Goal: Complete application form: Complete application form

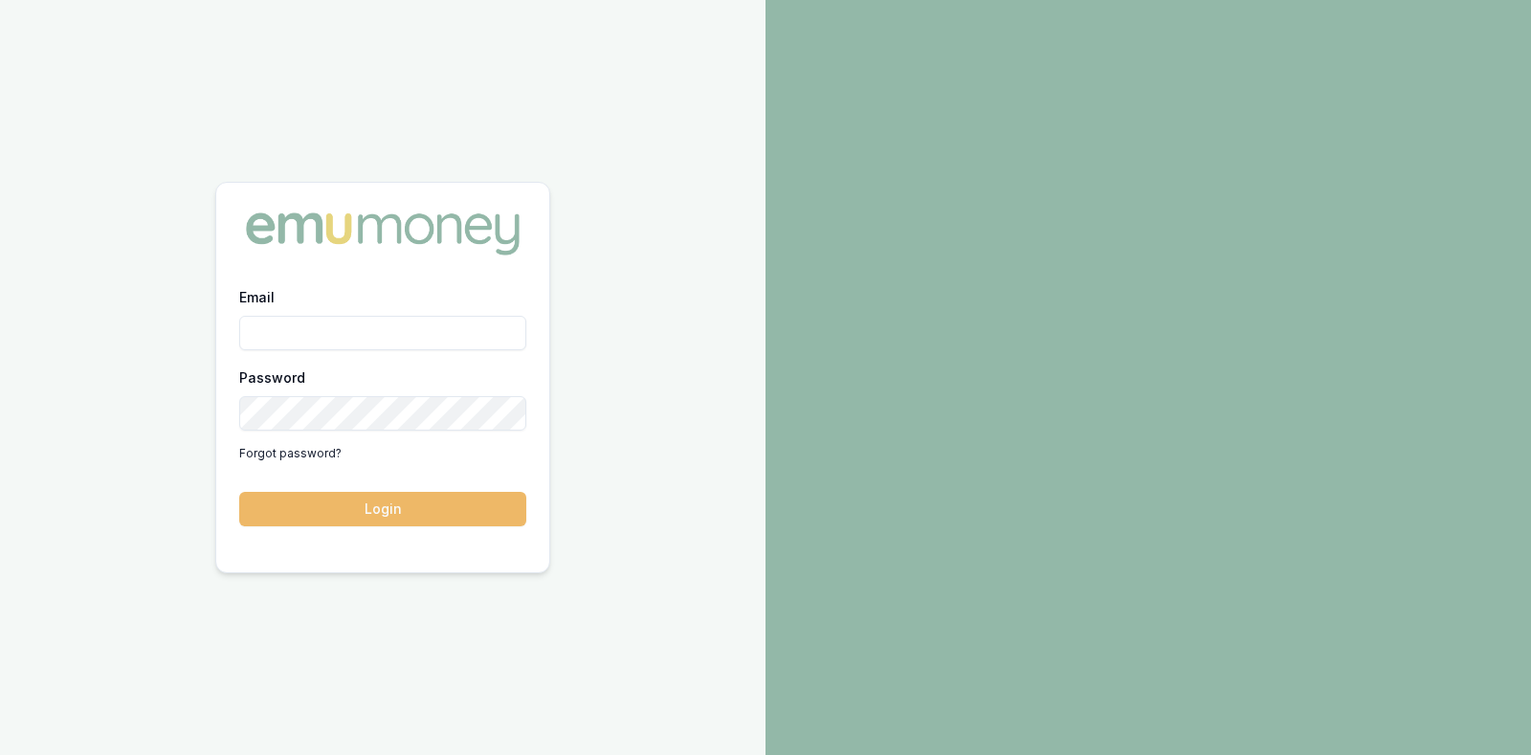
type input "[PERSON_NAME][EMAIL_ADDRESS][DOMAIN_NAME]"
click at [417, 504] on button "Login" at bounding box center [382, 509] width 287 height 34
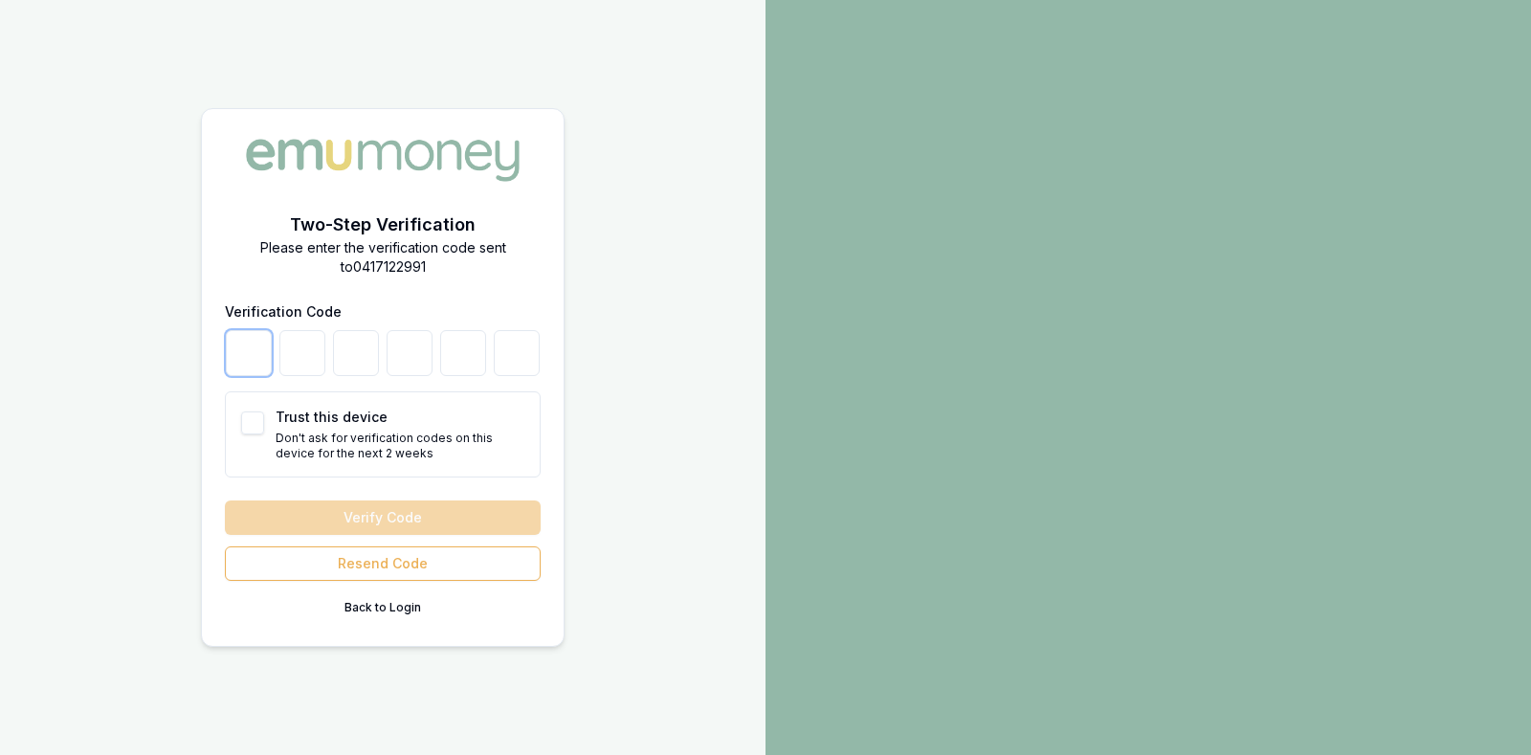
click at [249, 338] on input "number" at bounding box center [249, 353] width 46 height 46
type input "7"
type input "6"
type input "4"
type input "7"
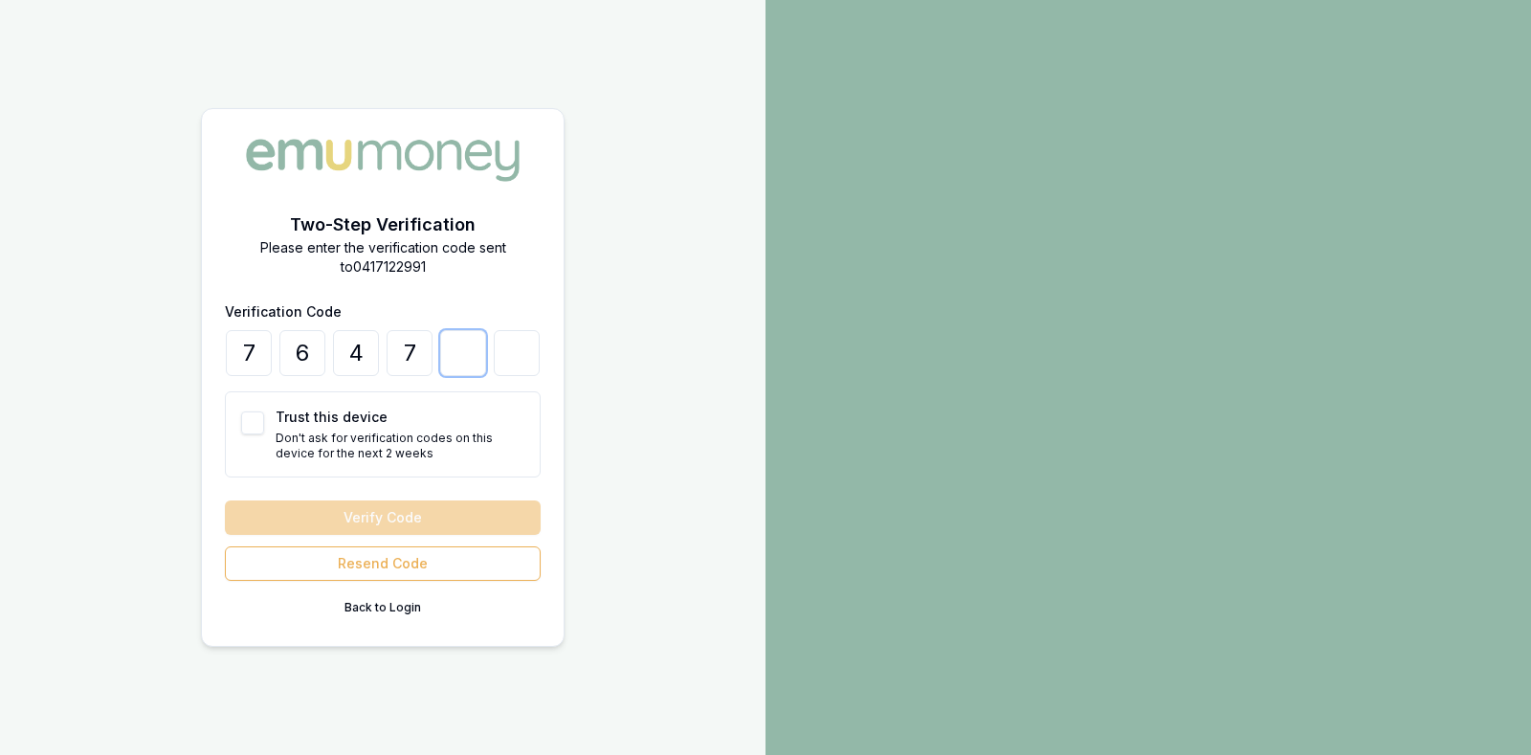
type input "7"
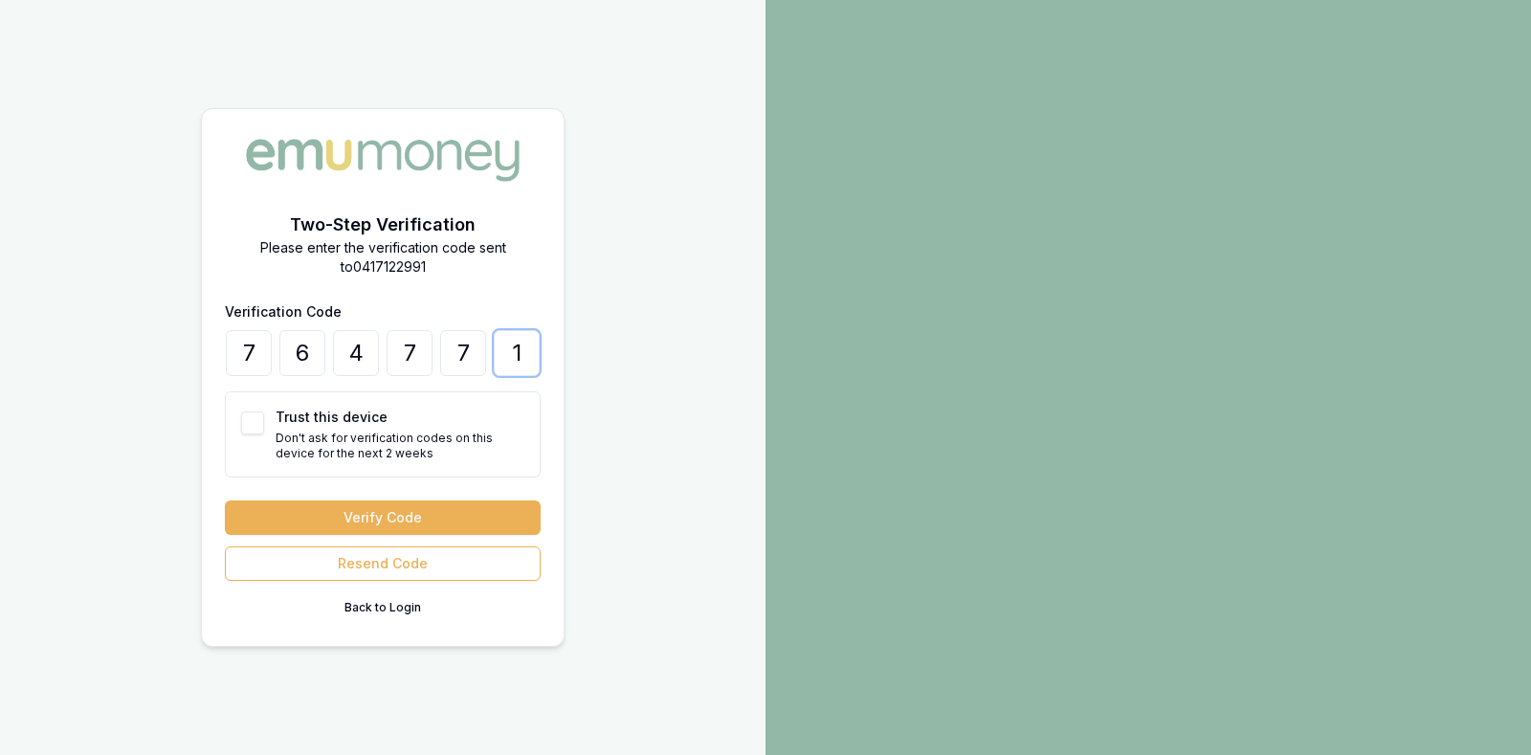
type input "1"
click at [244, 421] on button "Trust this device" at bounding box center [252, 422] width 23 height 23
checkbox input "true"
click at [306, 513] on button "Verify Code" at bounding box center [383, 517] width 316 height 34
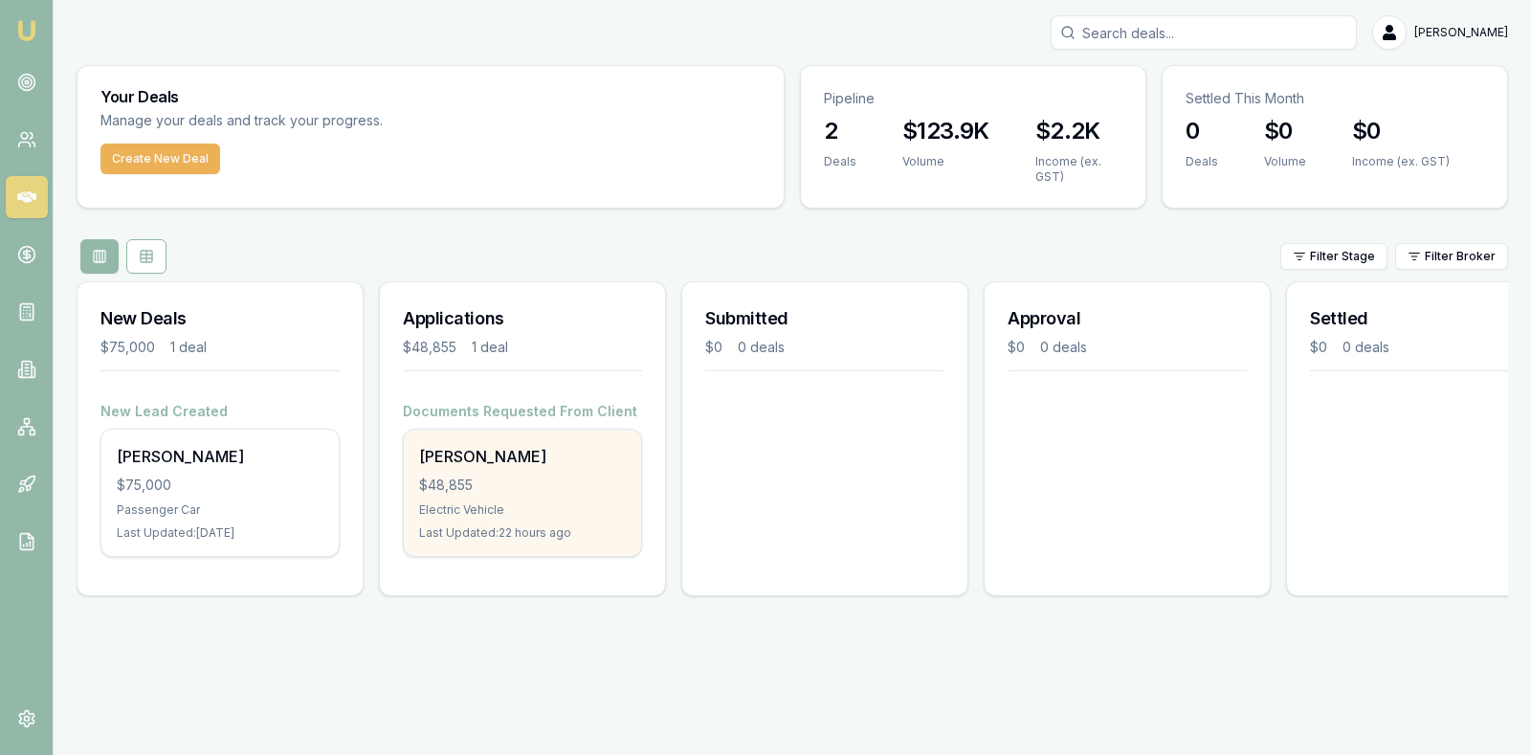
click at [461, 477] on div "$48,855" at bounding box center [522, 485] width 207 height 19
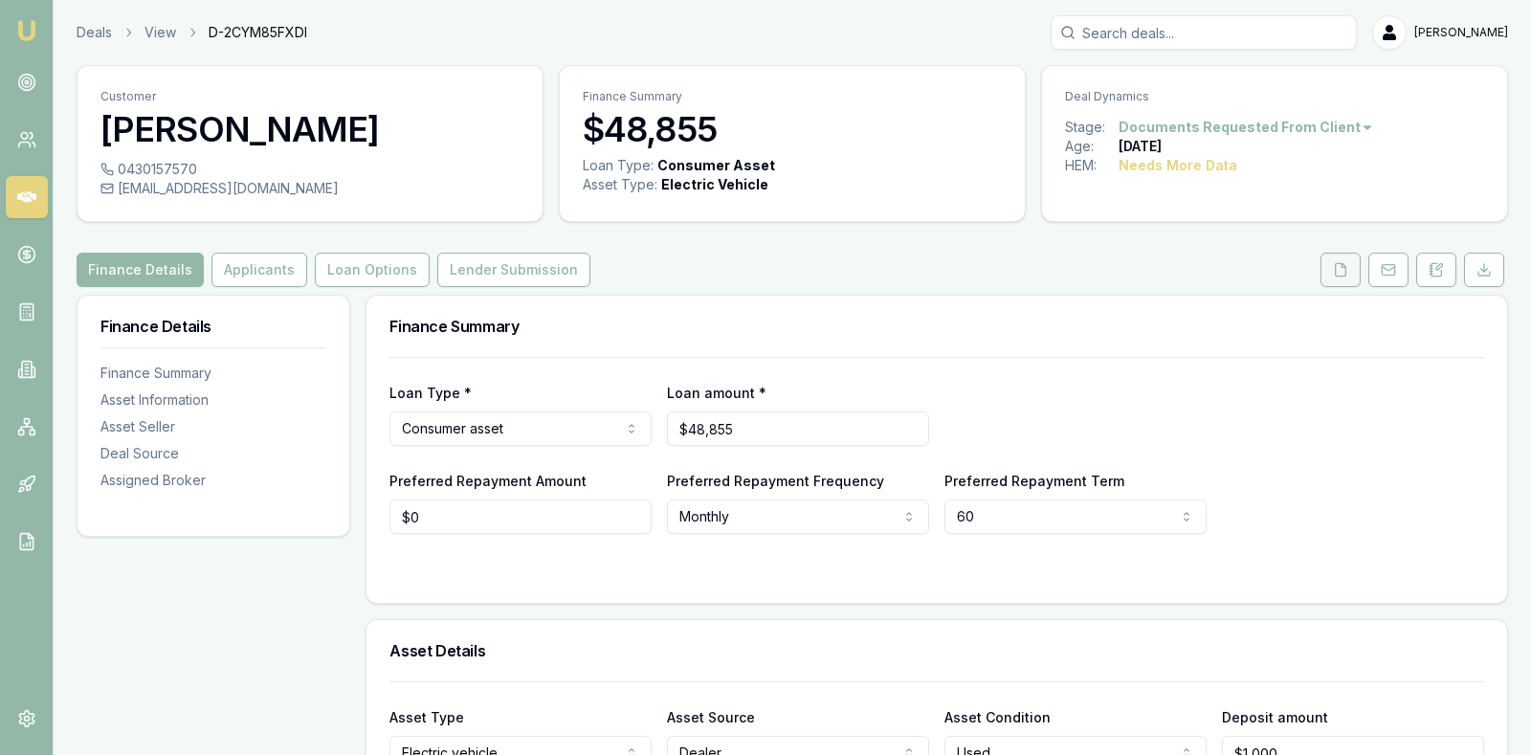
click at [1340, 269] on icon at bounding box center [1340, 269] width 15 height 15
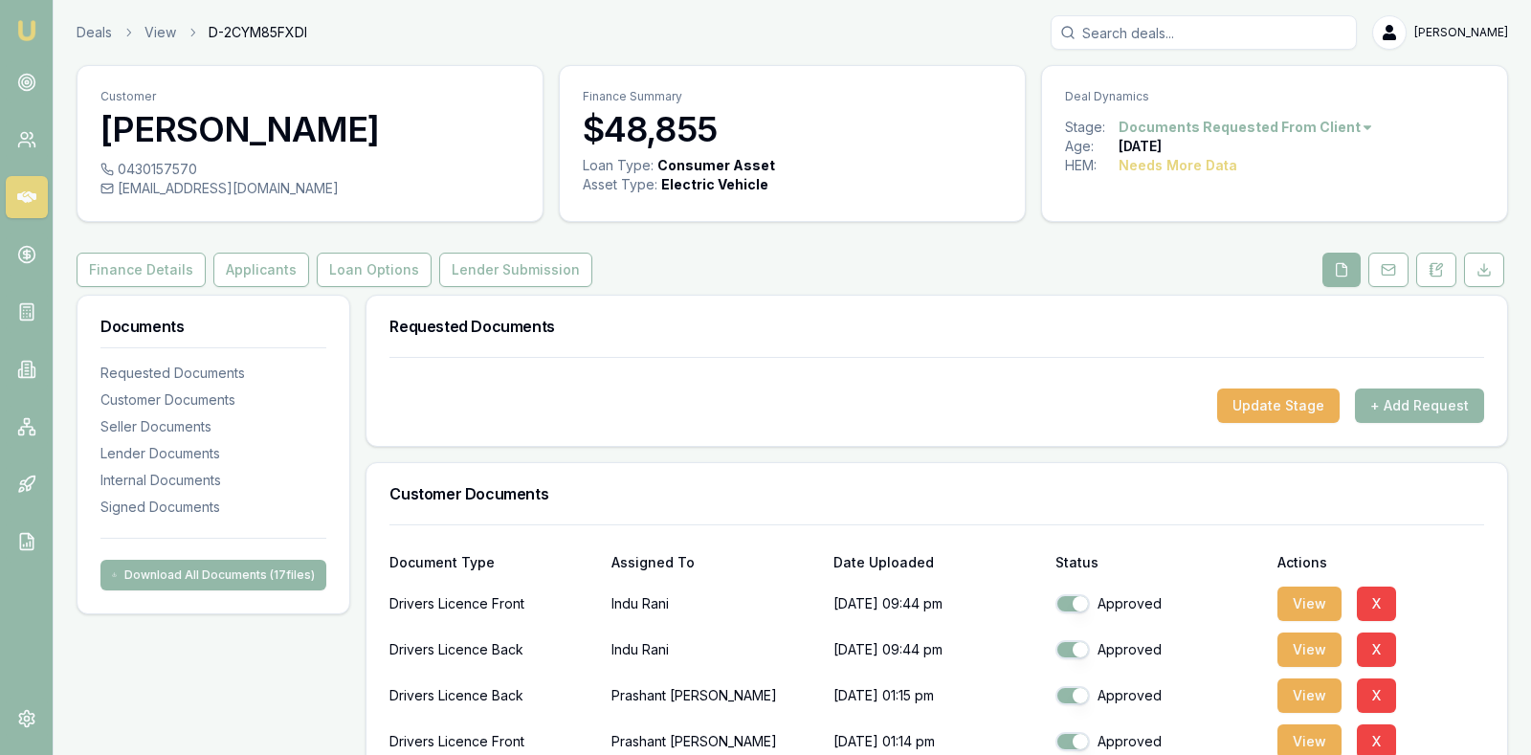
click at [935, 312] on div "Requested Documents" at bounding box center [936, 326] width 1140 height 61
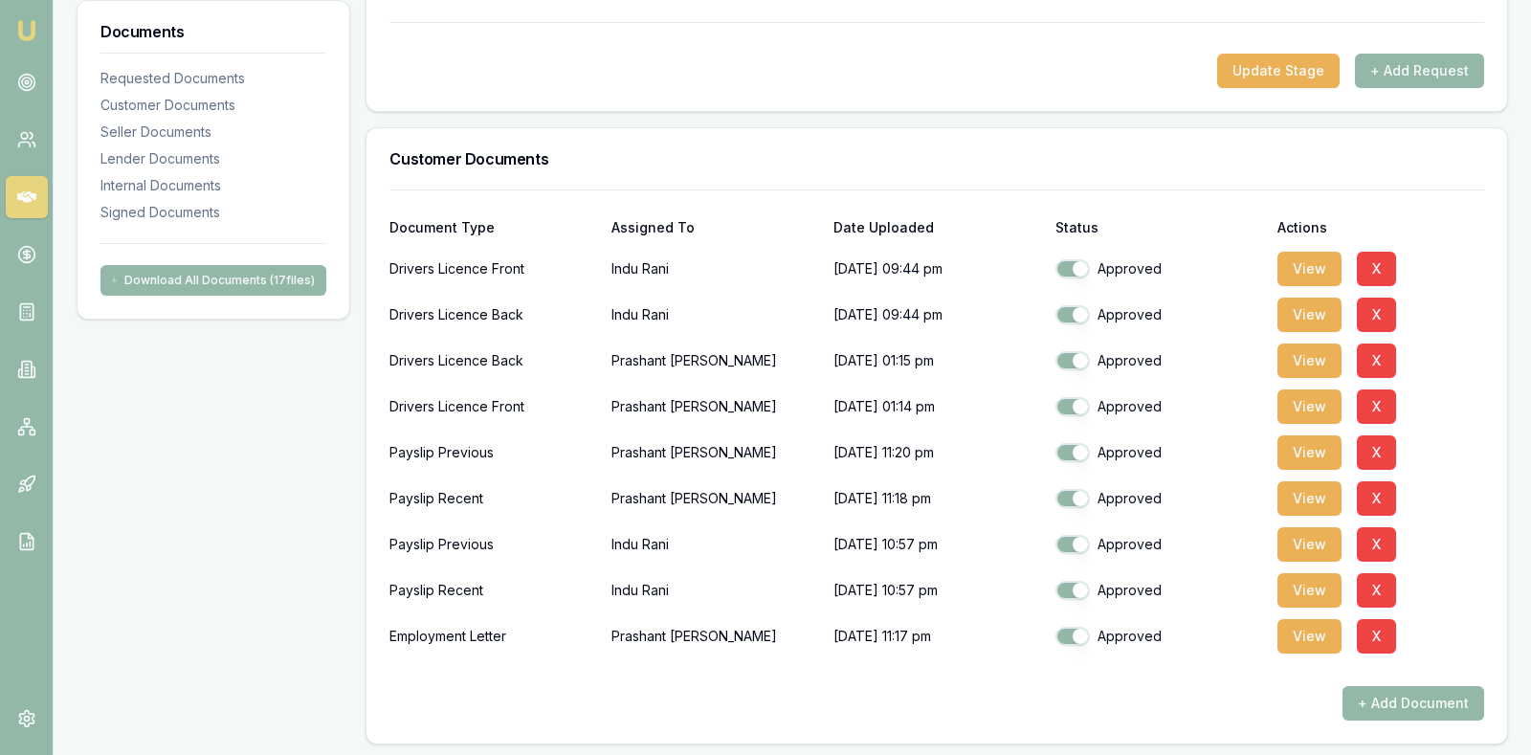
scroll to position [383, 0]
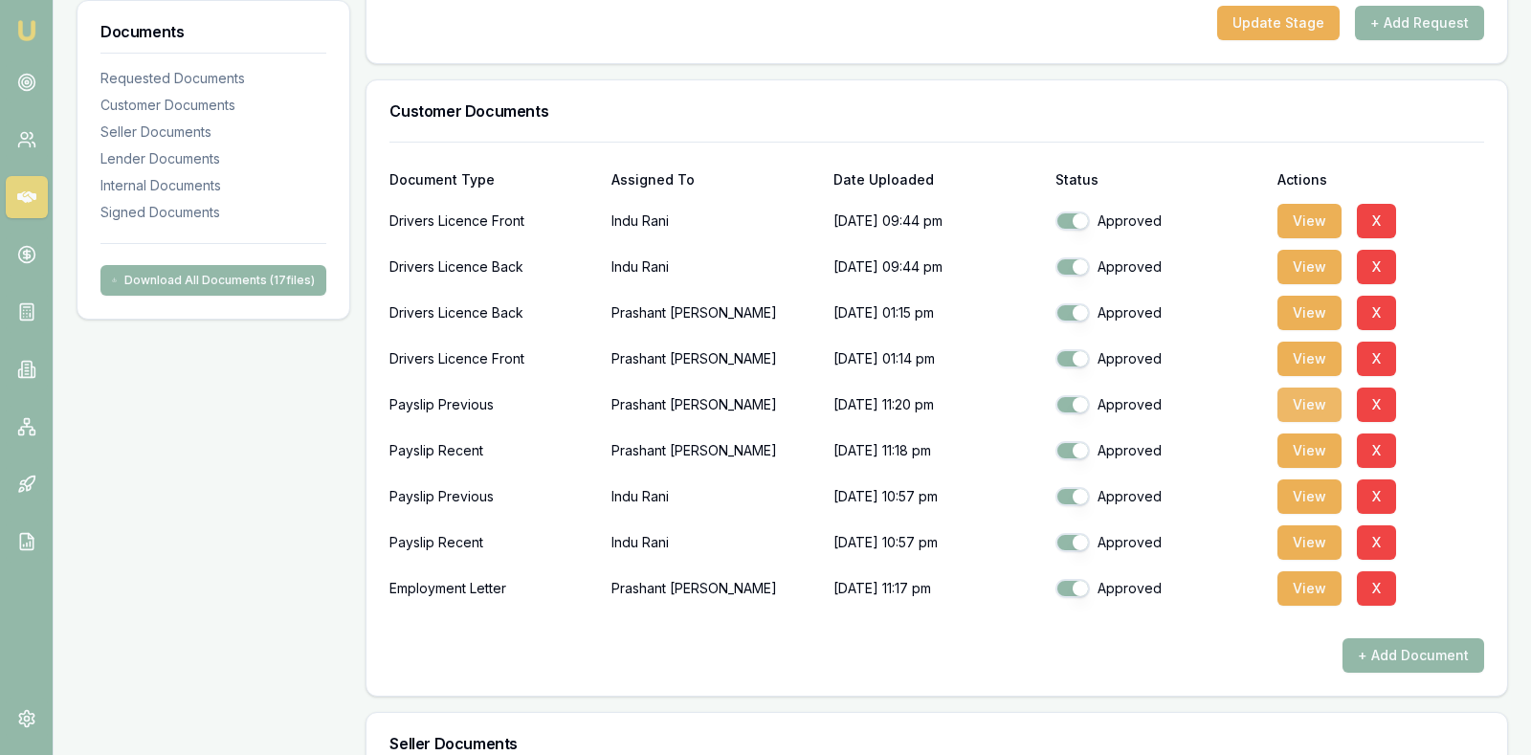
click at [1304, 394] on button "View" at bounding box center [1309, 404] width 64 height 34
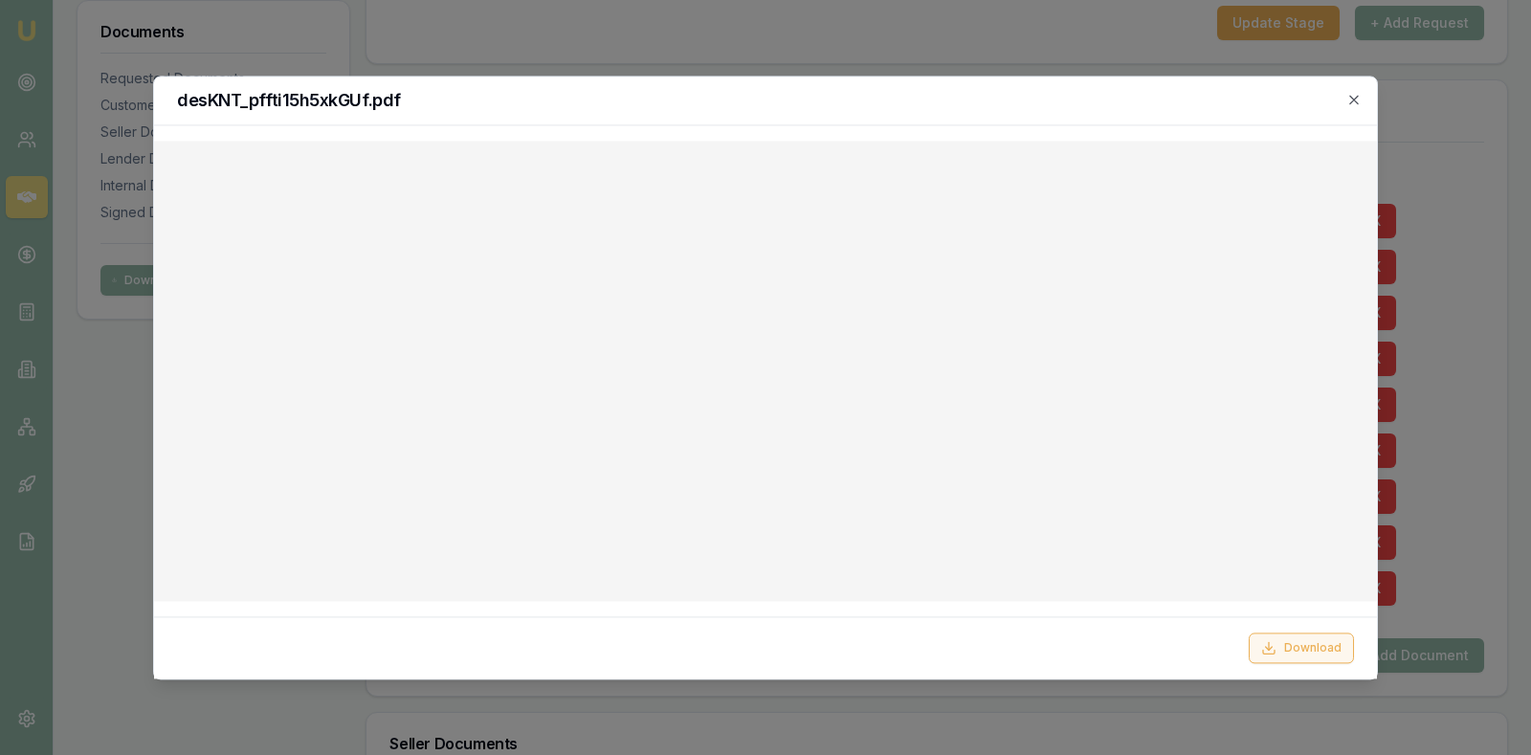
click at [1295, 639] on button "Download" at bounding box center [1301, 647] width 105 height 31
click at [1353, 94] on icon "button" at bounding box center [1353, 99] width 15 height 15
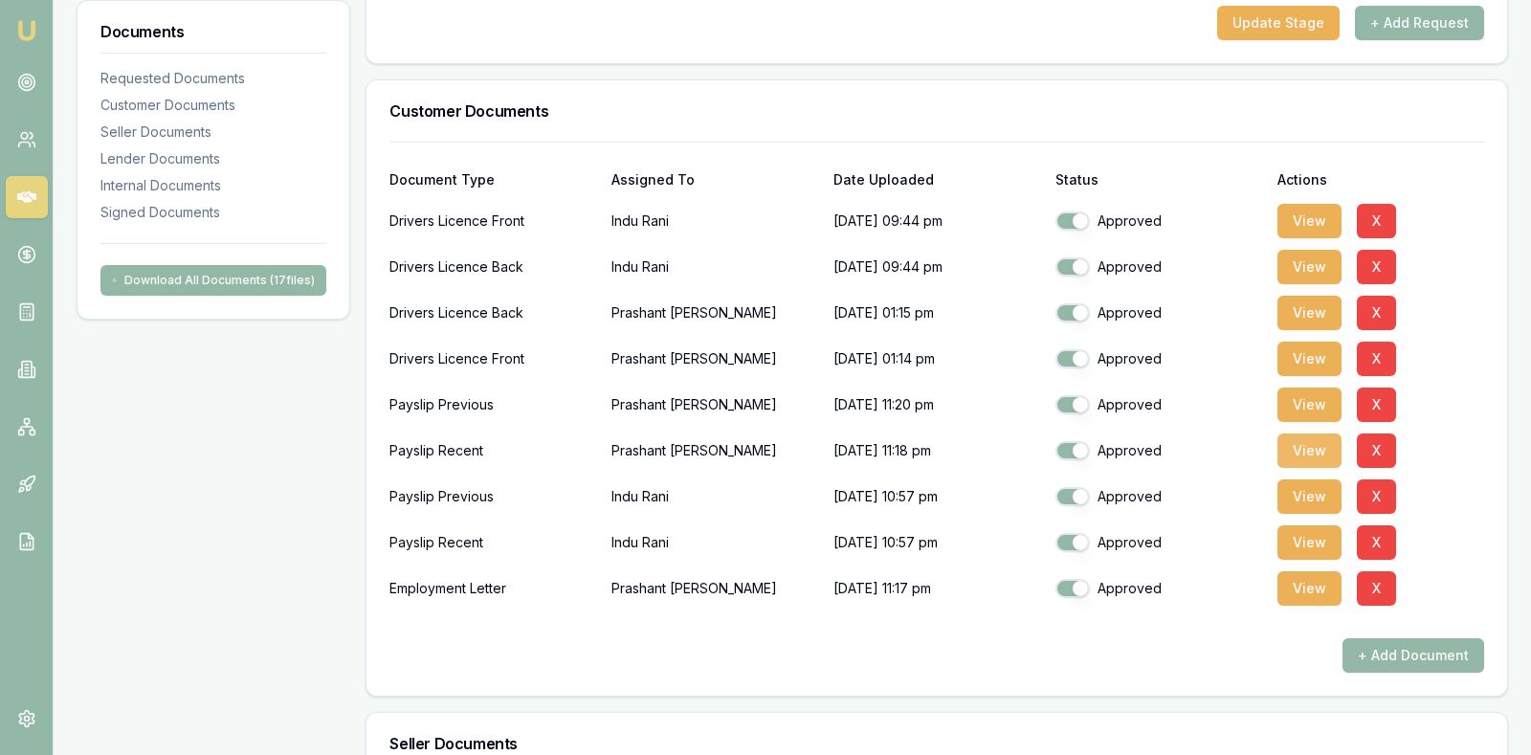
click at [1300, 442] on button "View" at bounding box center [1309, 450] width 64 height 34
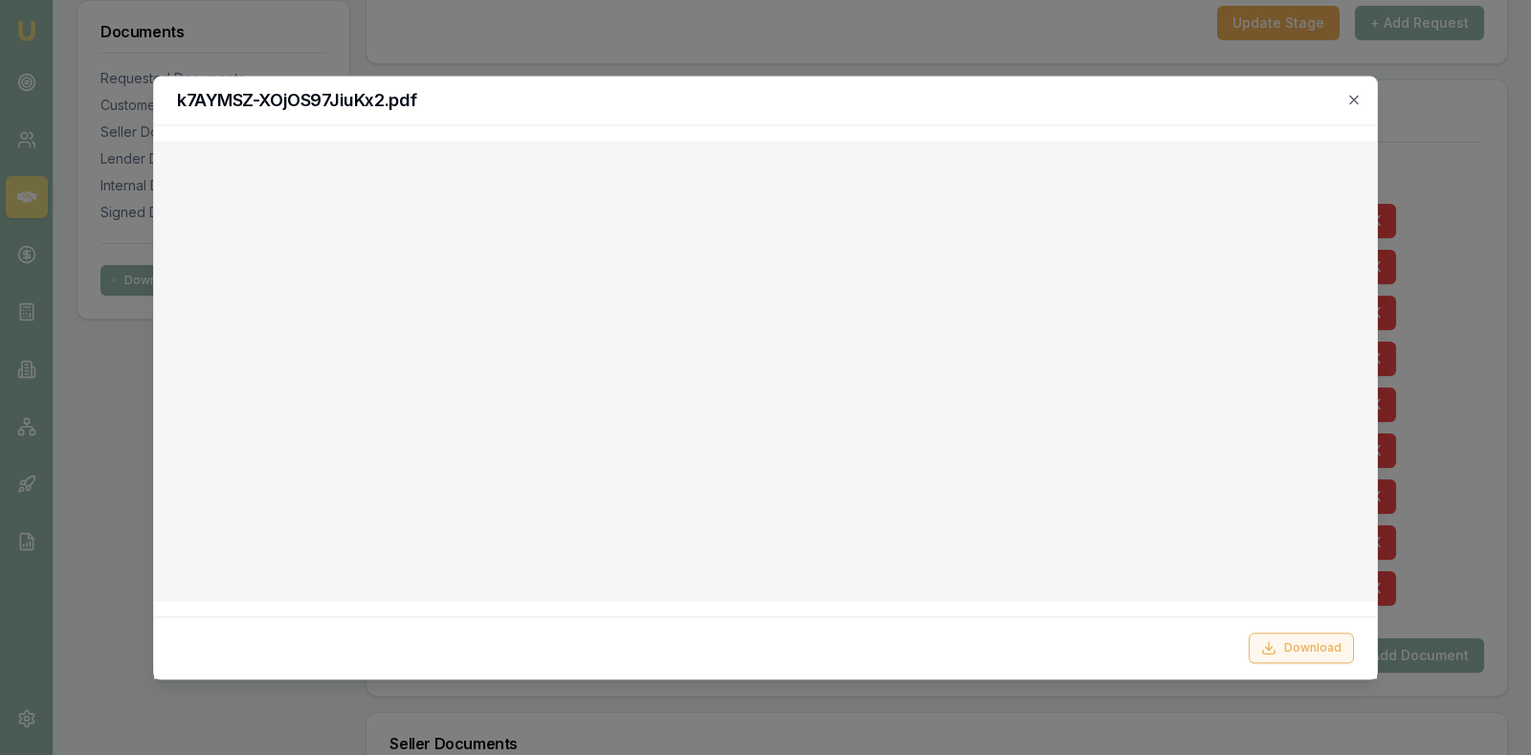
click at [1292, 645] on button "Download" at bounding box center [1301, 647] width 105 height 31
click at [1357, 92] on icon "button" at bounding box center [1353, 99] width 15 height 15
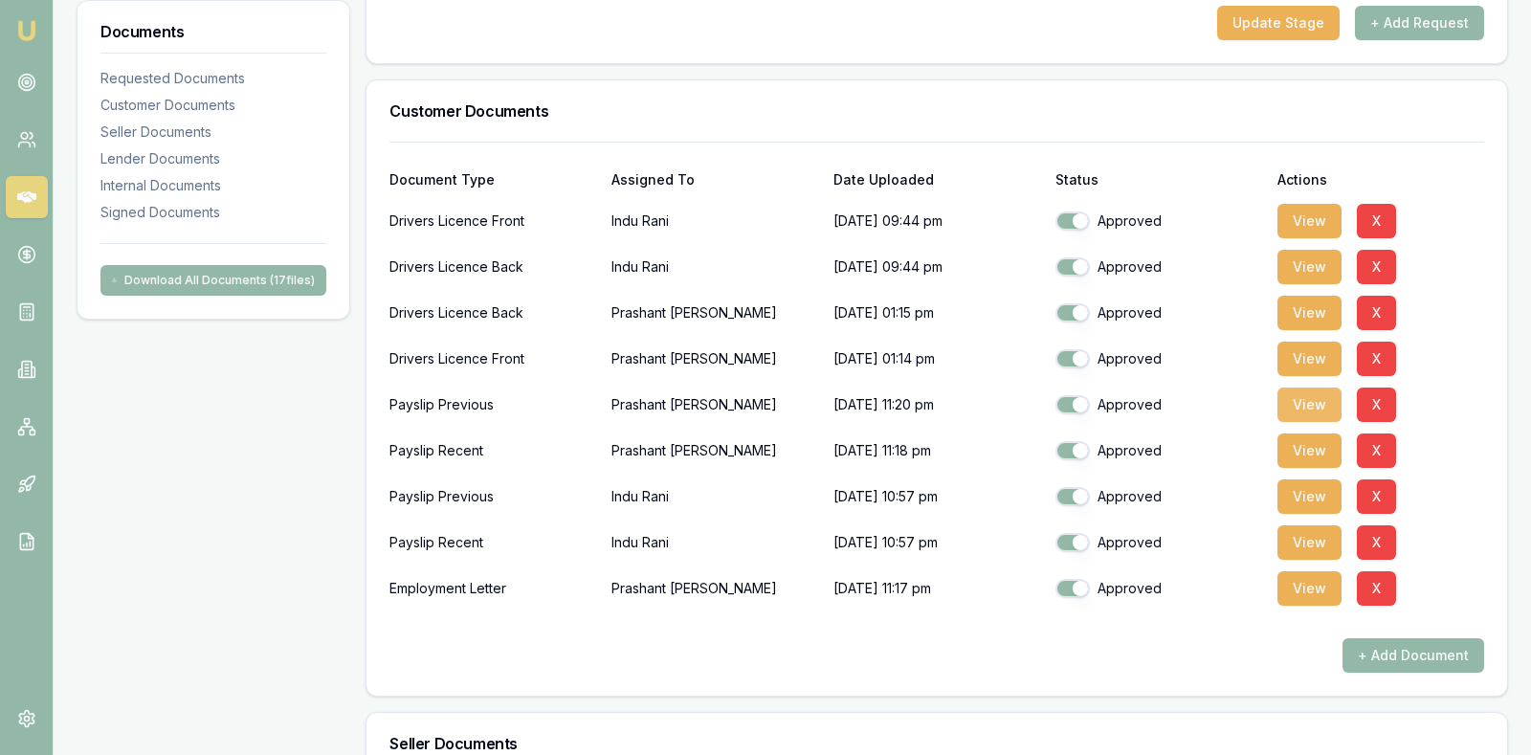
click at [1311, 390] on button "View" at bounding box center [1309, 404] width 64 height 34
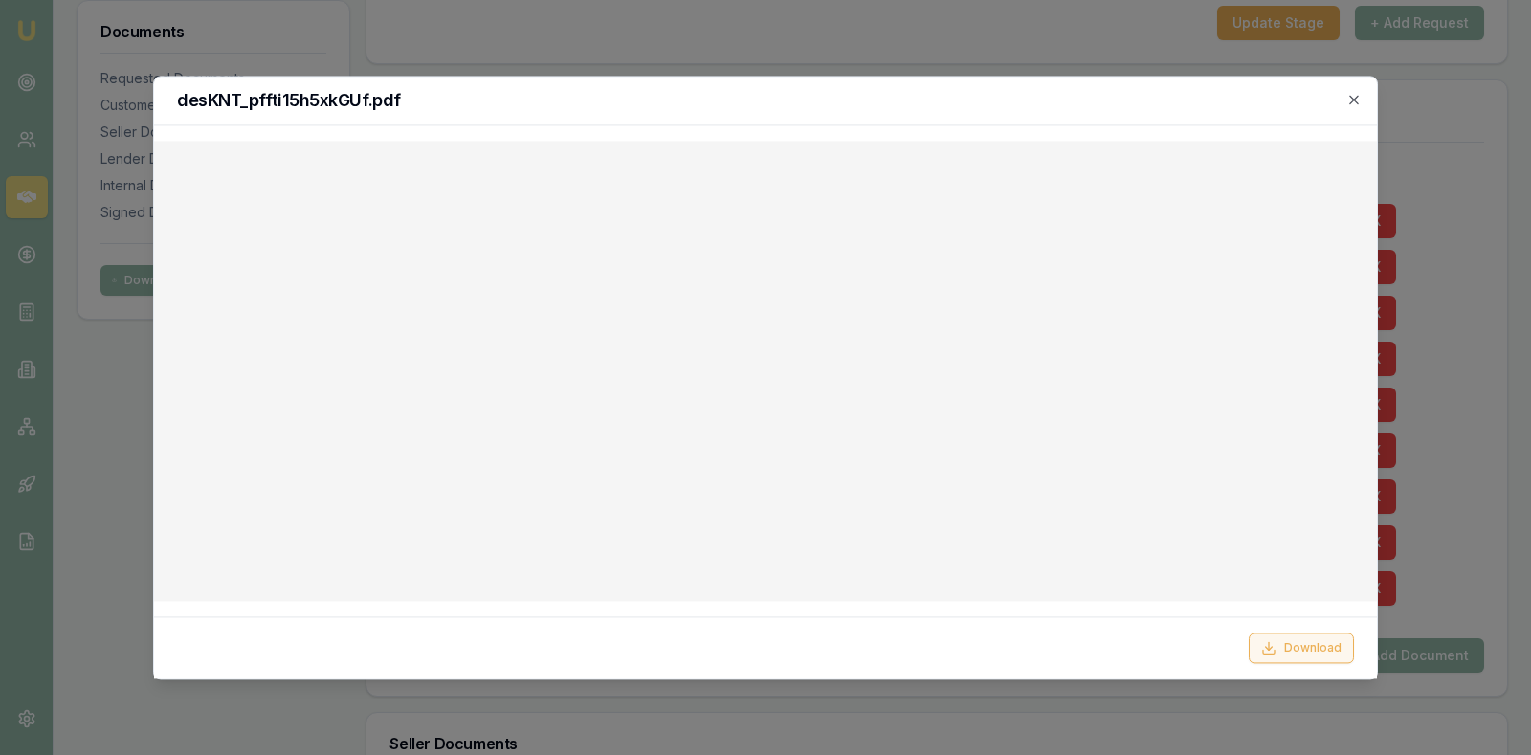
click at [1291, 645] on button "Download" at bounding box center [1301, 647] width 105 height 31
click at [1353, 97] on icon "button" at bounding box center [1353, 99] width 15 height 15
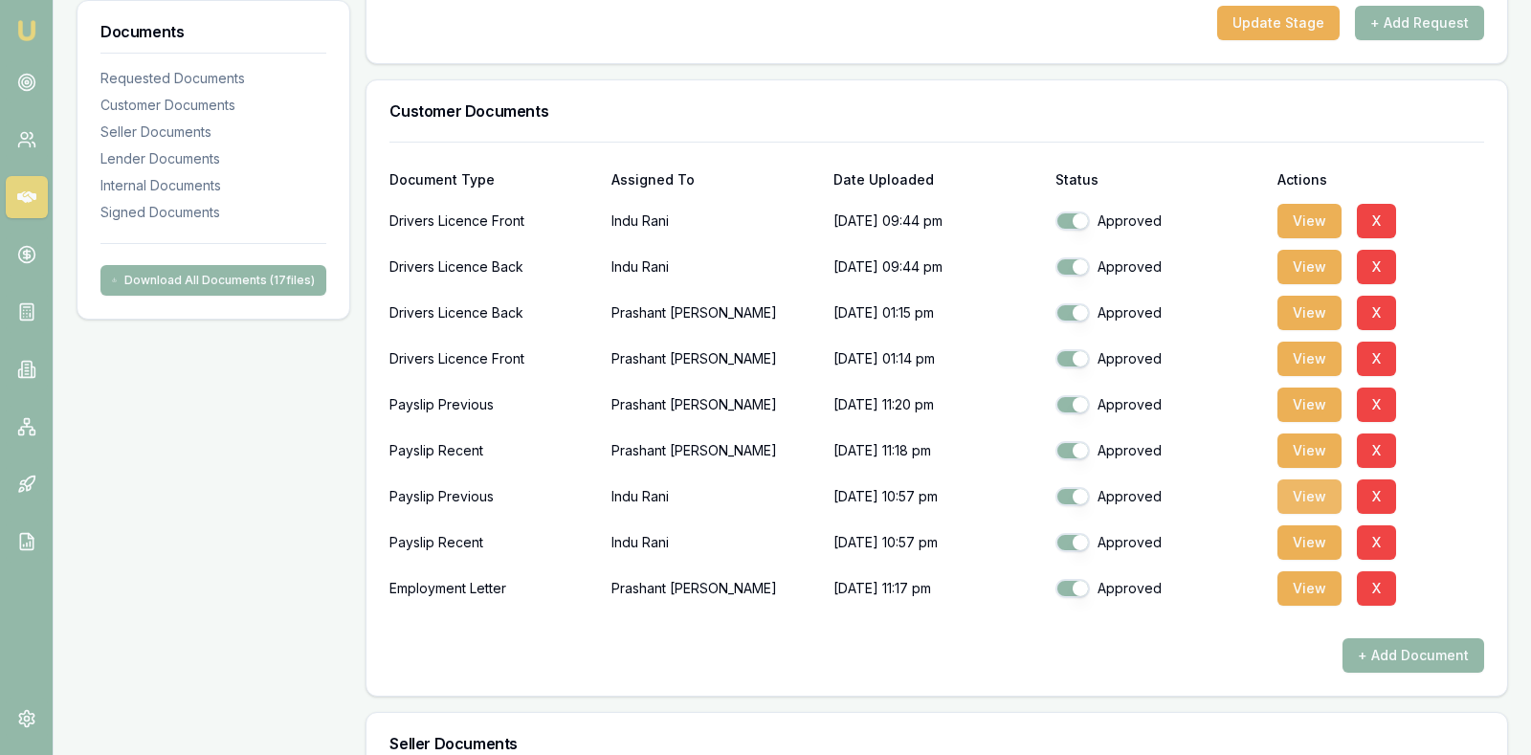
click at [1303, 493] on button "View" at bounding box center [1309, 496] width 64 height 34
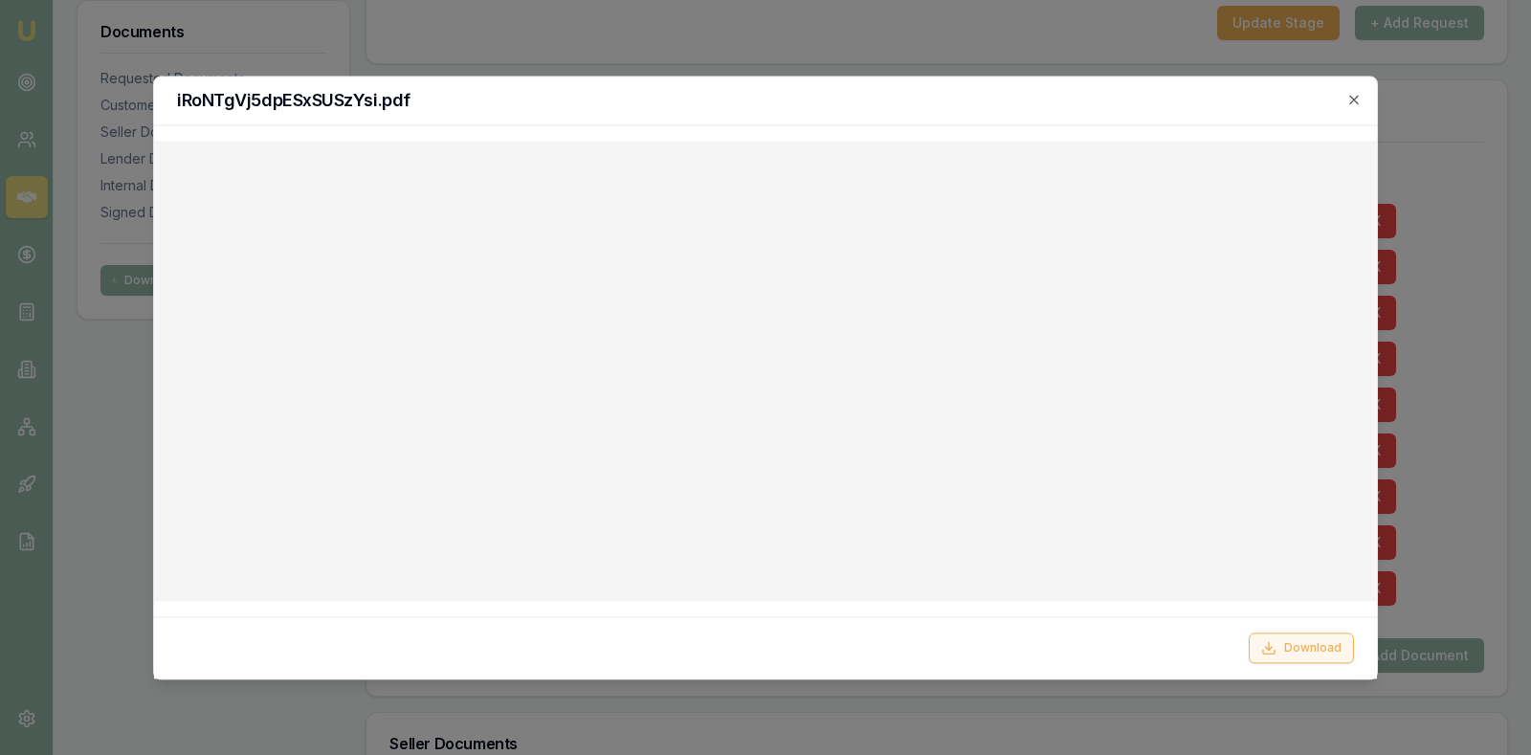
click at [1297, 637] on button "Download" at bounding box center [1301, 647] width 105 height 31
click at [1351, 94] on icon "button" at bounding box center [1353, 99] width 15 height 15
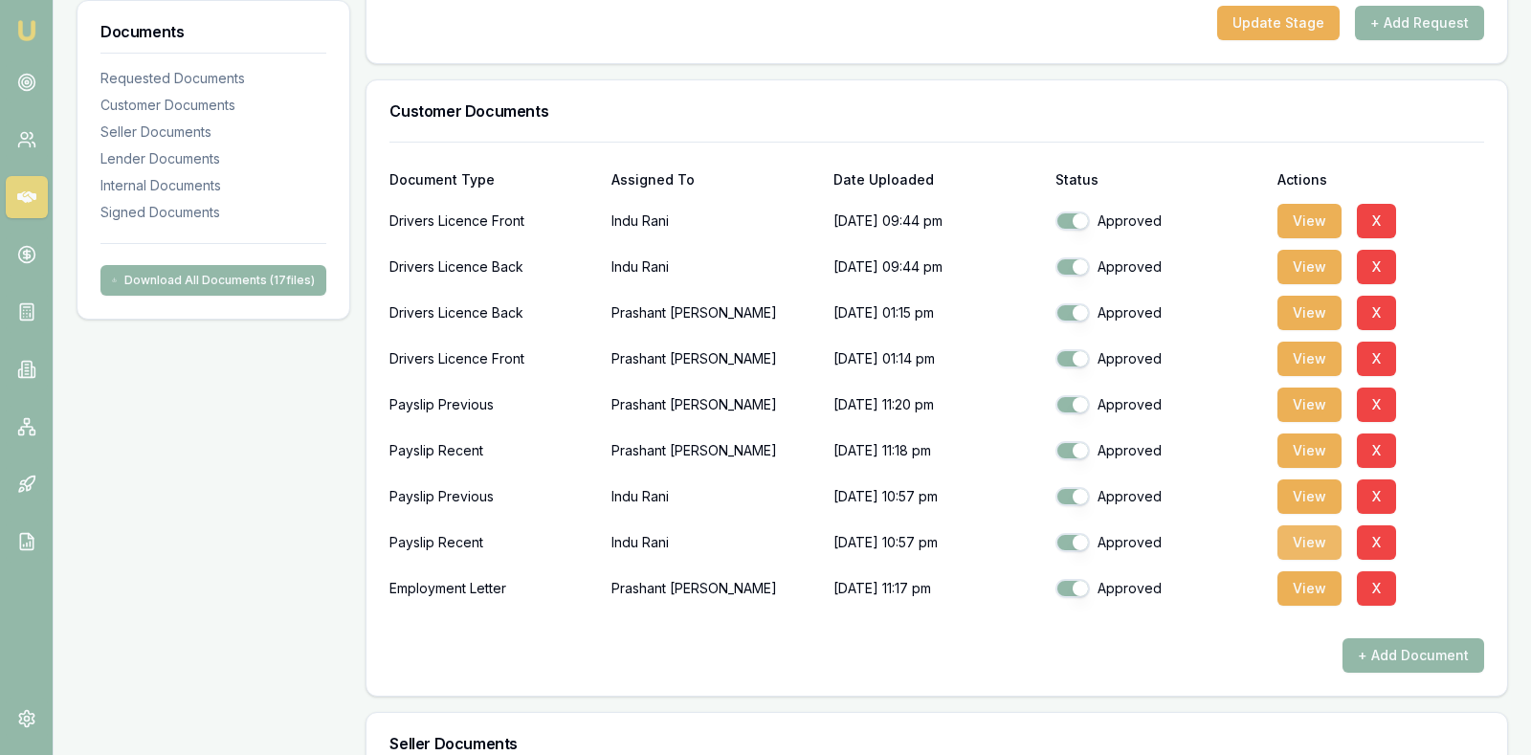
click at [1312, 530] on button "View" at bounding box center [1309, 542] width 64 height 34
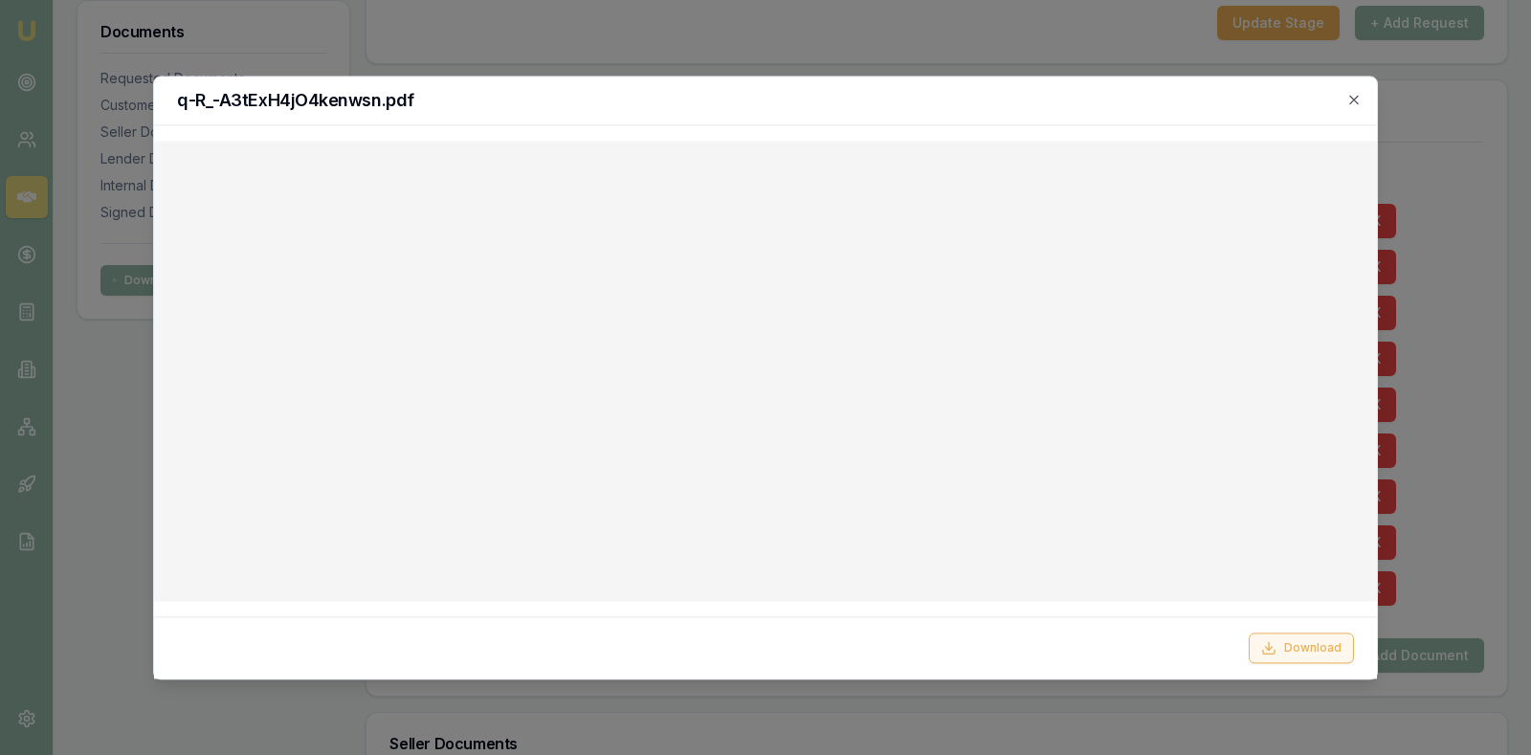
click at [1292, 641] on button "Download" at bounding box center [1301, 647] width 105 height 31
click at [1358, 97] on icon "button" at bounding box center [1353, 99] width 15 height 15
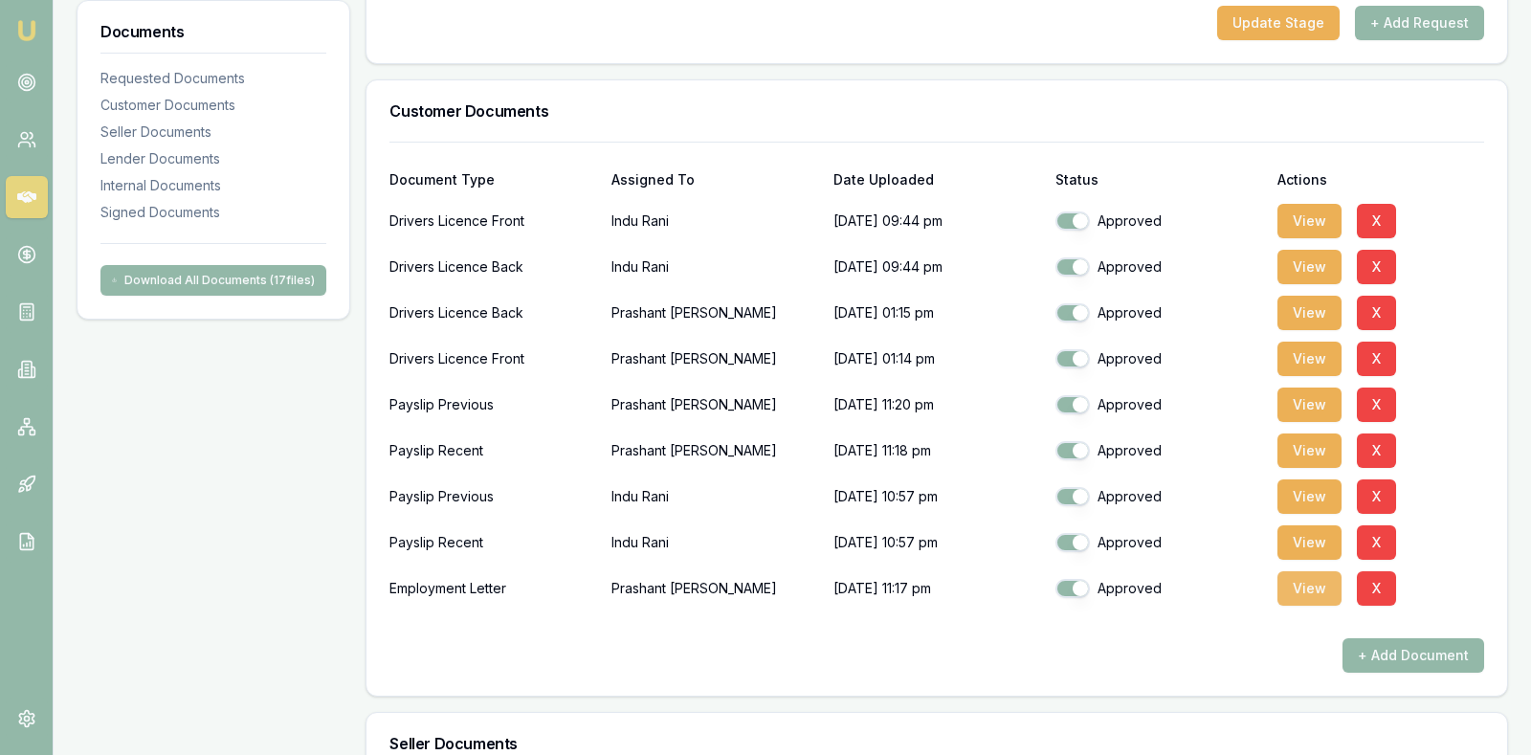
click at [1306, 584] on button "View" at bounding box center [1309, 588] width 64 height 34
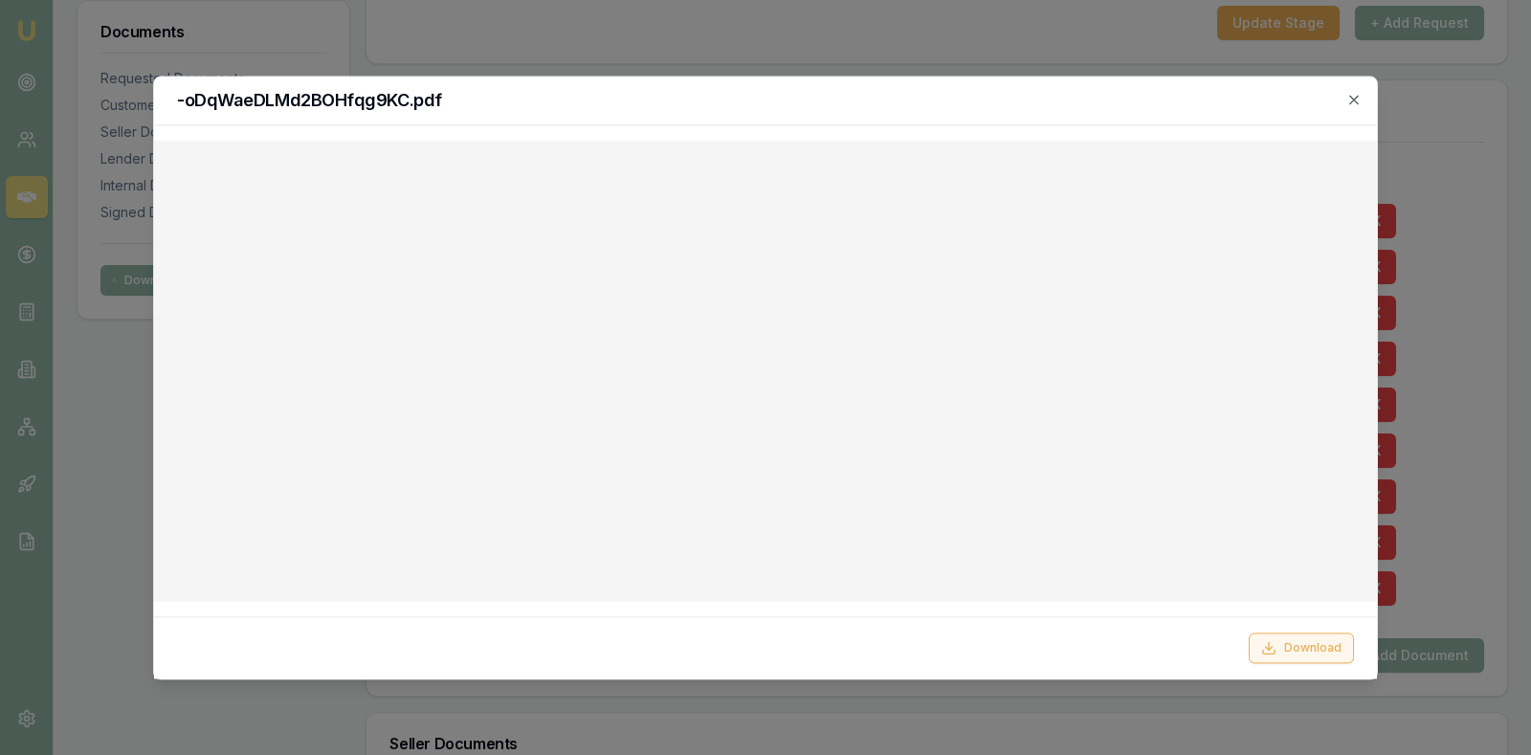
click at [1299, 639] on button "Download" at bounding box center [1301, 647] width 105 height 31
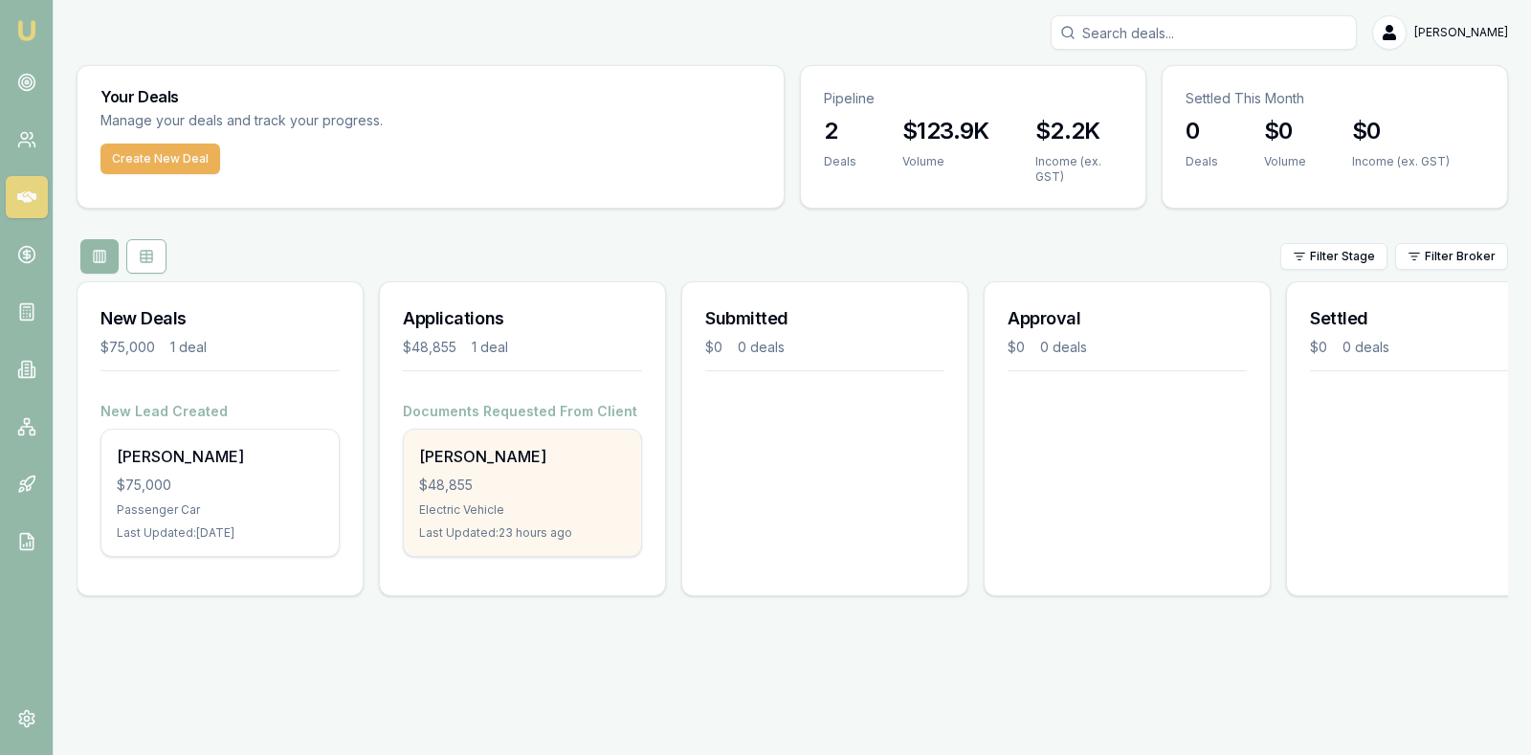
click at [493, 476] on div "$48,855" at bounding box center [522, 485] width 207 height 19
click at [545, 464] on div "Prashant Malik" at bounding box center [522, 456] width 207 height 23
click at [486, 465] on div "Prashant Malik" at bounding box center [522, 456] width 207 height 23
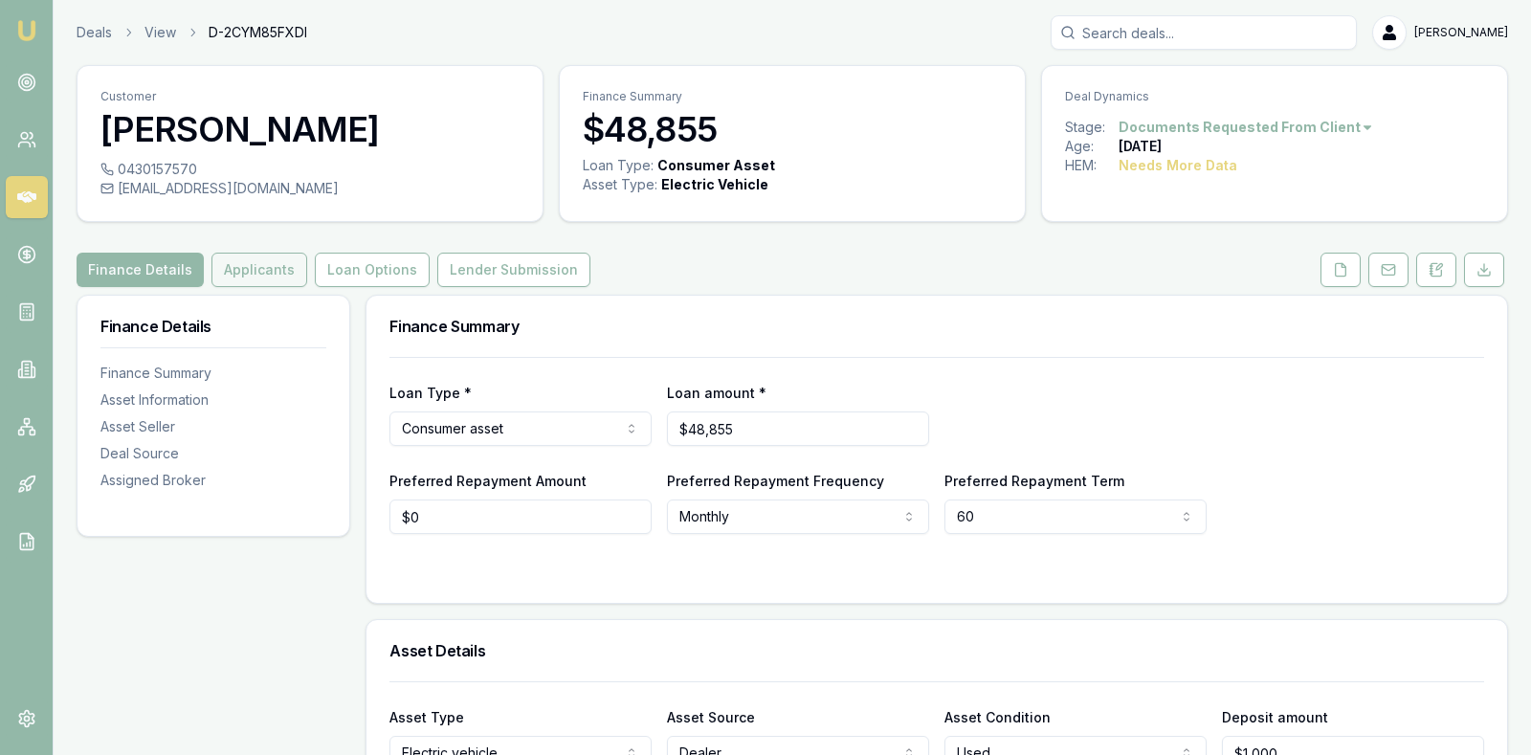
click at [243, 266] on button "Applicants" at bounding box center [259, 270] width 96 height 34
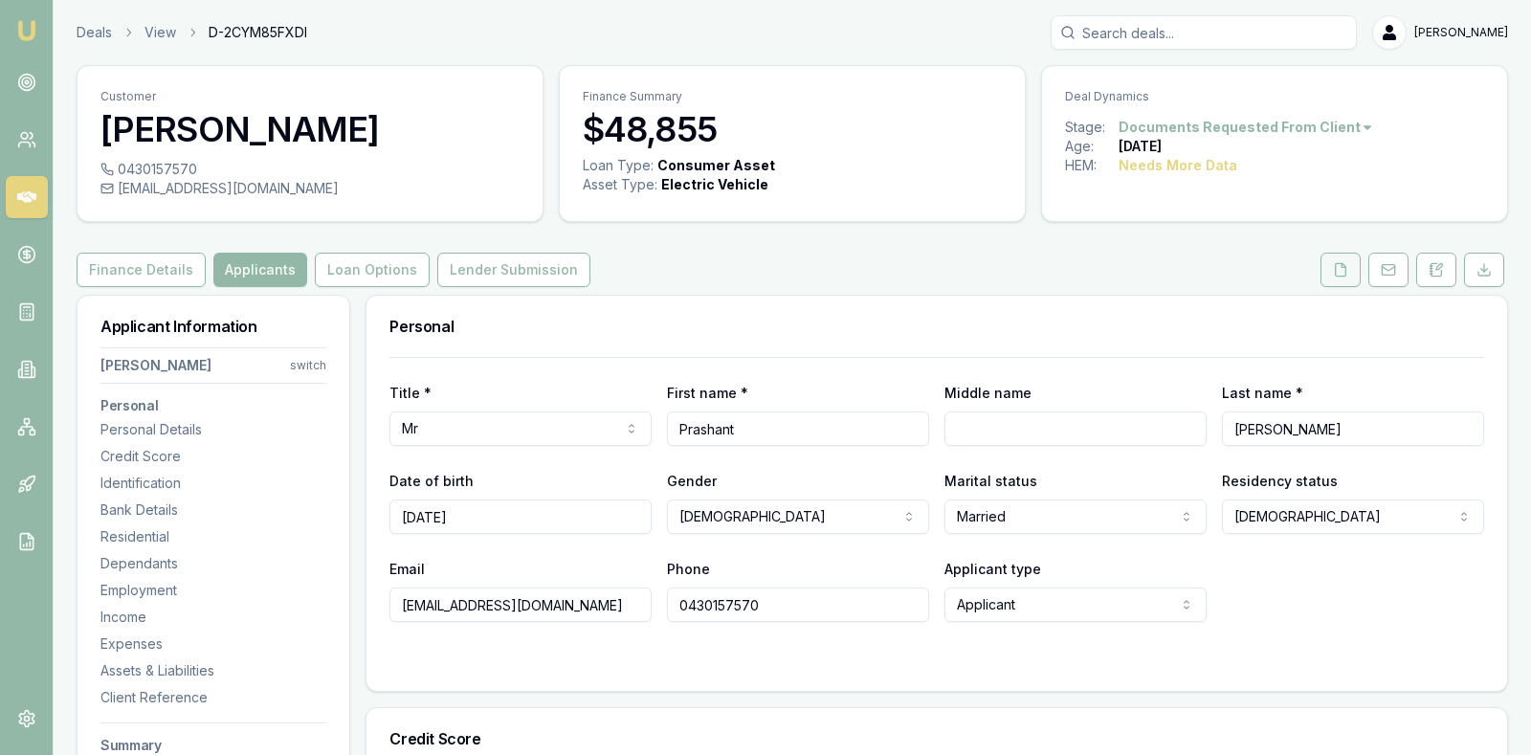
click at [1345, 257] on button at bounding box center [1340, 270] width 40 height 34
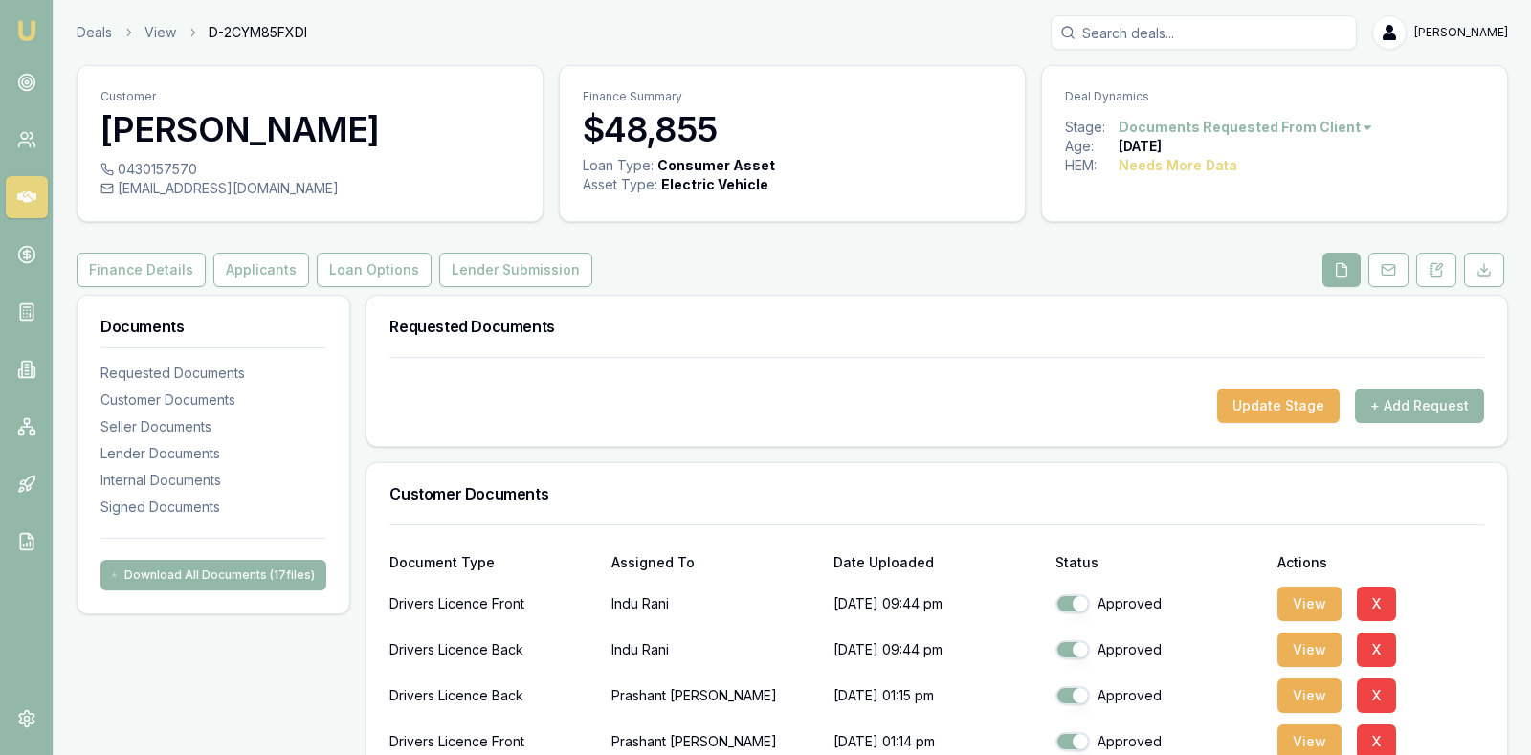
click at [1024, 336] on div "Requested Documents" at bounding box center [936, 326] width 1140 height 61
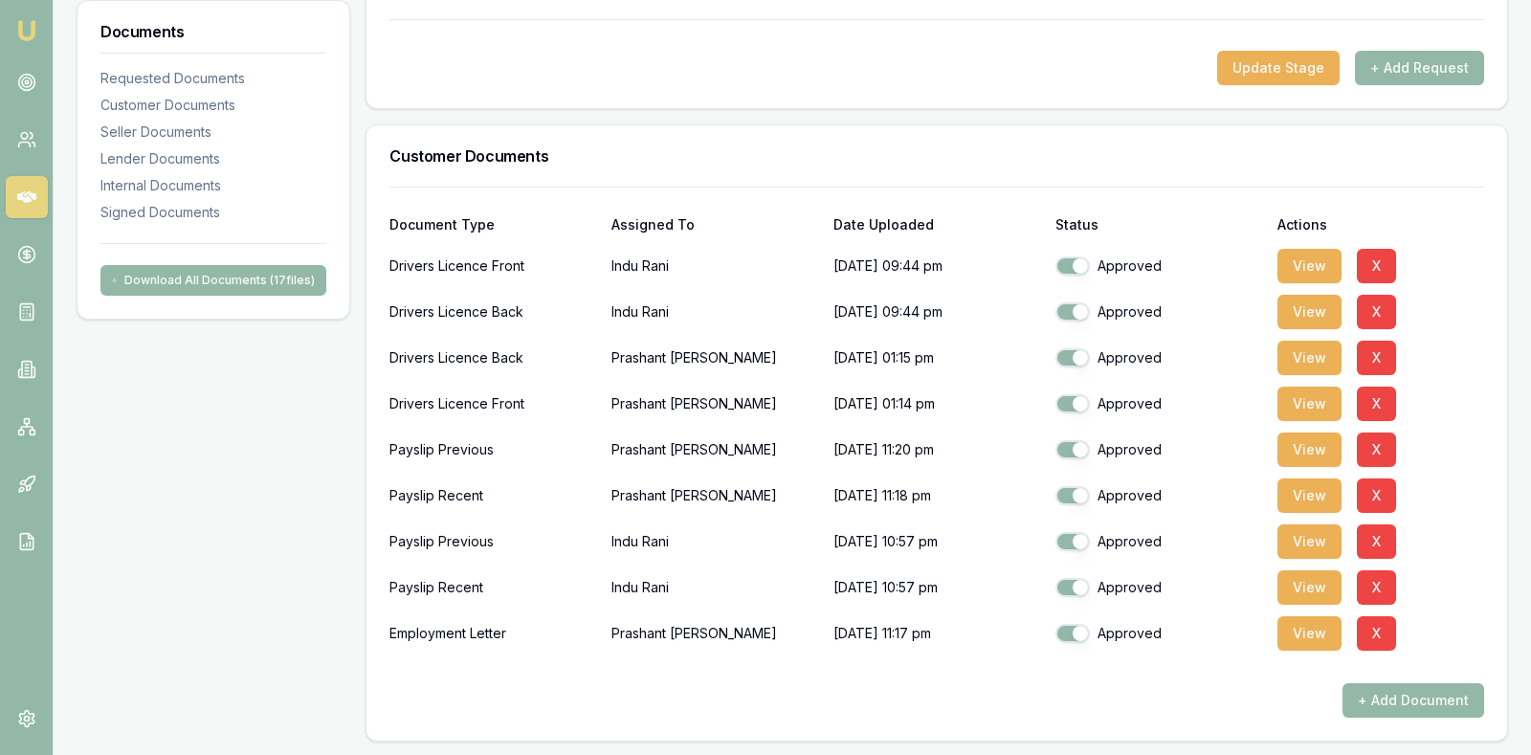
scroll to position [383, 0]
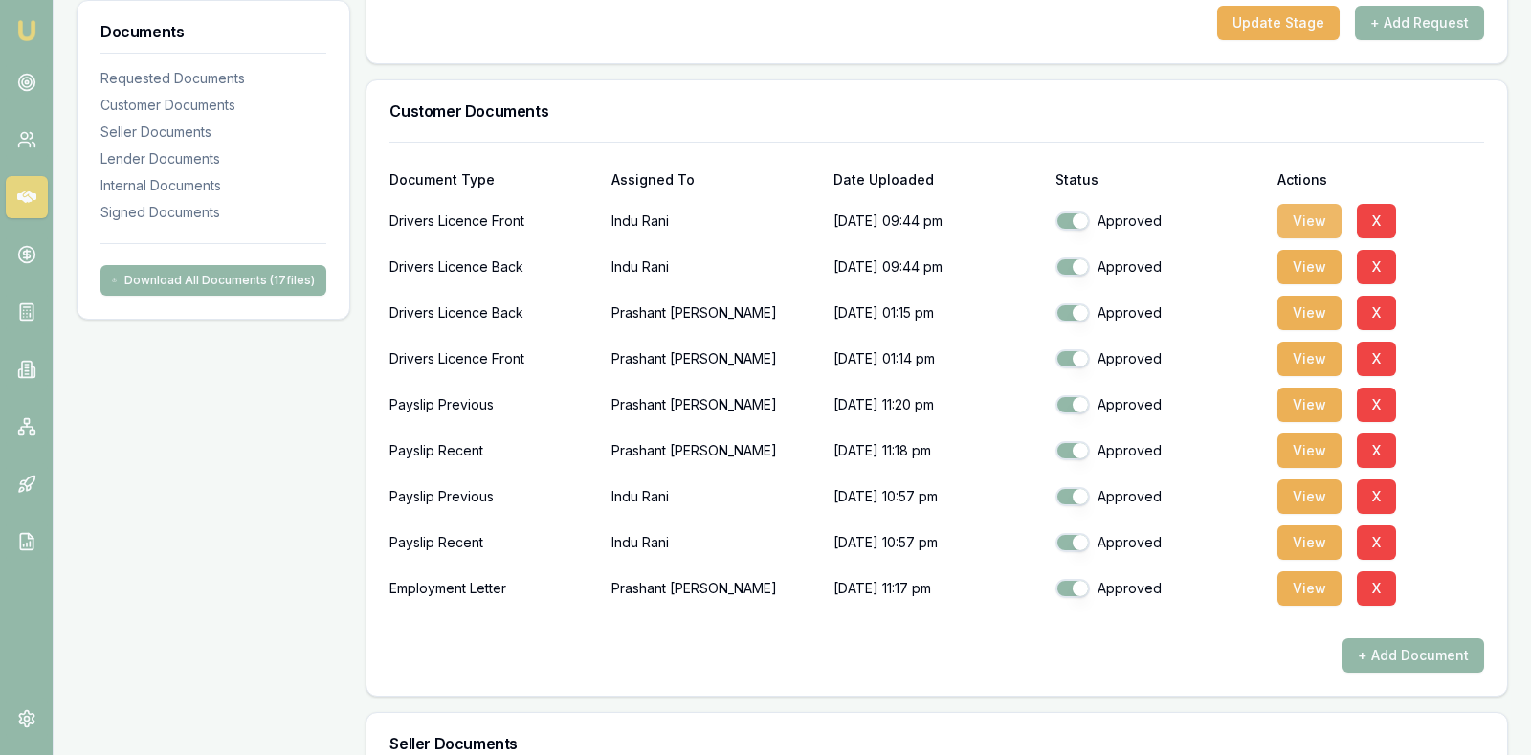
click at [1306, 211] on button "View" at bounding box center [1309, 221] width 64 height 34
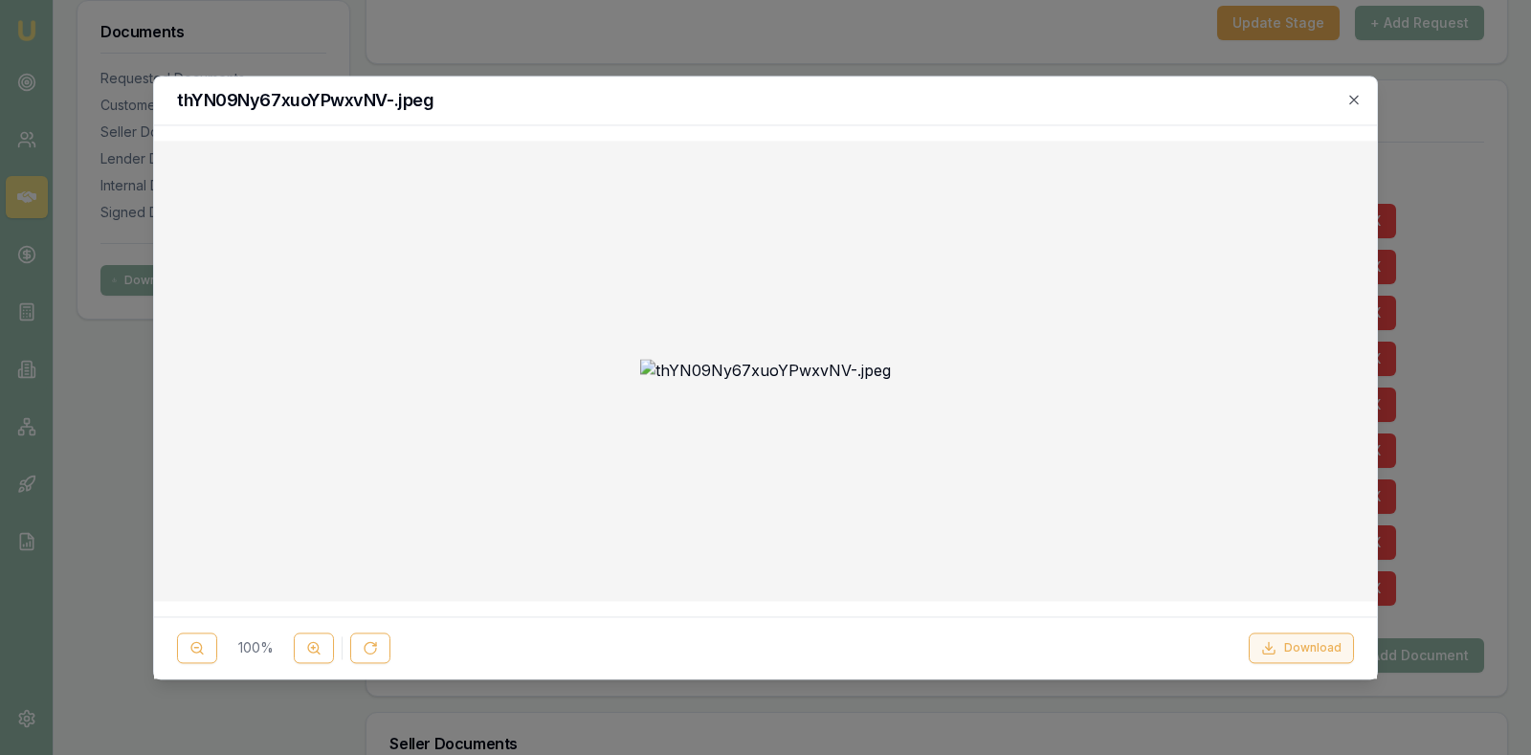
click at [1301, 645] on button "Download" at bounding box center [1301, 647] width 105 height 31
click at [1356, 100] on icon "button" at bounding box center [1353, 99] width 9 height 9
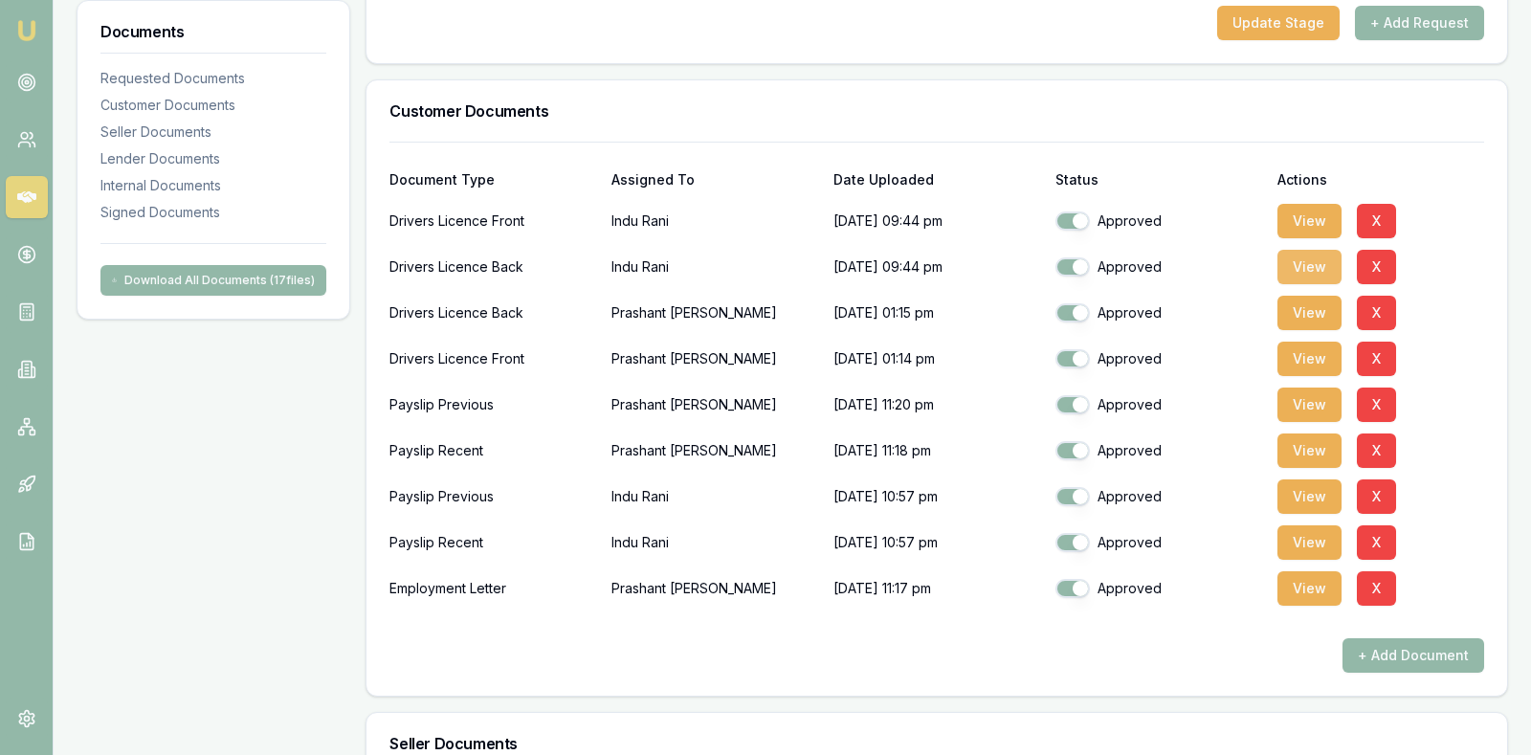
click at [1308, 256] on button "View" at bounding box center [1309, 267] width 64 height 34
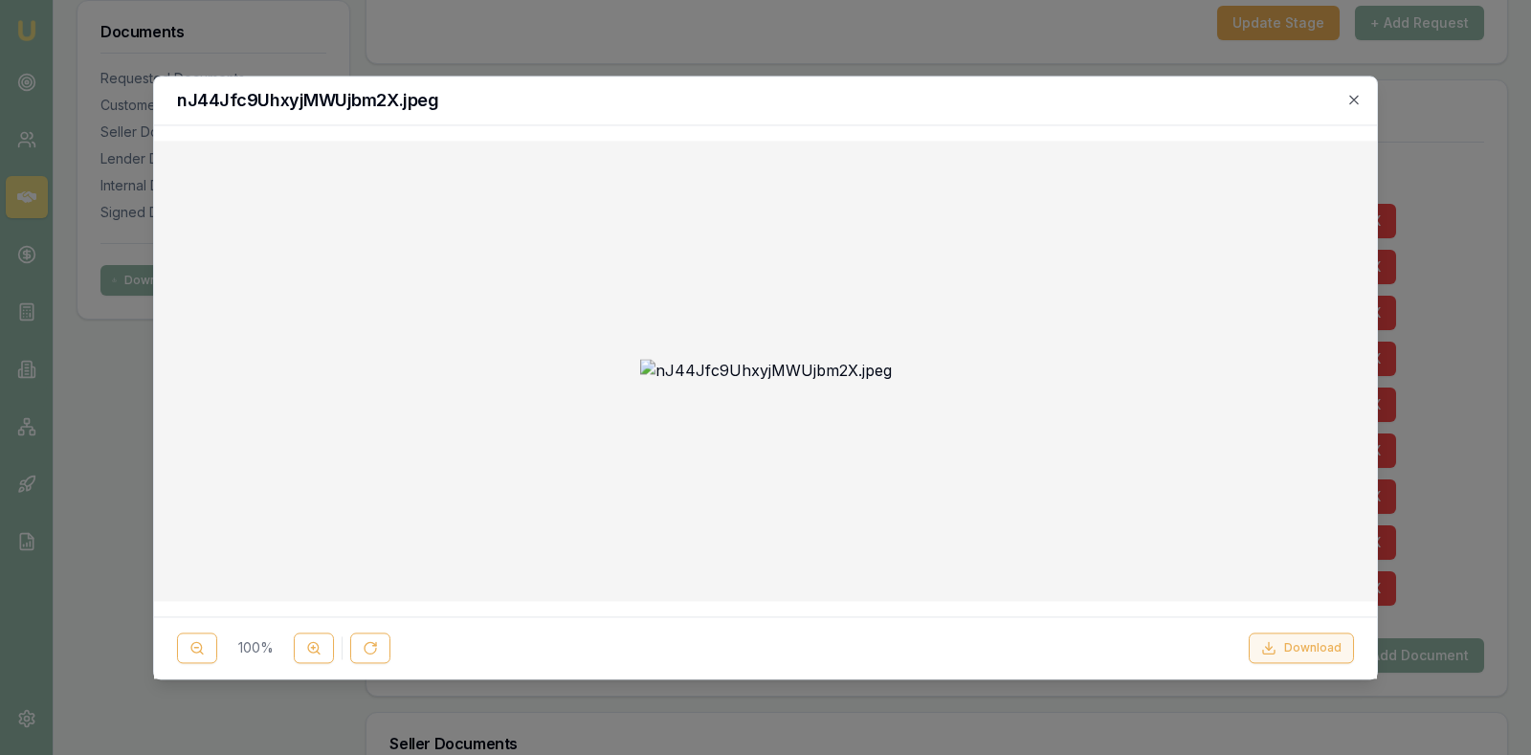
click at [1282, 640] on button "Download" at bounding box center [1301, 647] width 105 height 31
click at [1356, 94] on icon "button" at bounding box center [1353, 99] width 15 height 15
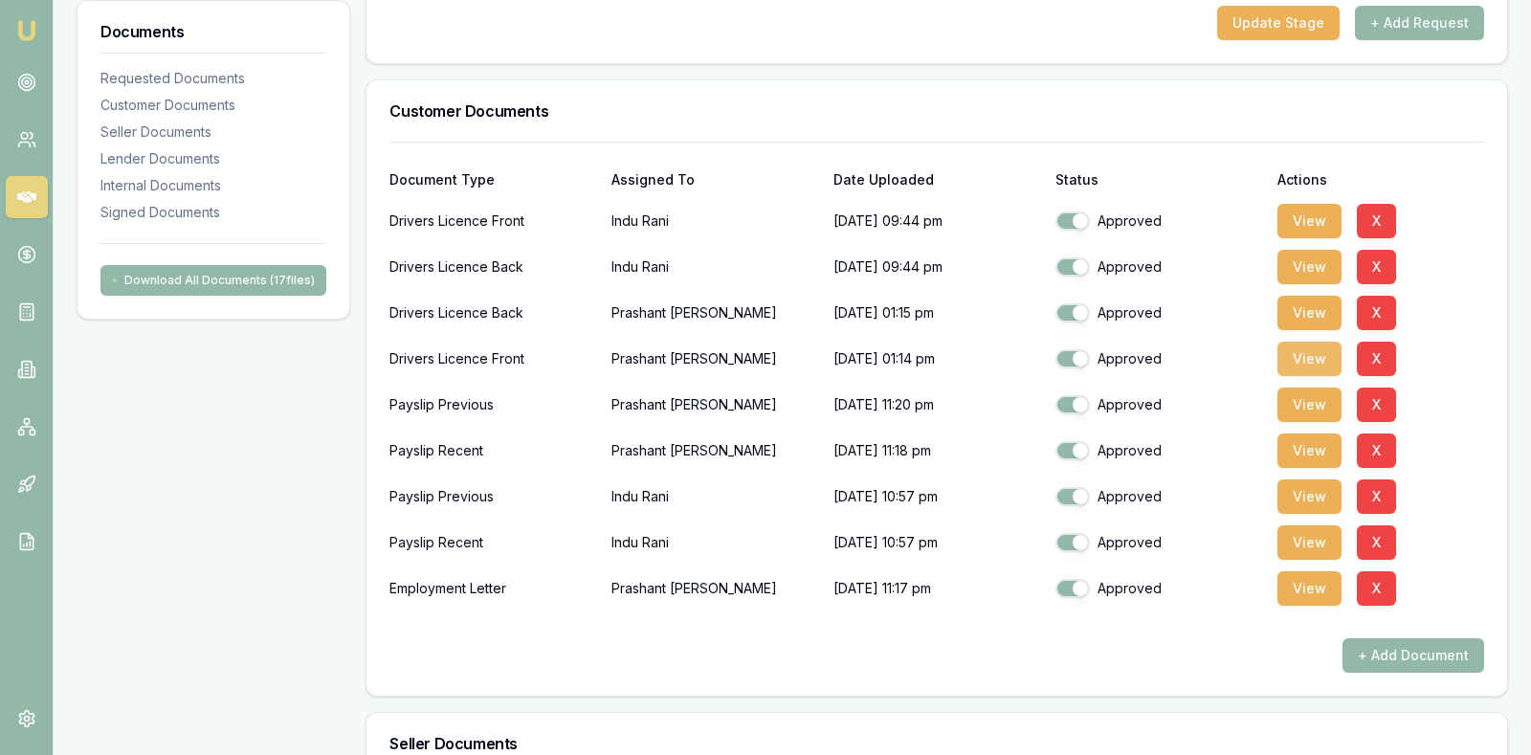
click at [1302, 346] on button "View" at bounding box center [1309, 359] width 64 height 34
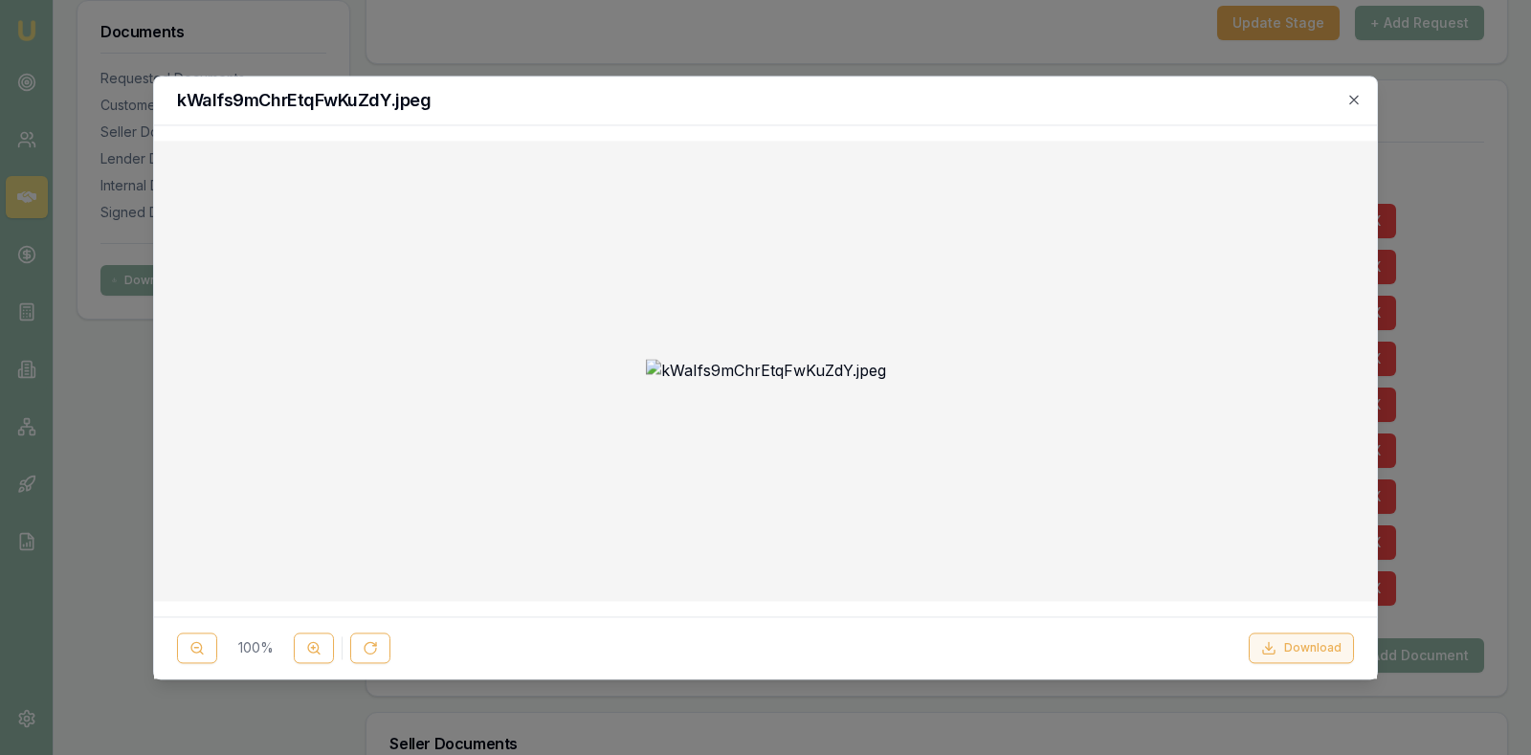
click at [1302, 648] on button "Download" at bounding box center [1301, 647] width 105 height 31
click at [1354, 100] on icon "button" at bounding box center [1353, 99] width 9 height 9
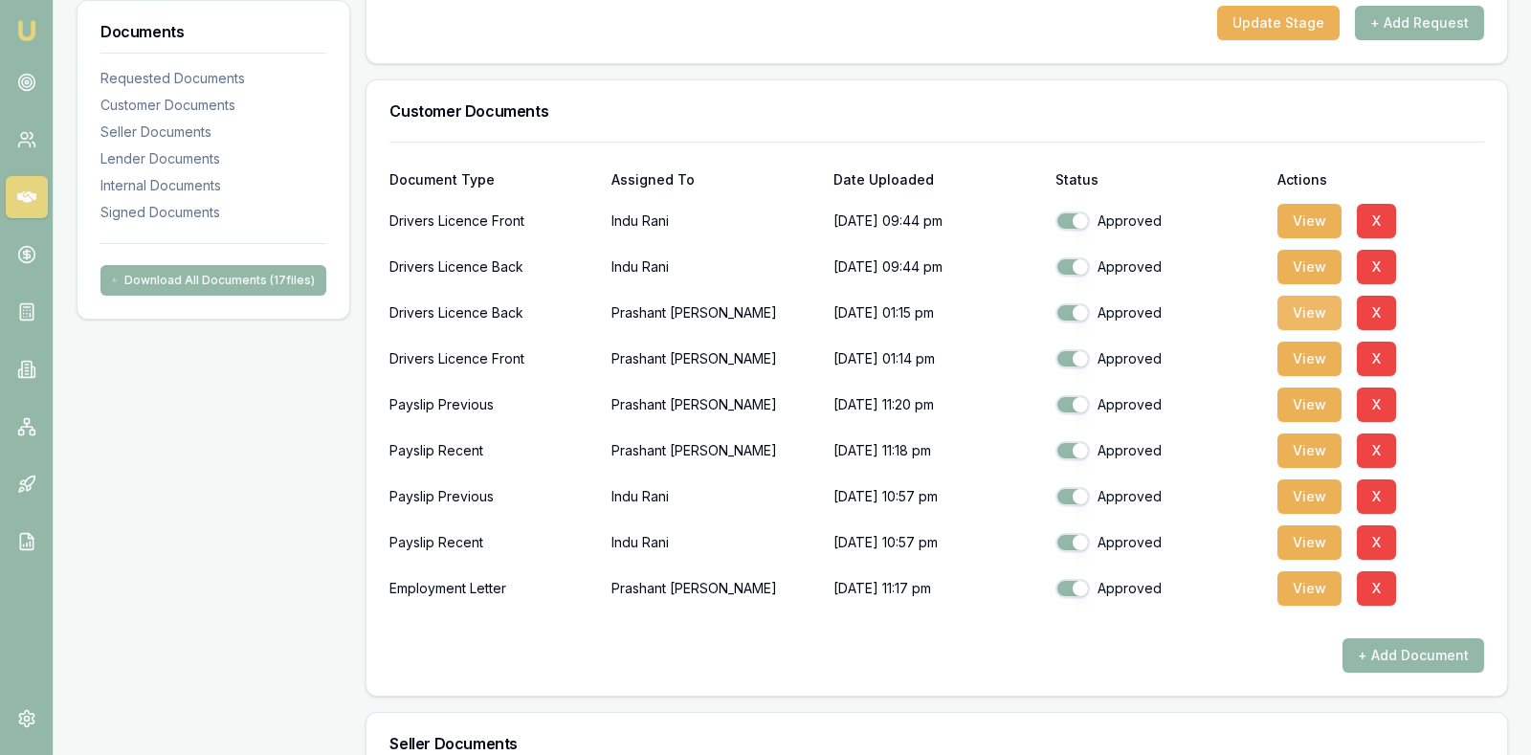
click at [1300, 311] on button "View" at bounding box center [1309, 313] width 64 height 34
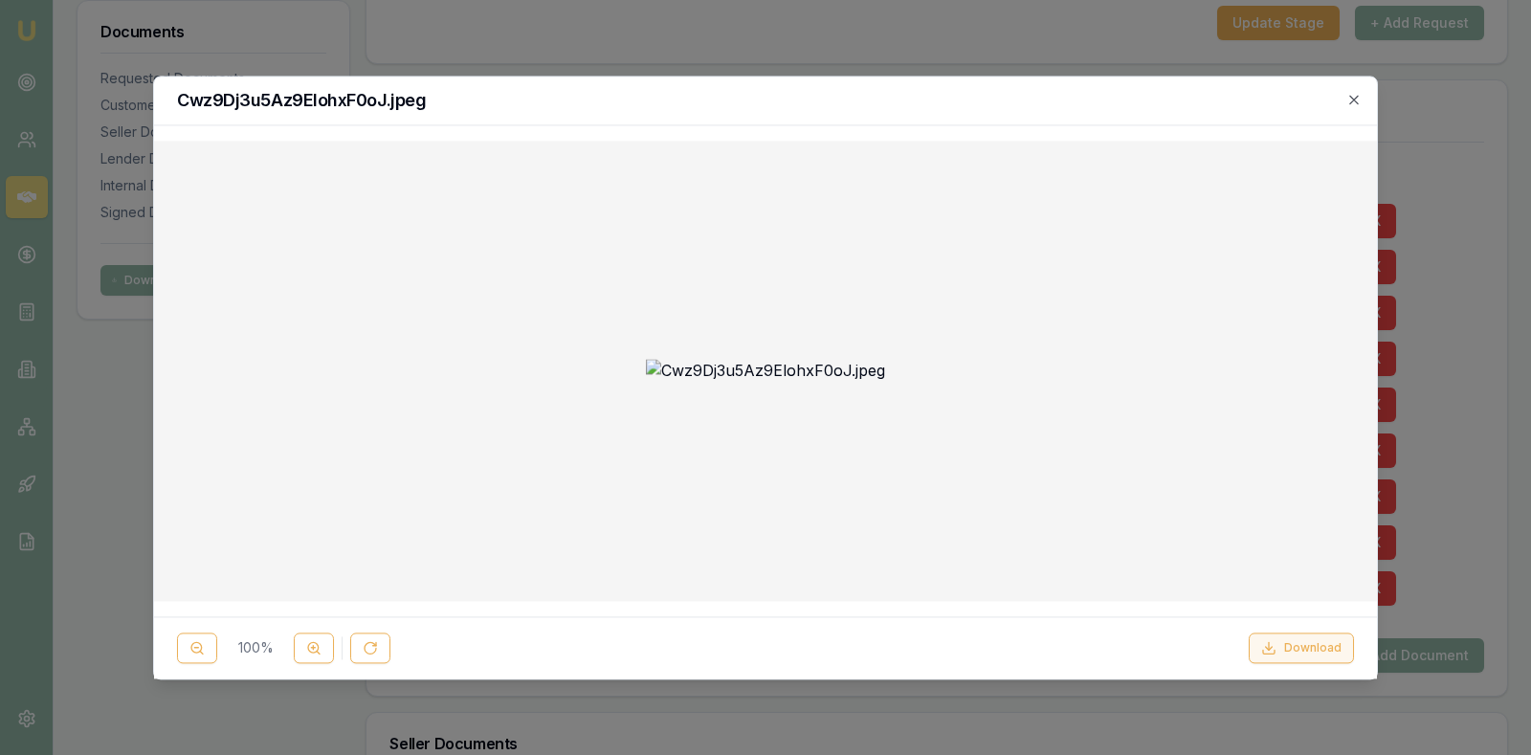
click at [1303, 636] on button "Download" at bounding box center [1301, 647] width 105 height 31
click at [1361, 100] on icon "button" at bounding box center [1353, 99] width 15 height 15
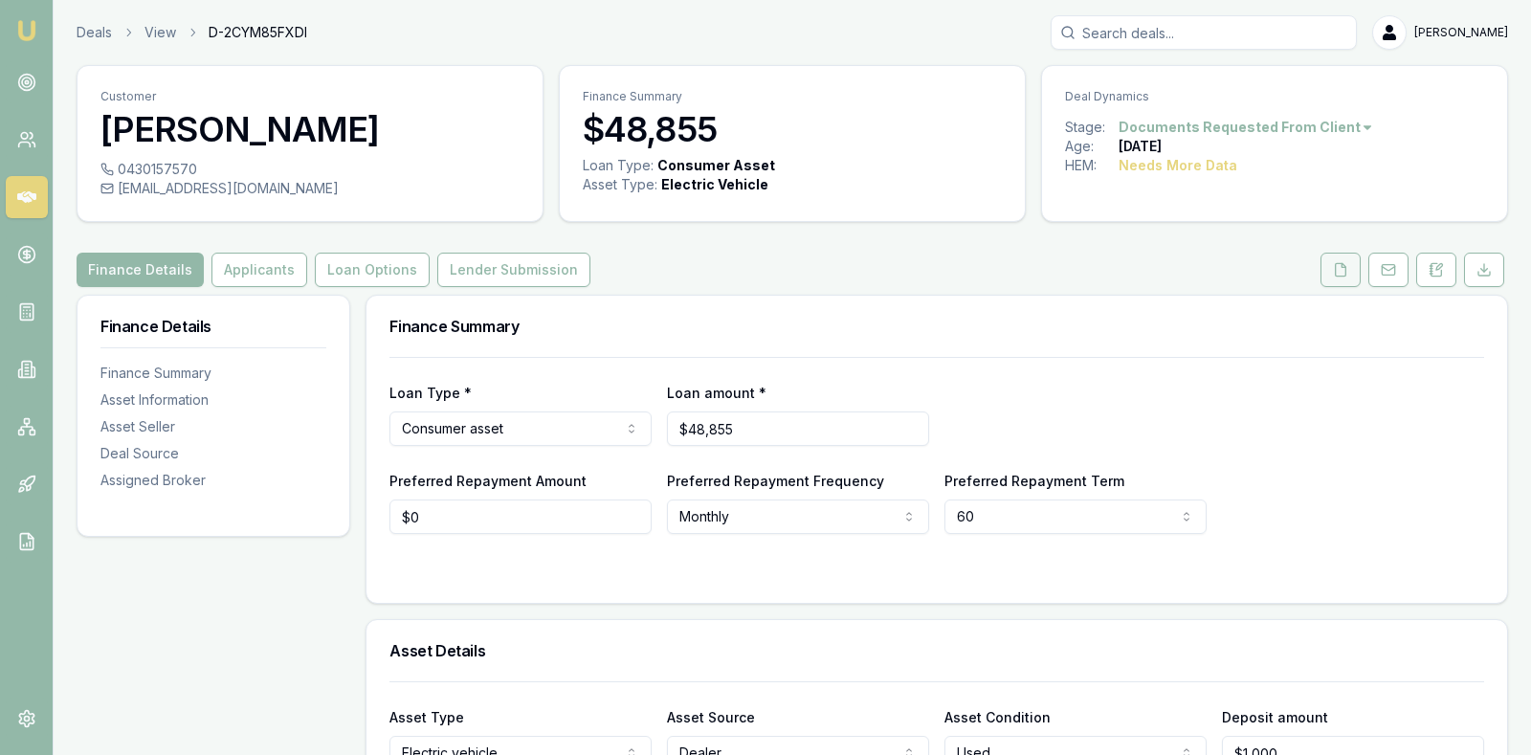
click at [1342, 270] on icon at bounding box center [1340, 269] width 15 height 15
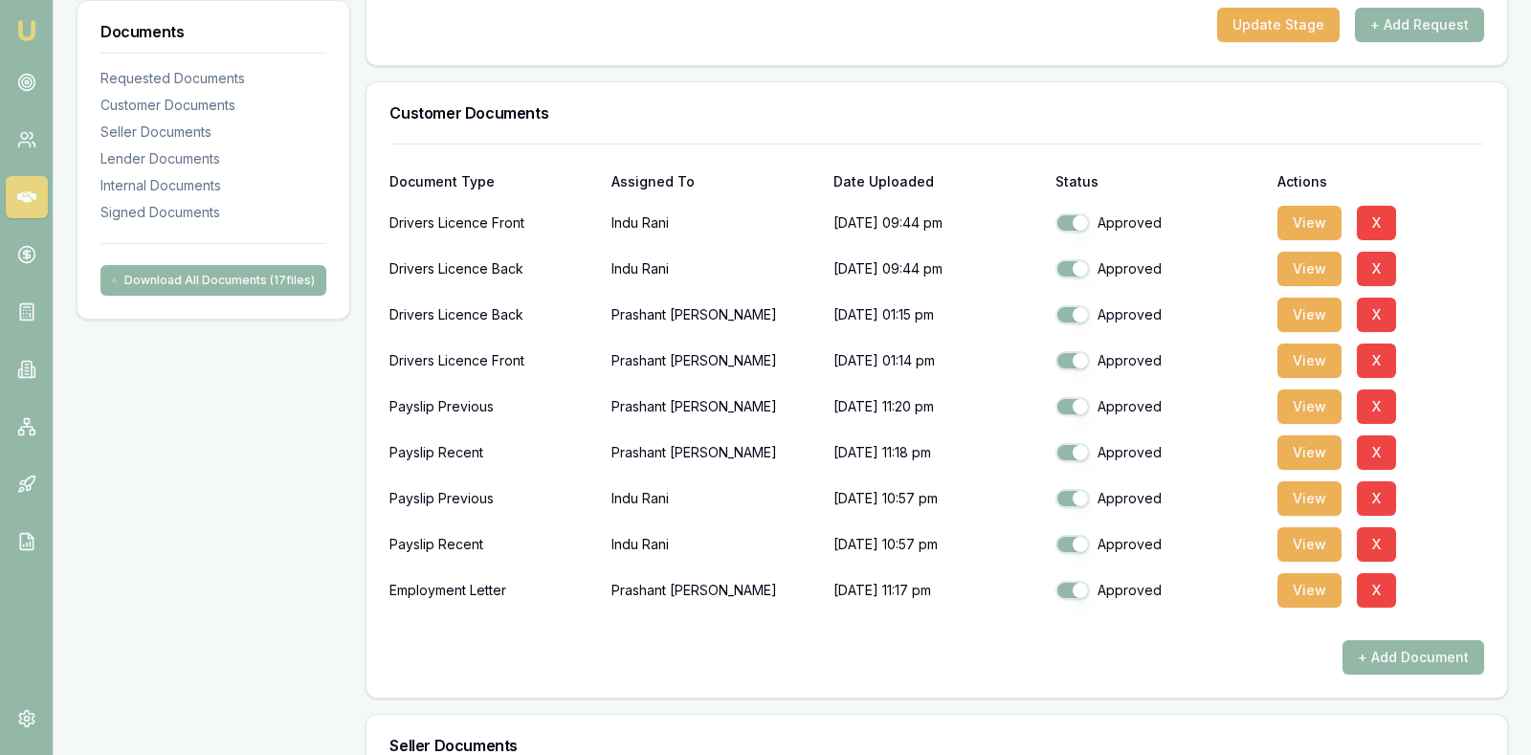
scroll to position [383, 0]
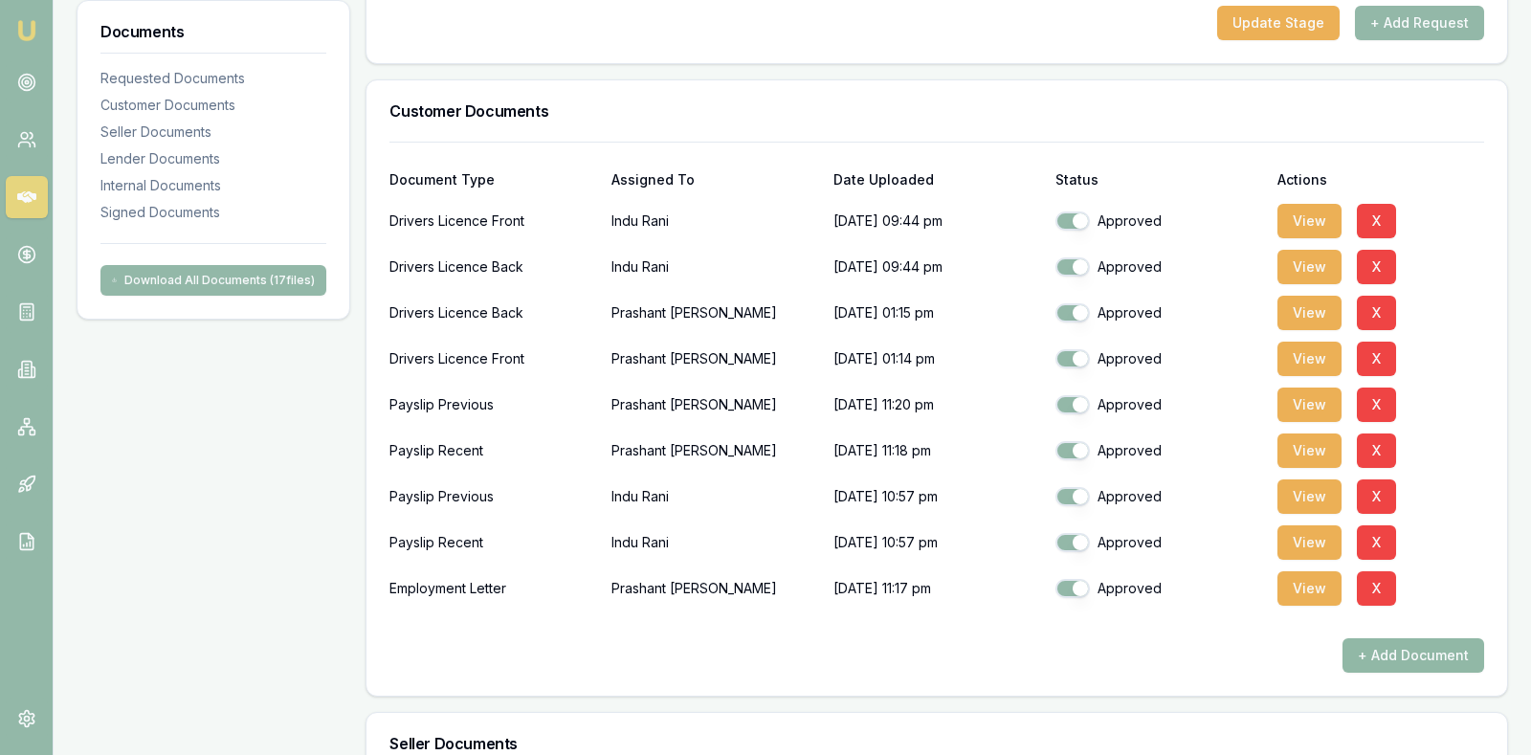
click at [1381, 654] on button "+ Add Document" at bounding box center [1413, 655] width 142 height 34
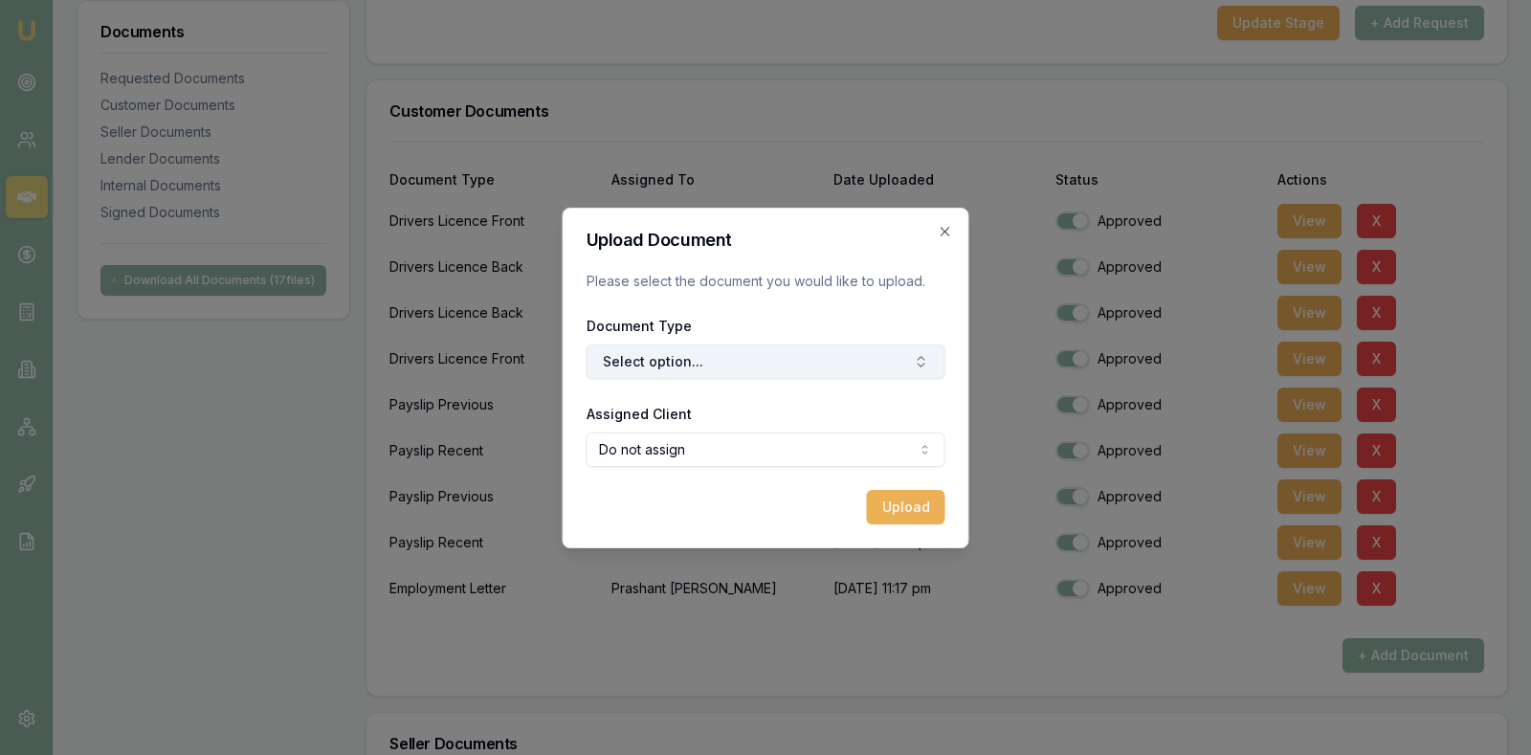
click at [786, 357] on button "Select option..." at bounding box center [766, 361] width 359 height 34
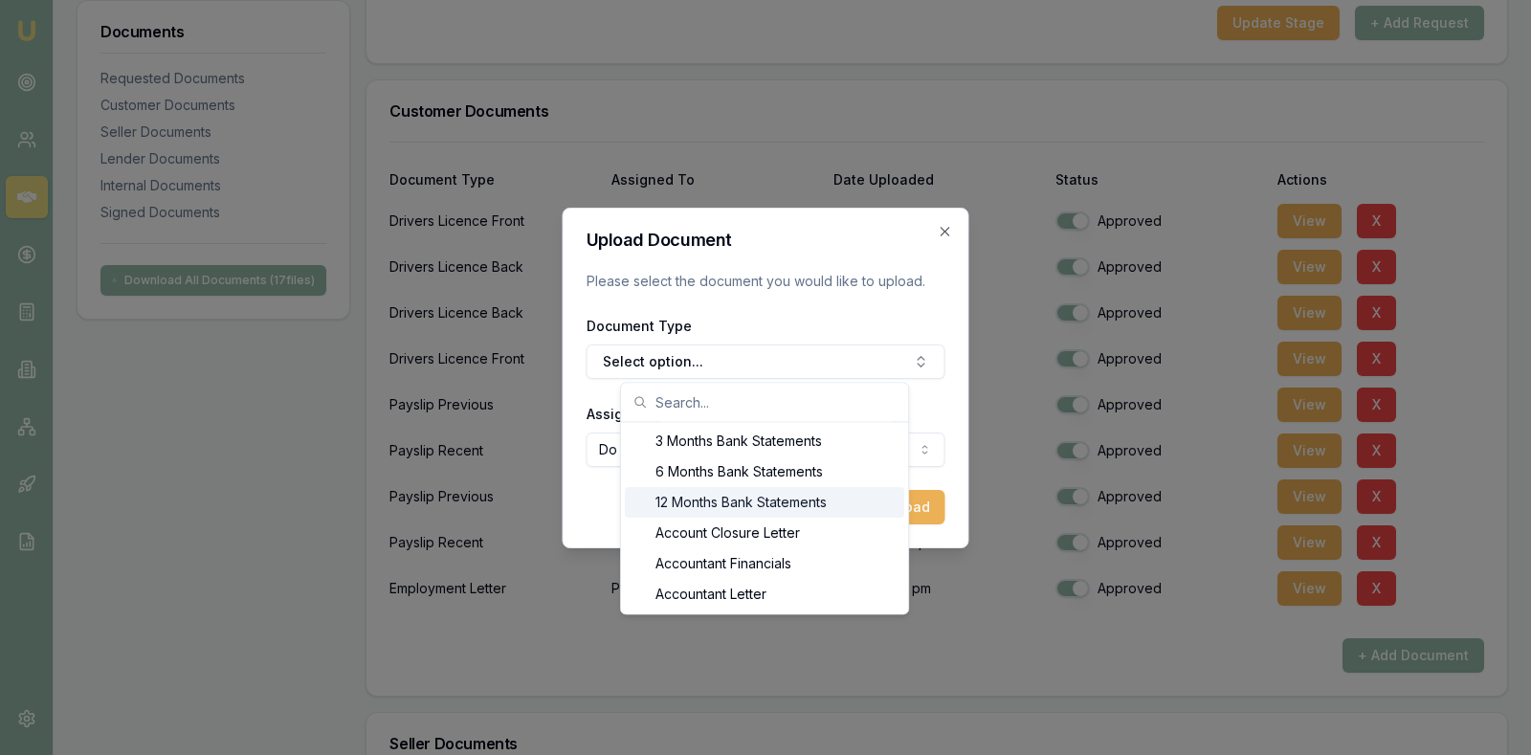
click at [805, 498] on div "12 Months Bank Statements" at bounding box center [764, 502] width 279 height 31
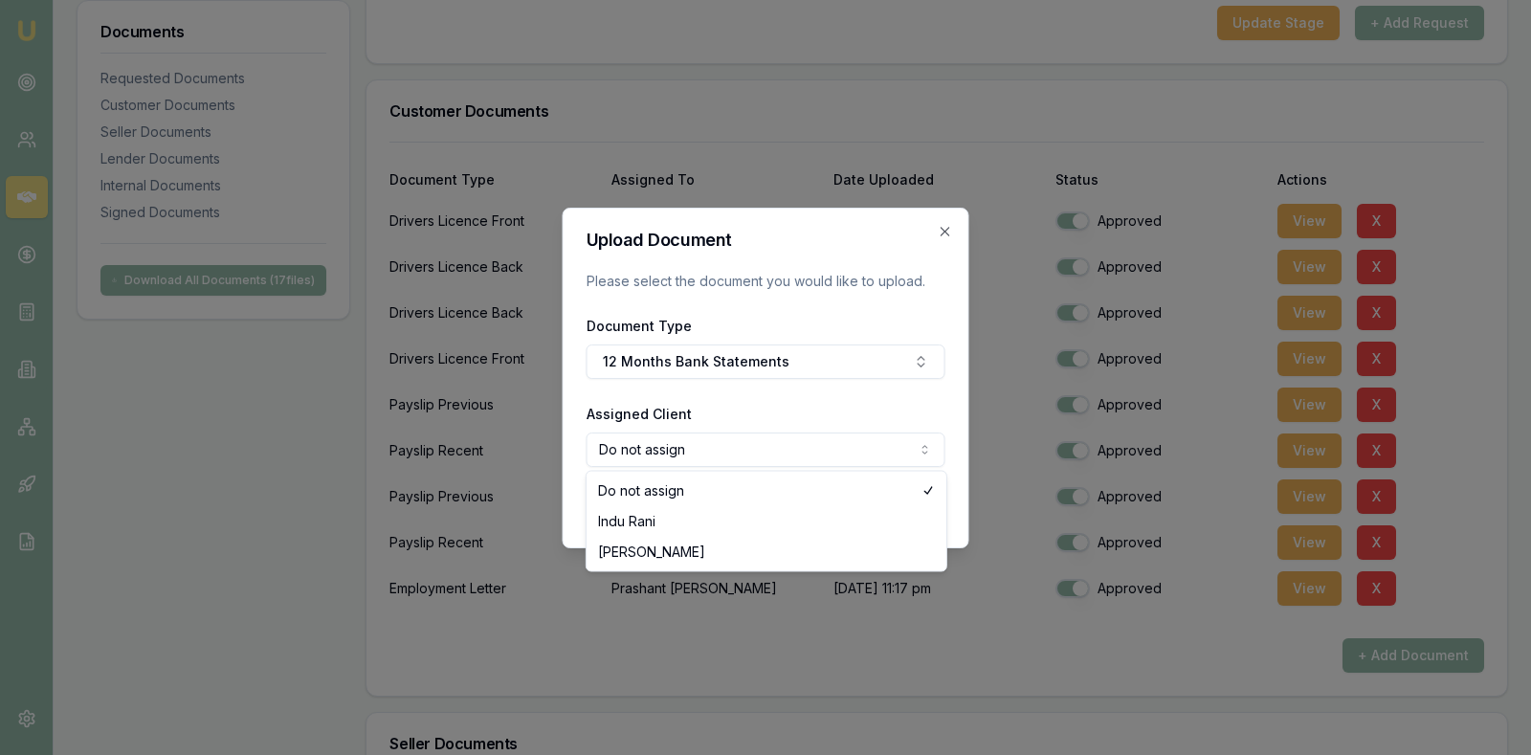
select select "U-6VHBYBDJZ4"
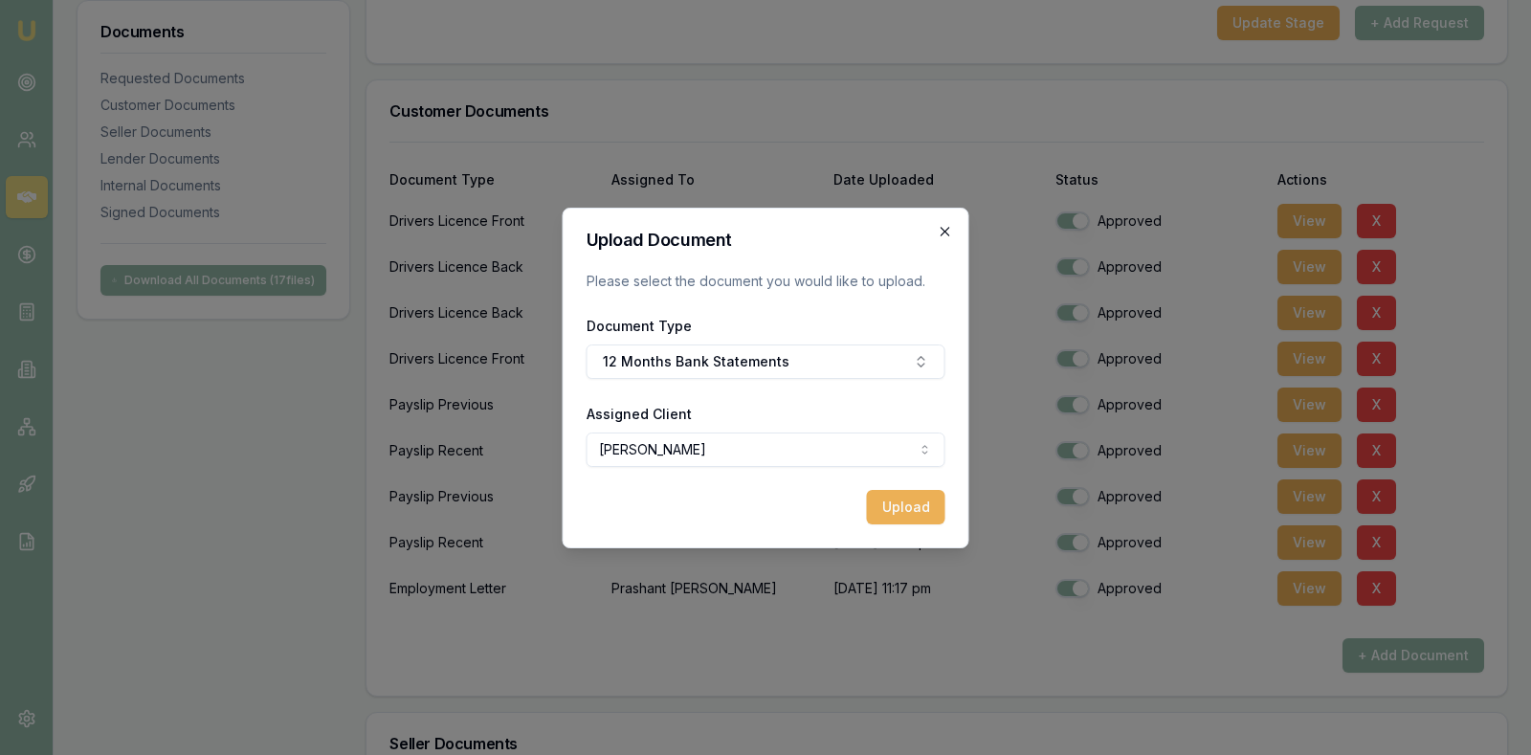
click at [948, 231] on icon "button" at bounding box center [945, 231] width 15 height 15
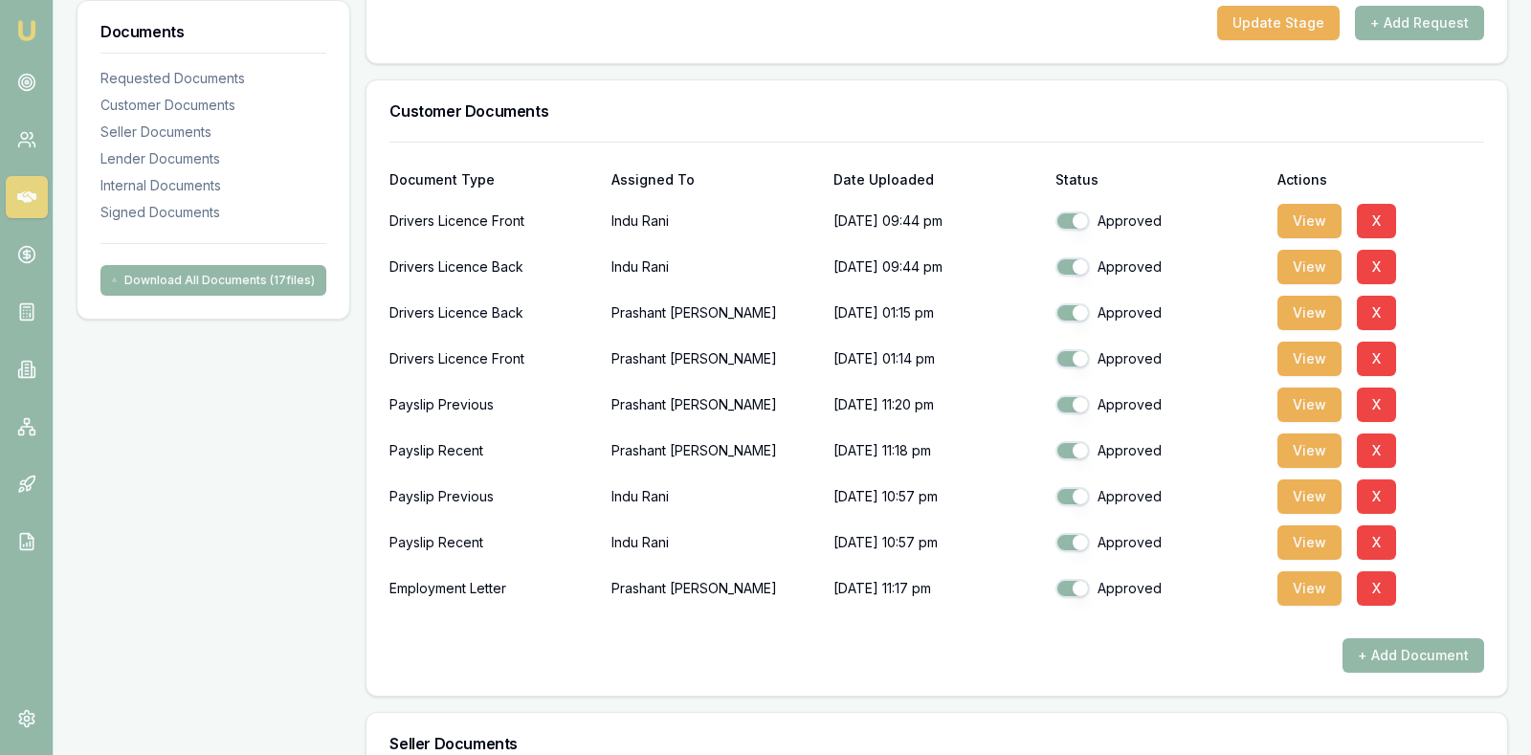
click at [1073, 112] on h3 "Customer Documents" at bounding box center [936, 110] width 1095 height 15
click at [1415, 20] on button "+ Add Request" at bounding box center [1419, 23] width 129 height 34
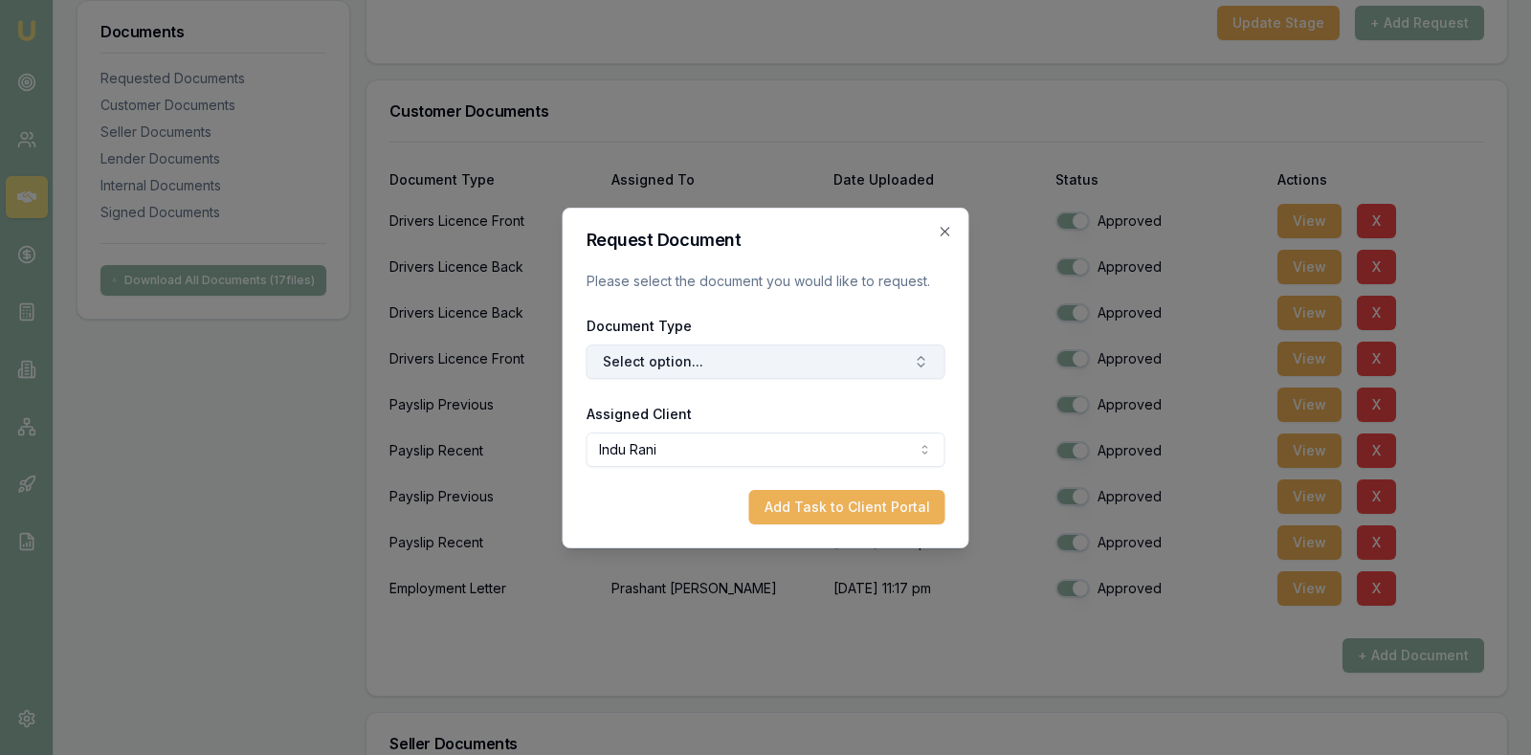
click at [710, 358] on button "Select option..." at bounding box center [766, 361] width 359 height 34
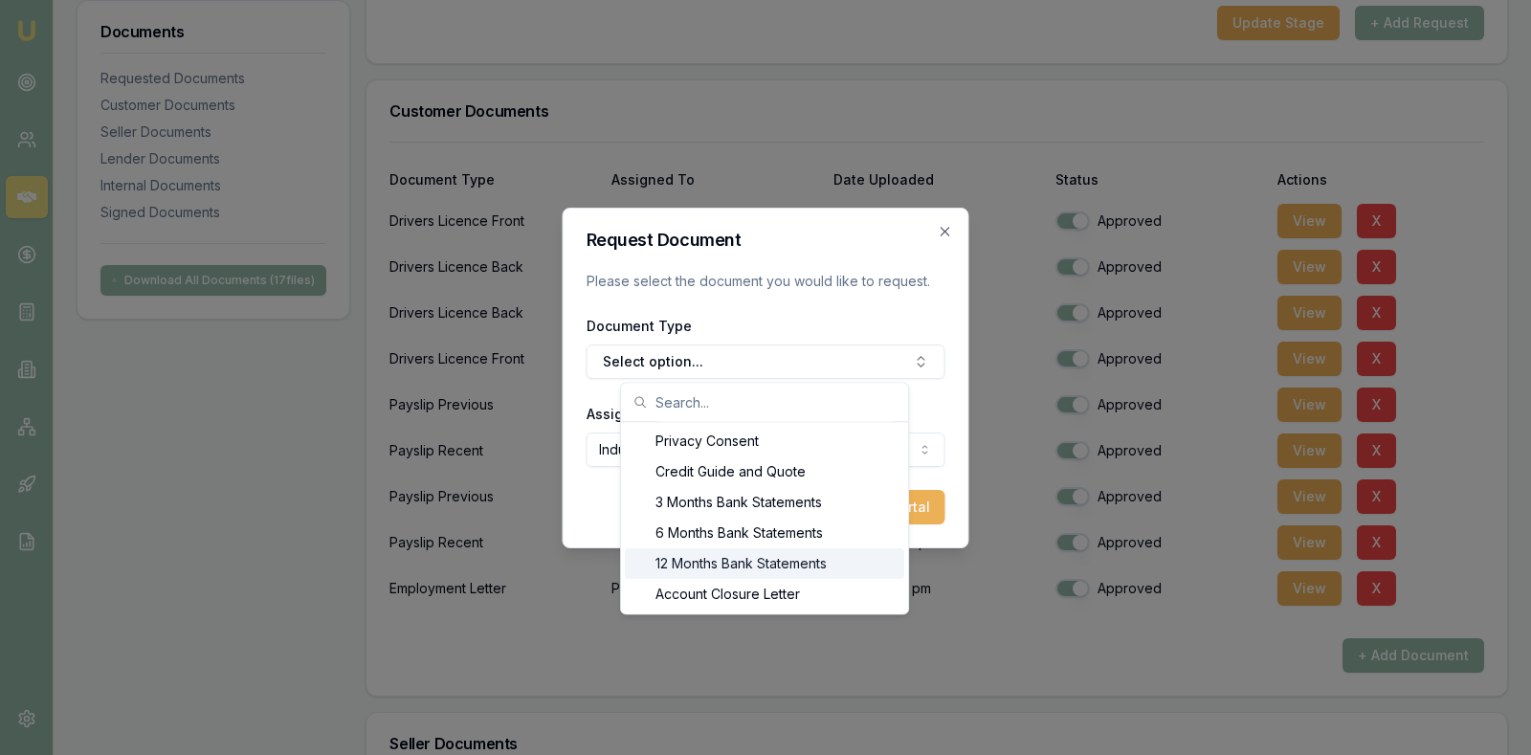
click at [747, 562] on div "12 Months Bank Statements" at bounding box center [764, 563] width 279 height 31
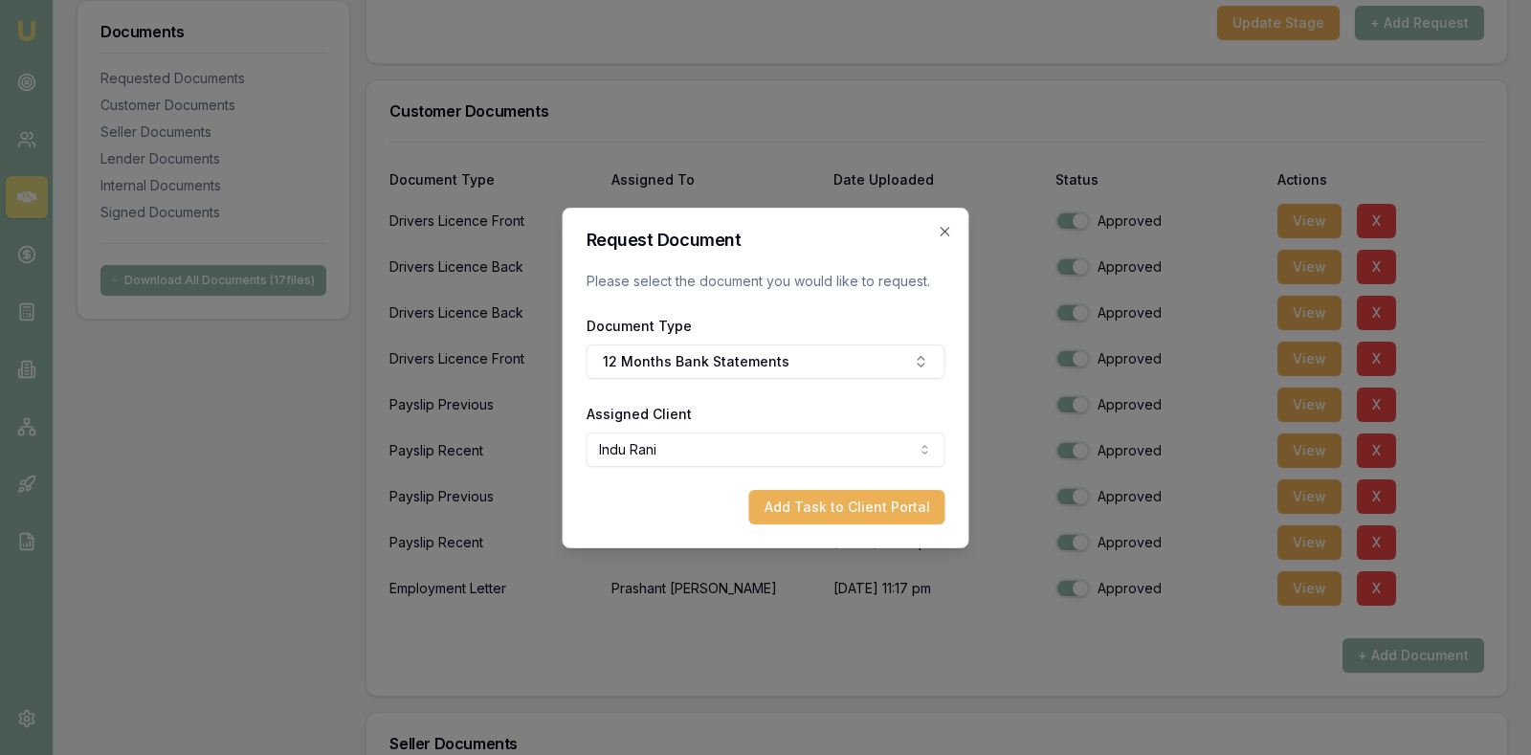
click at [806, 505] on button "Add Task to Client Portal" at bounding box center [847, 507] width 196 height 34
select select "U-C0LG0XRZH5"
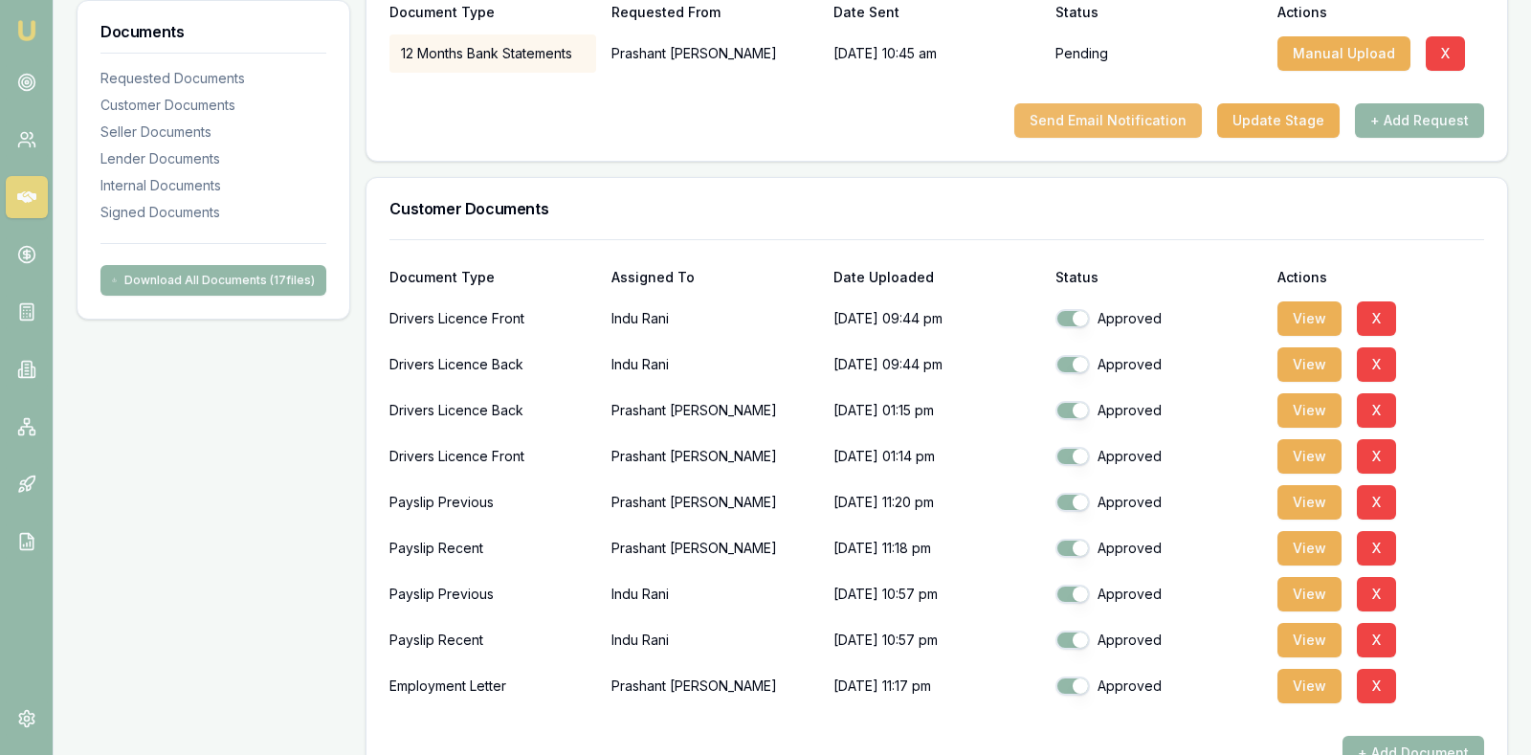
click at [1135, 104] on button "Send Email Notification" at bounding box center [1108, 120] width 188 height 34
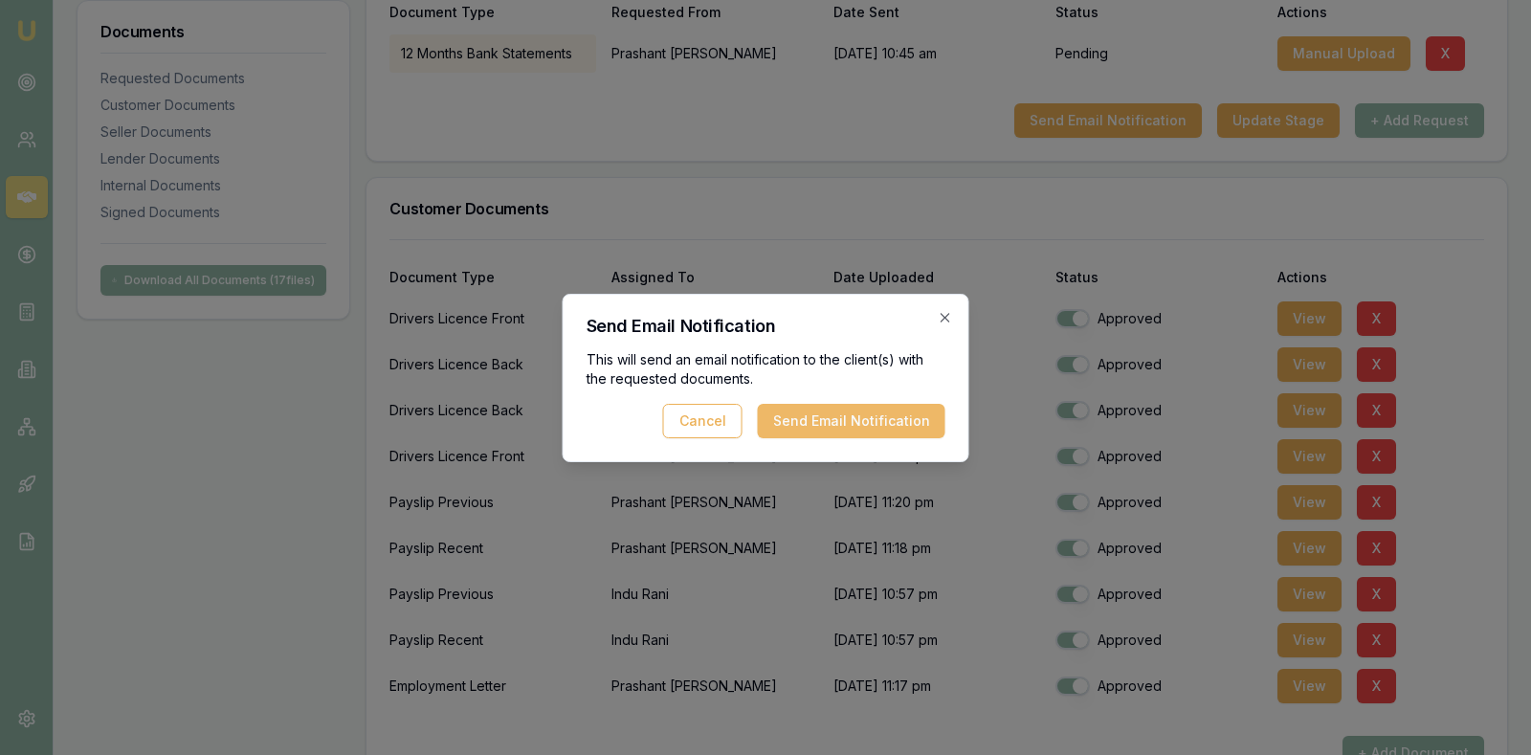
click at [883, 408] on button "Send Email Notification" at bounding box center [852, 421] width 188 height 34
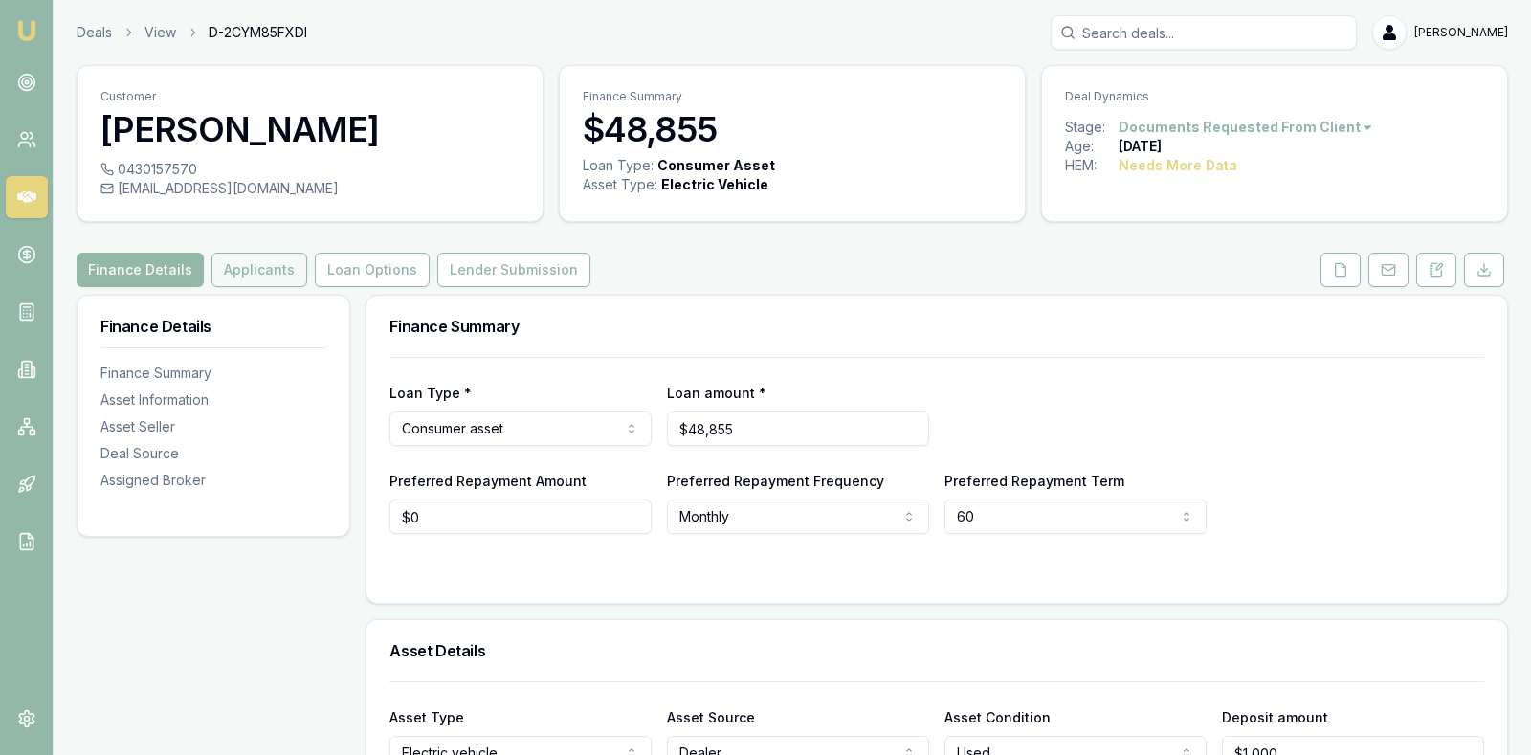
click at [238, 266] on button "Applicants" at bounding box center [259, 270] width 96 height 34
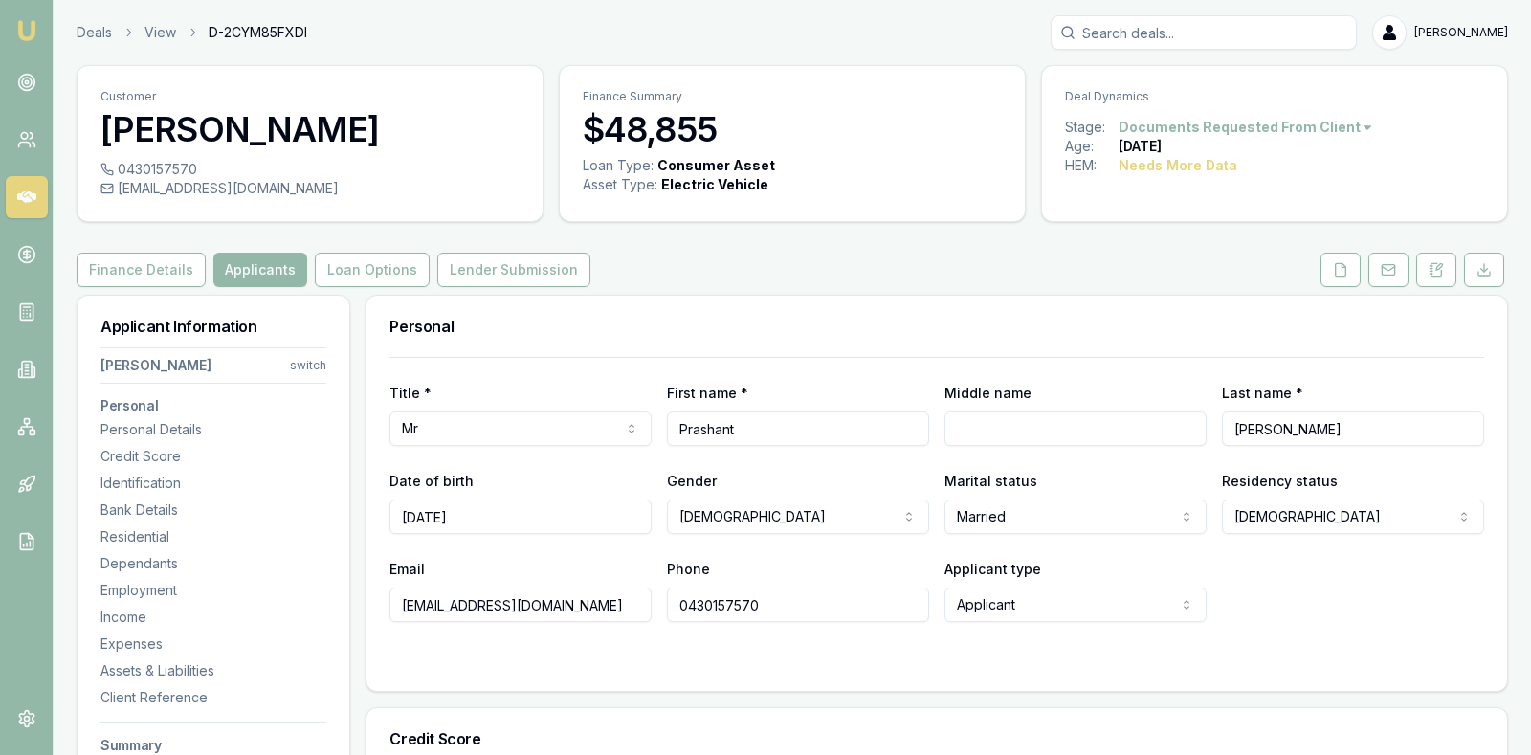
click at [691, 269] on div "Finance Details Applicants Loan Options Lender Submission" at bounding box center [792, 270] width 1431 height 34
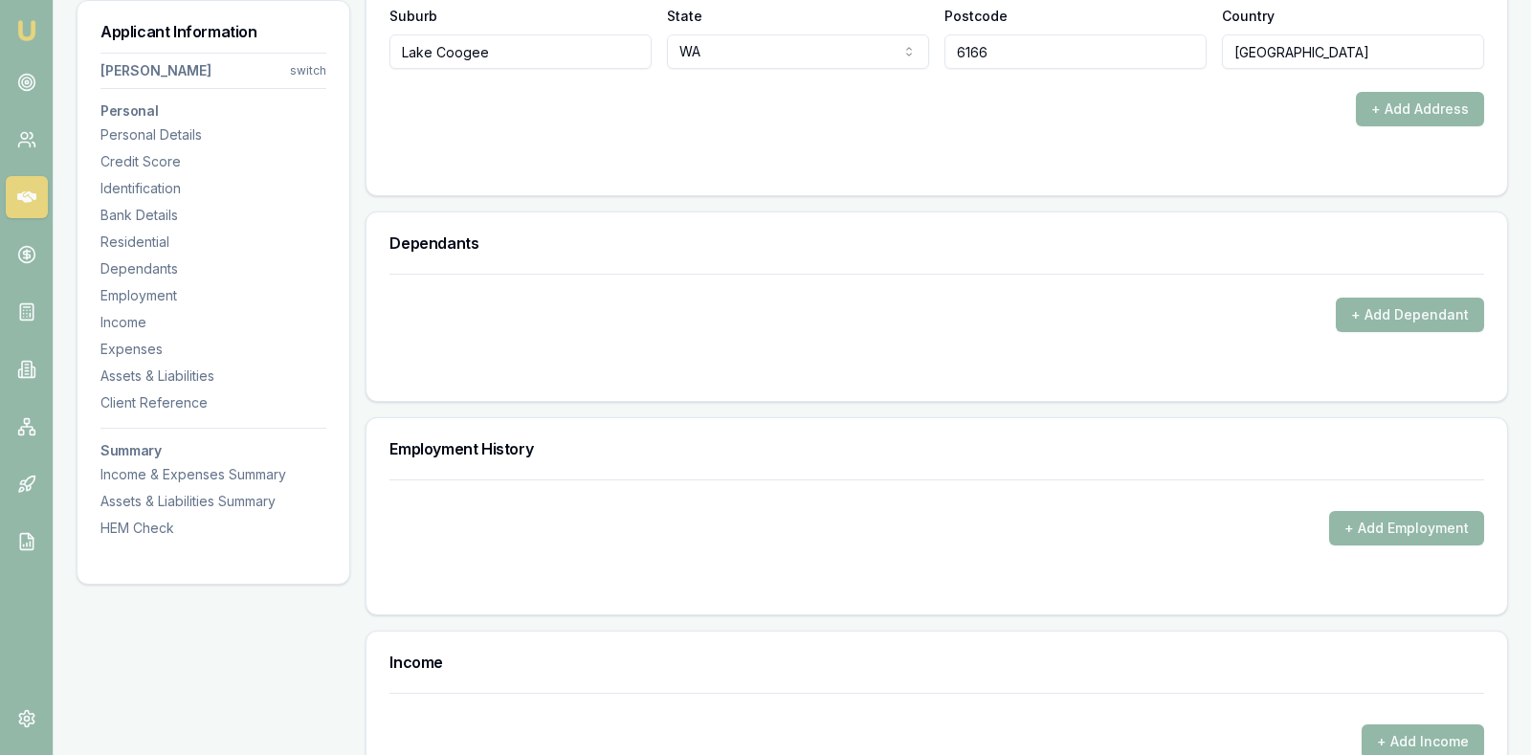
scroll to position [2201, 0]
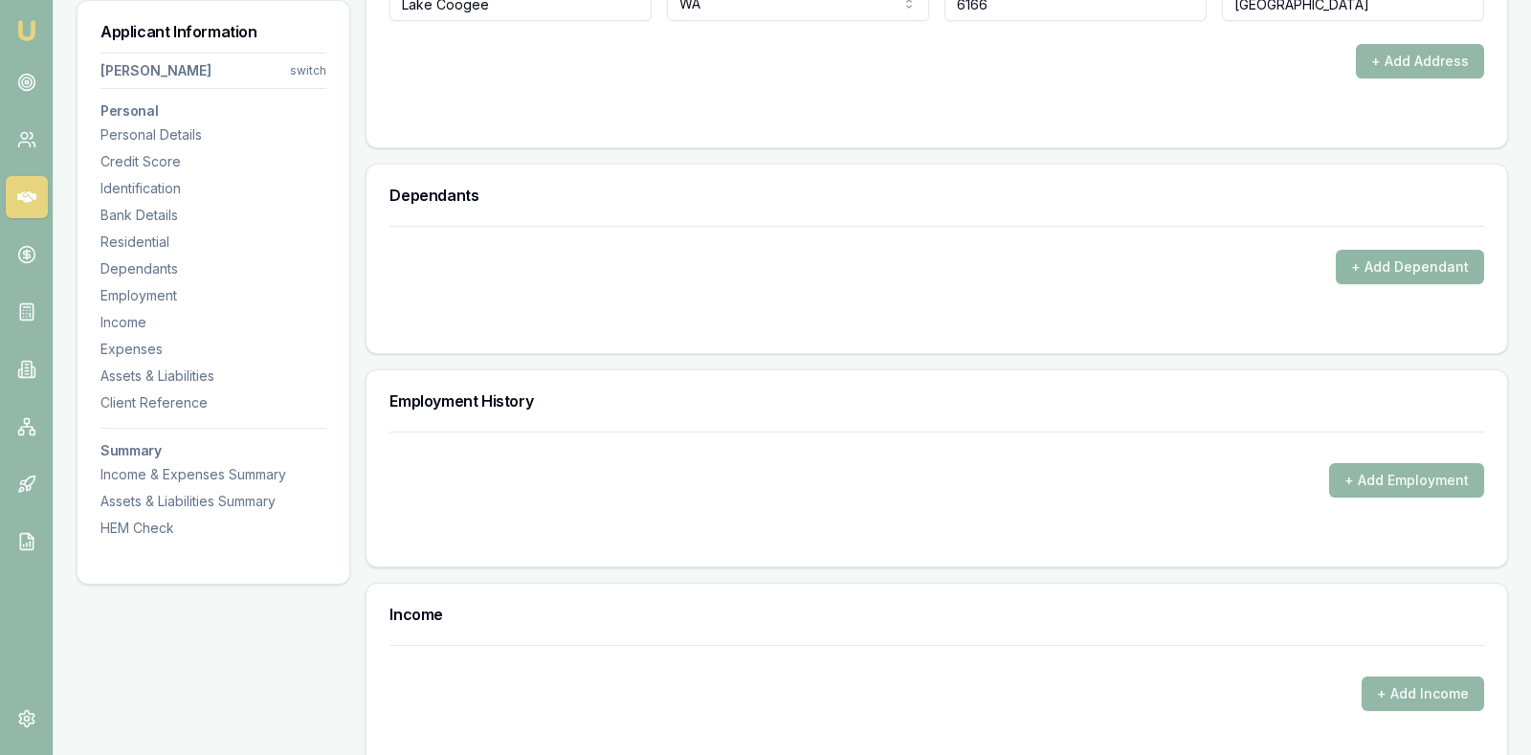
click at [1371, 257] on button "+ Add Dependant" at bounding box center [1410, 267] width 148 height 34
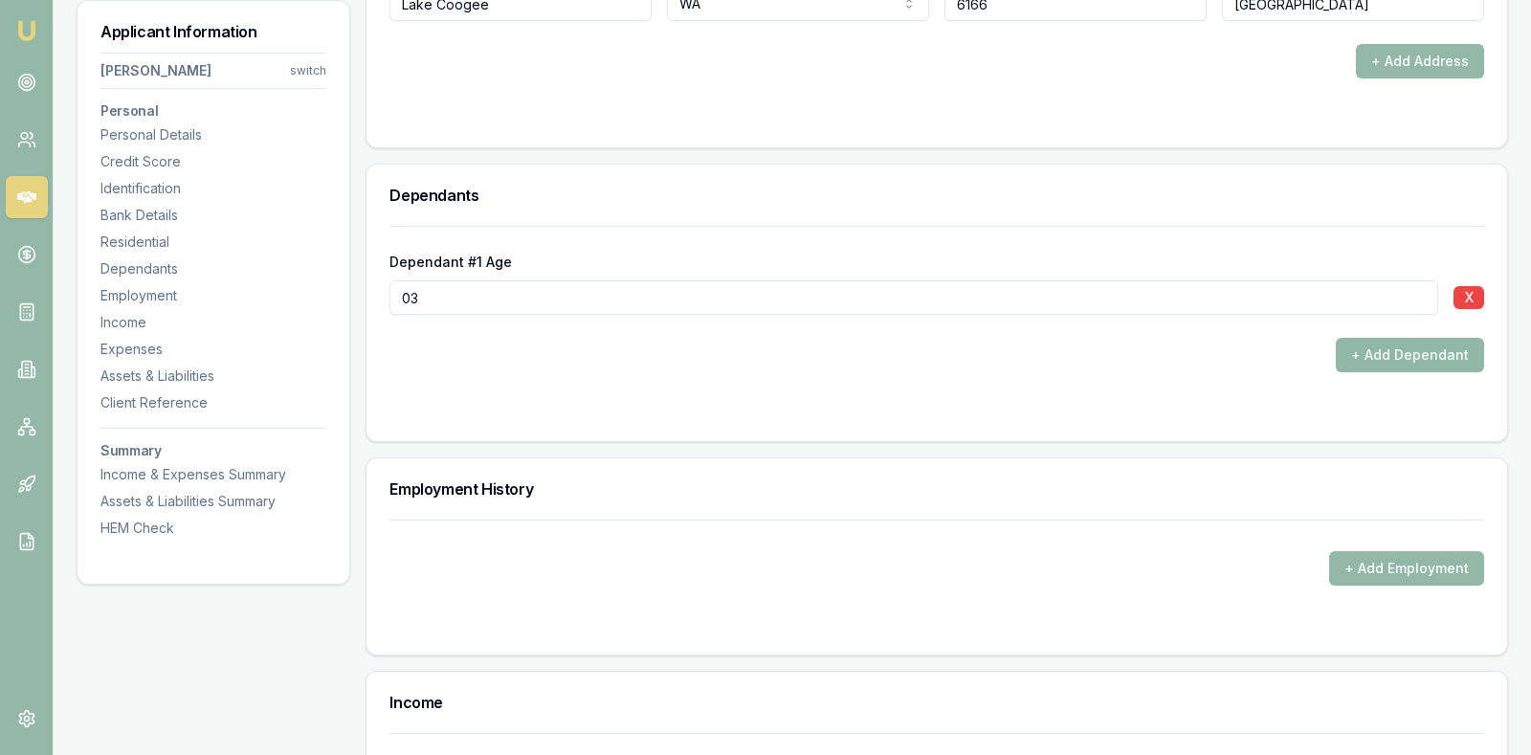
type input "03"
click at [1429, 349] on button "+ Add Dependant" at bounding box center [1410, 355] width 148 height 34
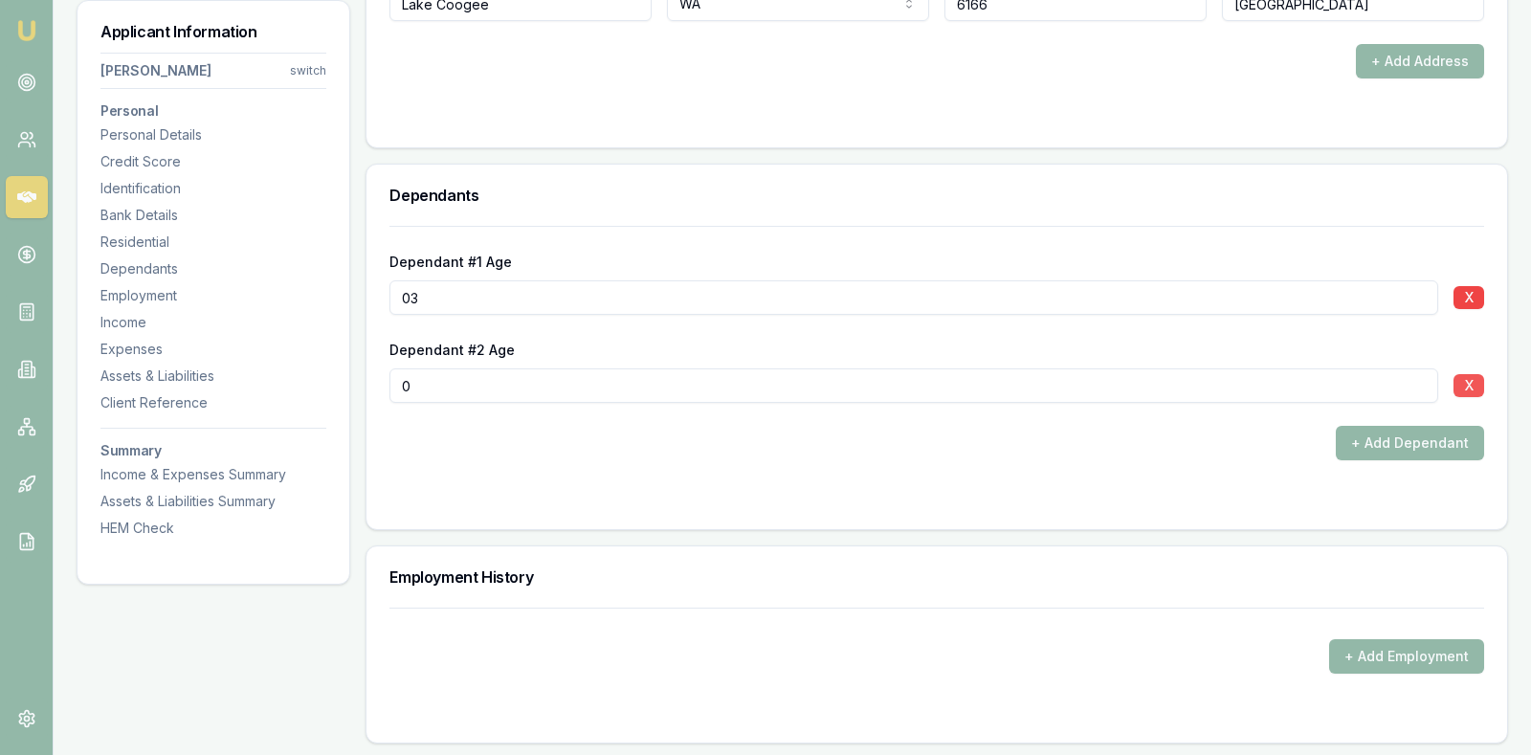
click at [1462, 374] on button "X" at bounding box center [1468, 385] width 31 height 23
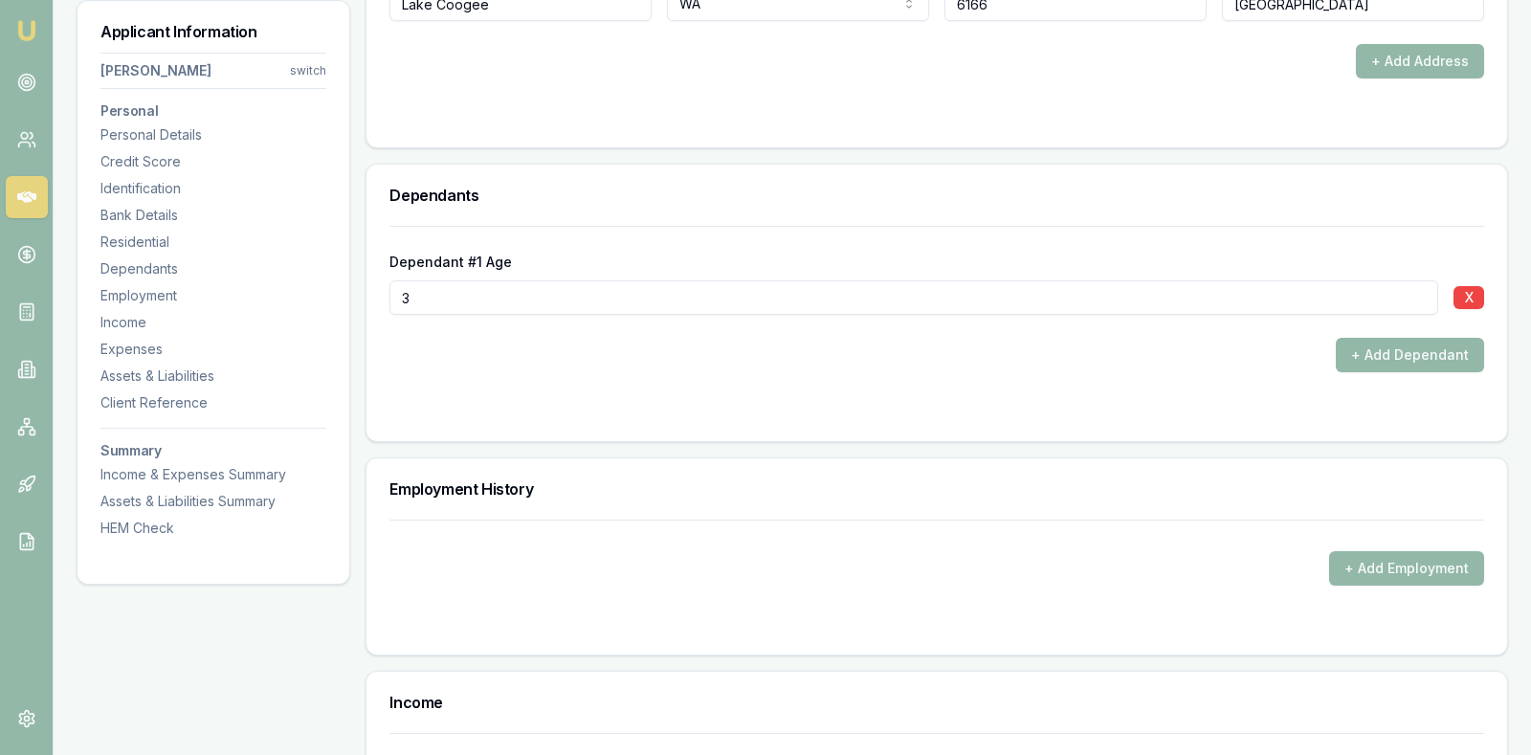
click at [1083, 372] on form "Dependant #1 Age [DEMOGRAPHIC_DATA] X + Add Dependant" at bounding box center [936, 322] width 1095 height 192
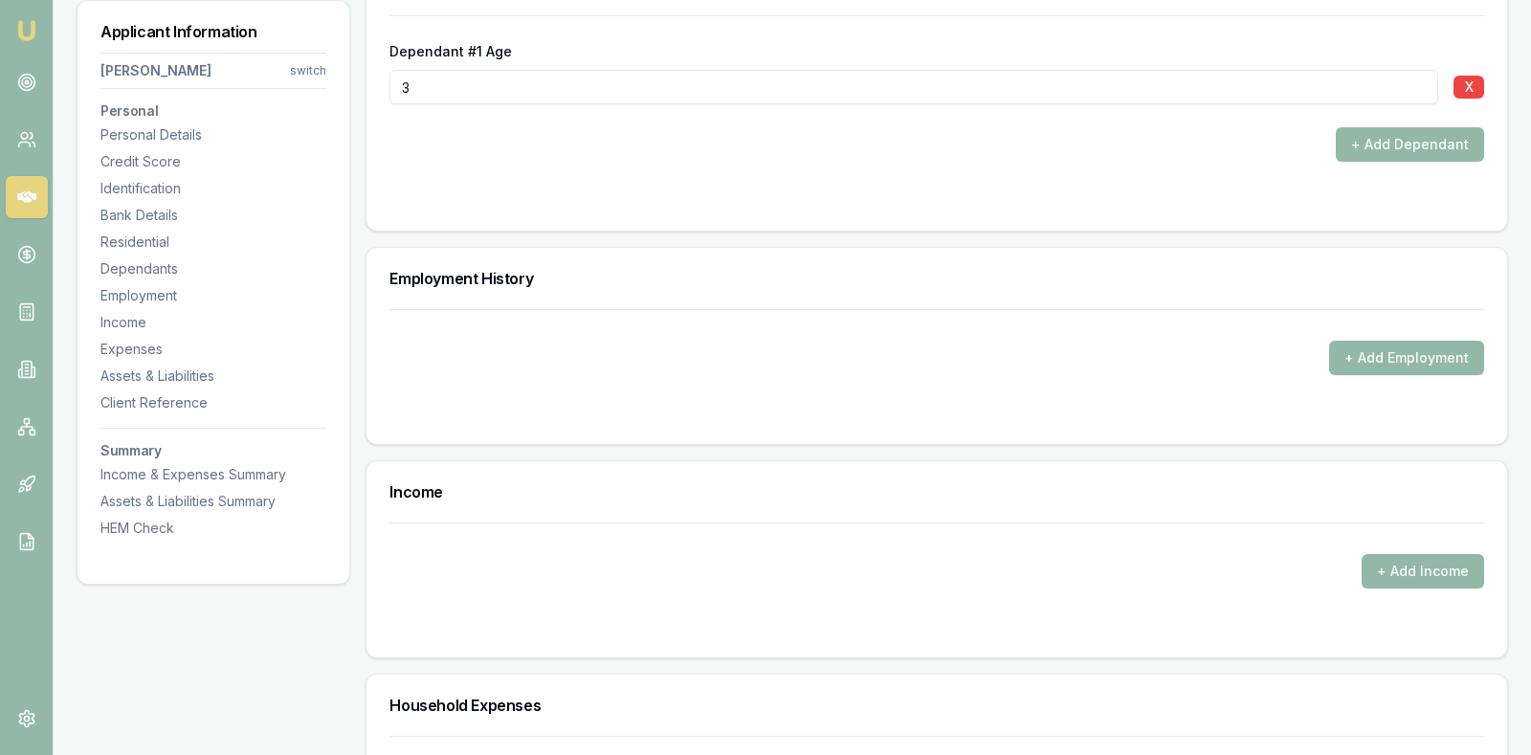
scroll to position [2440, 0]
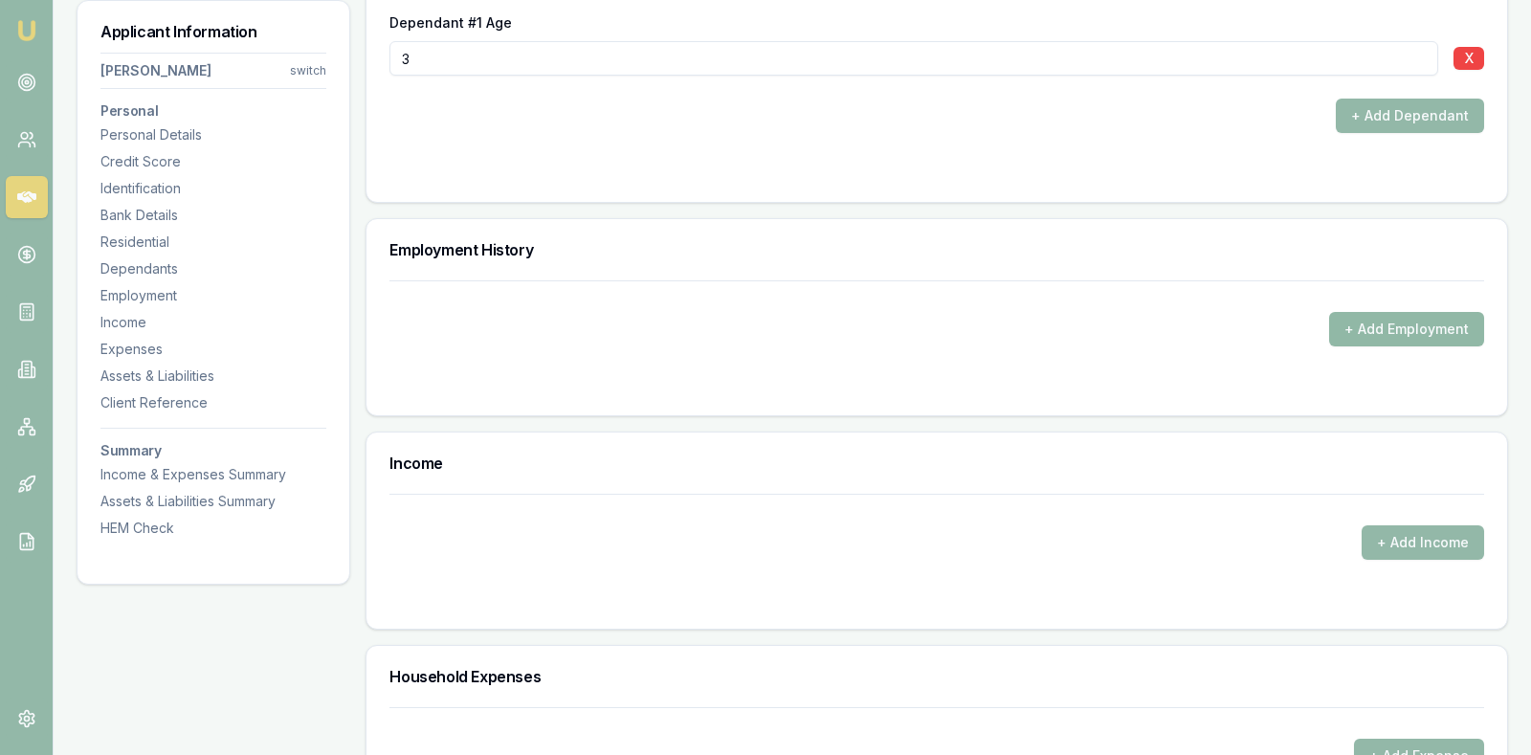
click at [1382, 319] on button "+ Add Employment" at bounding box center [1406, 329] width 155 height 34
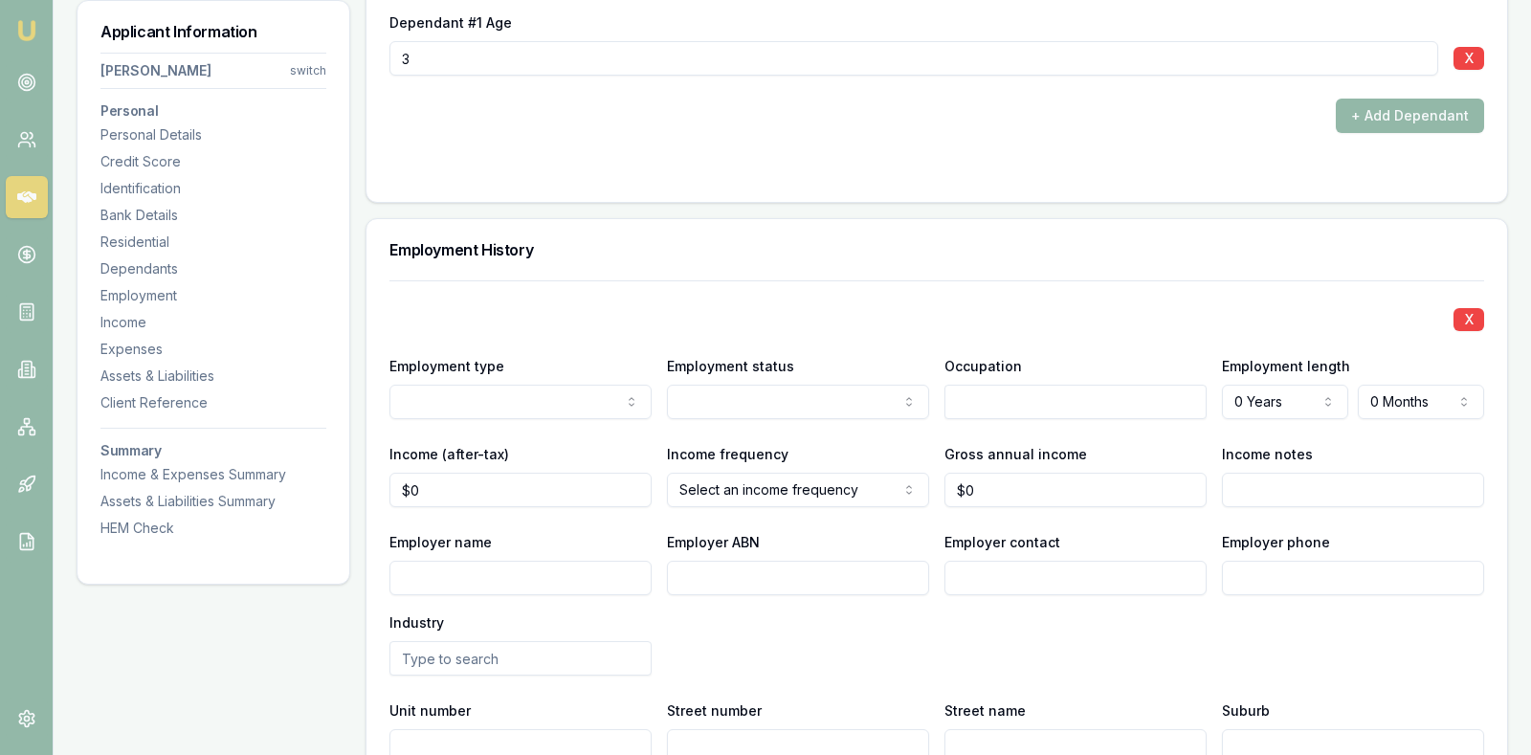
select select "CASUAL"
click at [1005, 396] on input "text" at bounding box center [1075, 402] width 262 height 34
type input "Warehouse Manager"
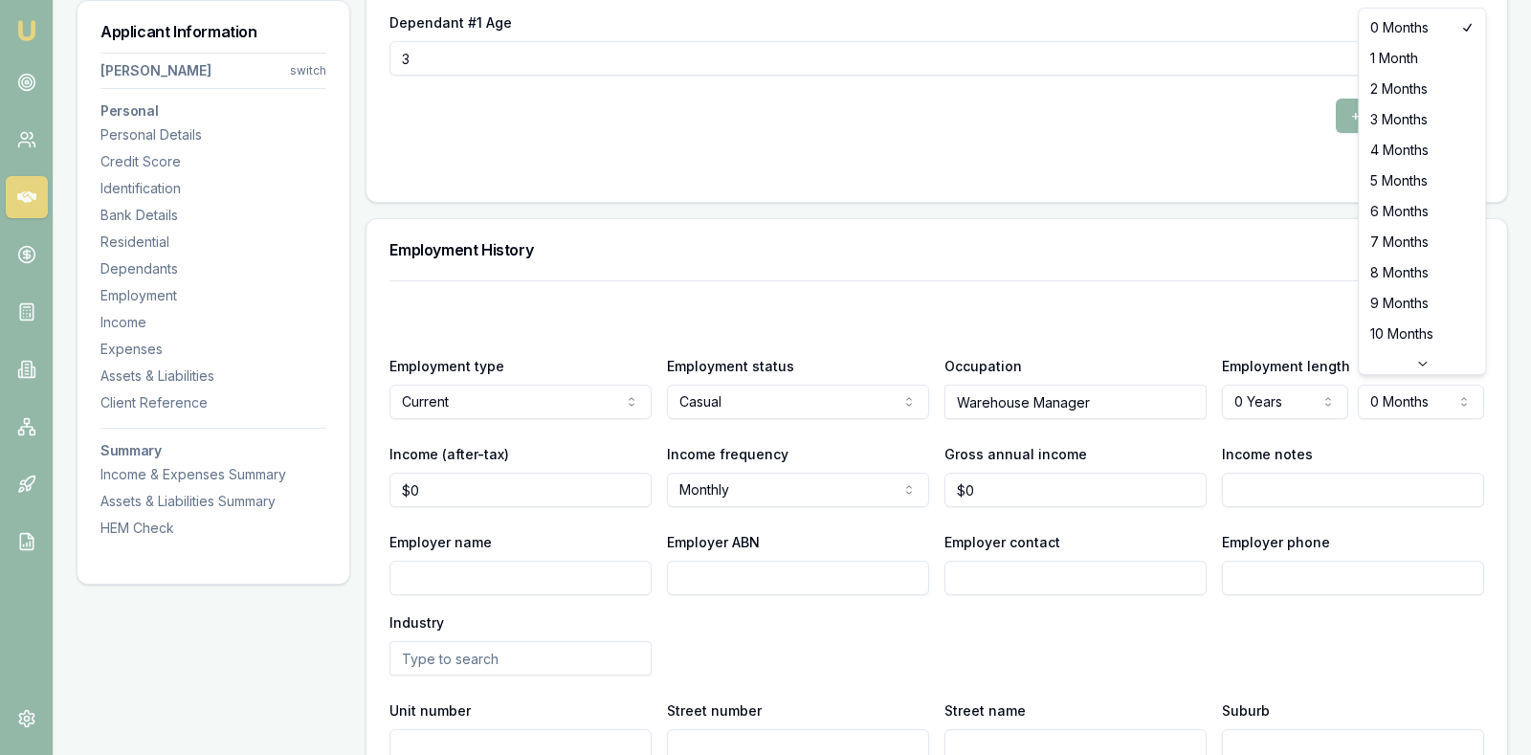
select select "1"
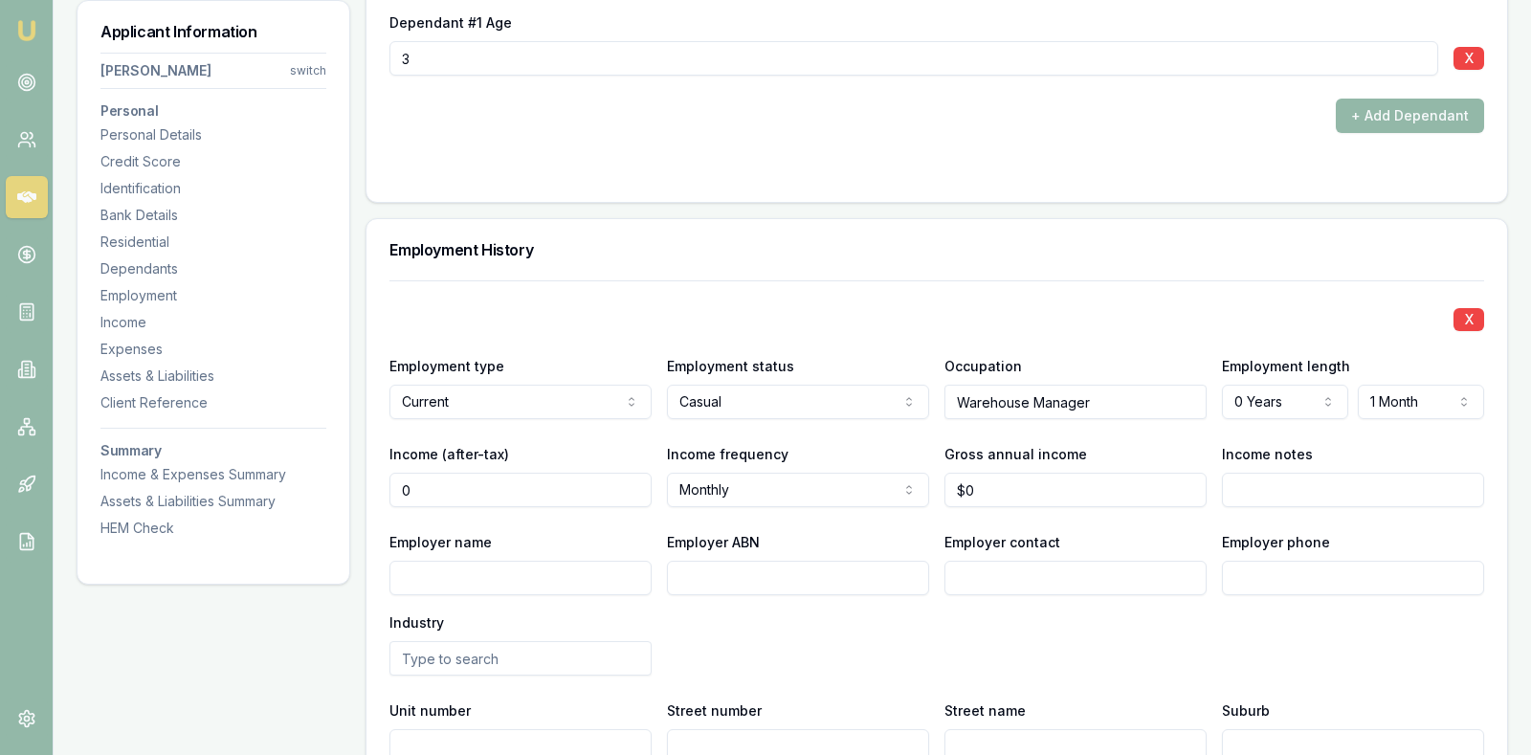
click at [539, 484] on input "0" at bounding box center [520, 490] width 262 height 34
type input "$0"
type input "0"
click at [1022, 485] on input "0" at bounding box center [1075, 490] width 262 height 34
type input "$80,000"
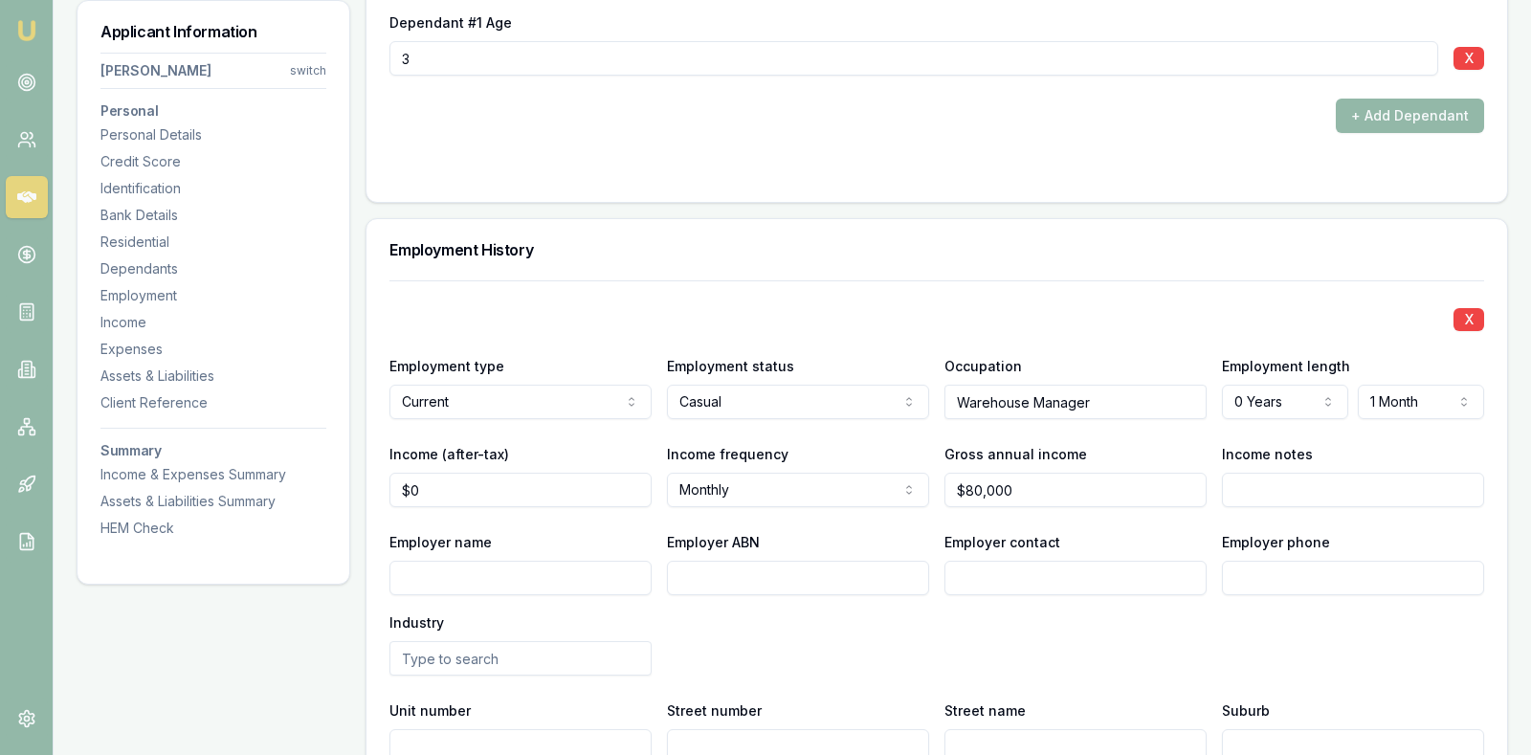
click at [1097, 649] on div "Employer name Employer ABN Employer contact Employer phone Industry" at bounding box center [936, 602] width 1095 height 145
click at [569, 475] on input "0" at bounding box center [520, 490] width 262 height 34
click at [524, 486] on input "12230" at bounding box center [520, 490] width 262 height 34
type input "$1,223"
click at [512, 561] on input "Employer name" at bounding box center [520, 578] width 262 height 34
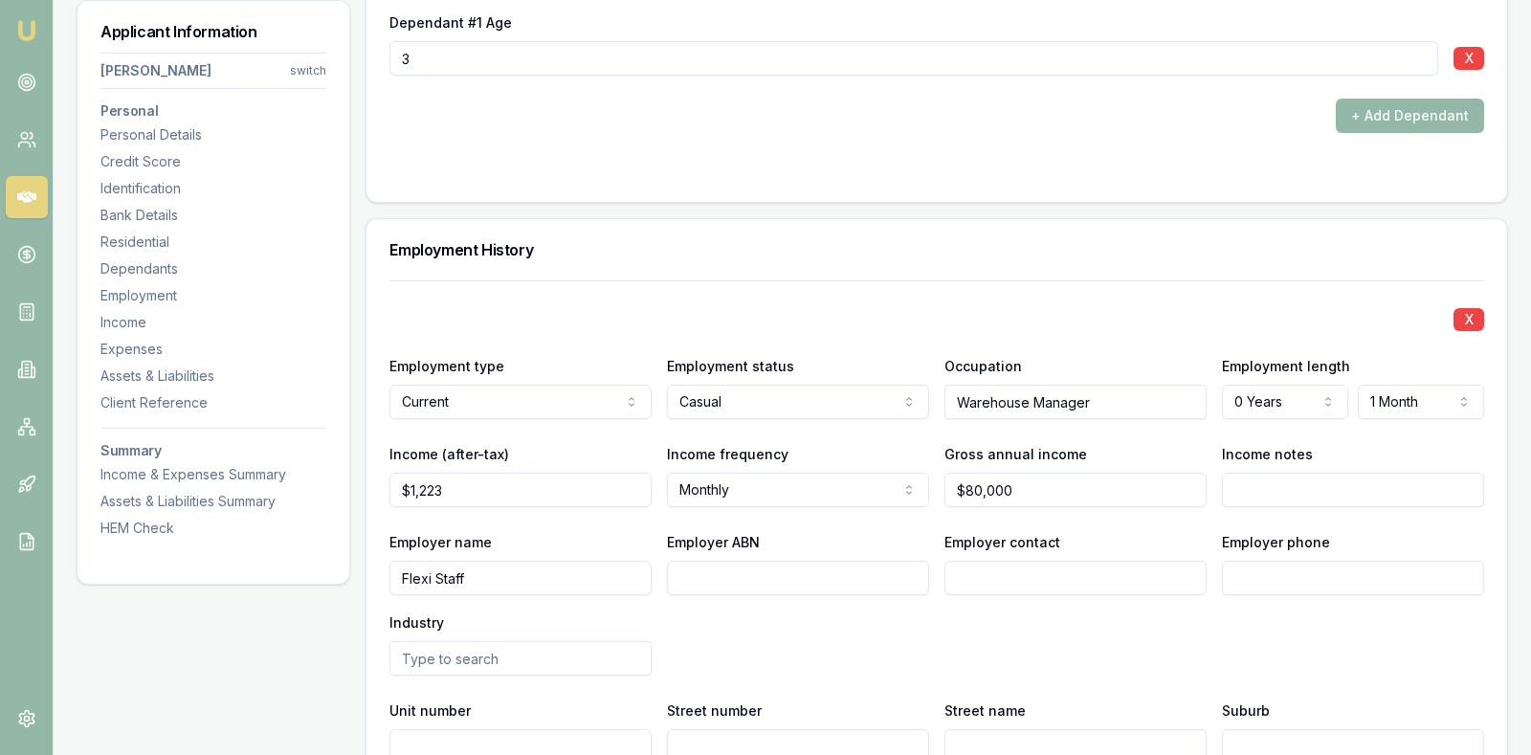
type input "Flexi Staff"
click at [751, 552] on div "Employer ABN" at bounding box center [798, 562] width 262 height 65
click at [751, 566] on input "Employer ABN" at bounding box center [798, 578] width 262 height 34
click at [1001, 571] on input "Employer contact" at bounding box center [1075, 578] width 262 height 34
type input "Payroll"
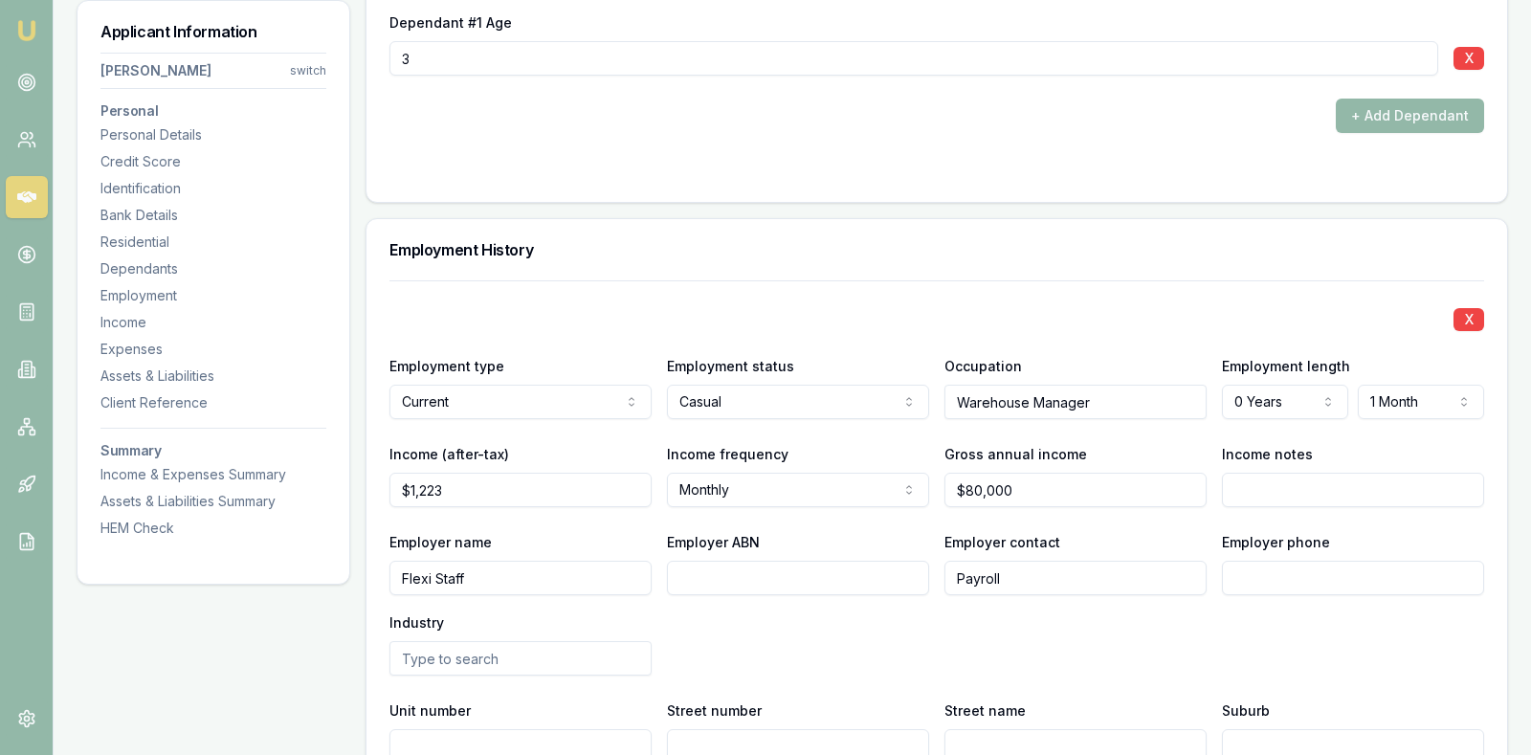
click at [1097, 638] on div "Employer name Flexi Staff Employer ABN Employer contact Payroll Employer phone …" at bounding box center [936, 602] width 1095 height 145
click at [839, 568] on input "Employer ABN" at bounding box center [798, 578] width 262 height 34
paste input "25658704066"
type input "25658704066"
